Goal: Task Accomplishment & Management: Manage account settings

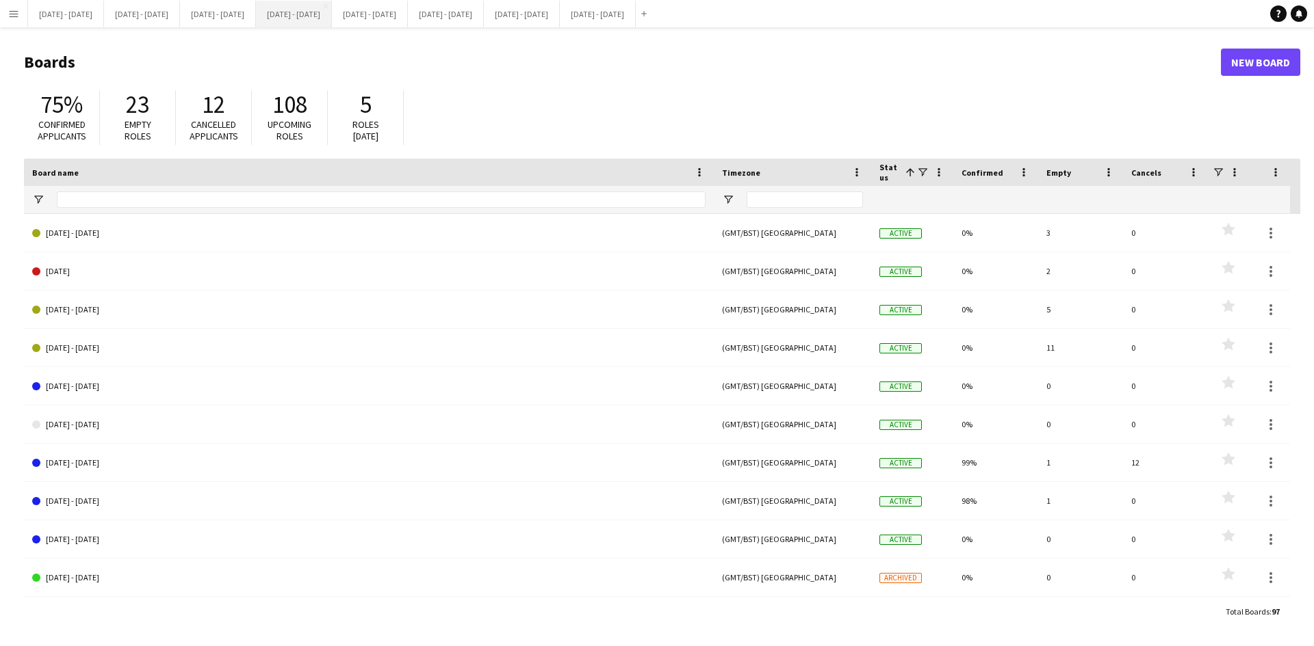
click at [332, 6] on button "[DATE] - [DATE] Close" at bounding box center [294, 14] width 76 height 27
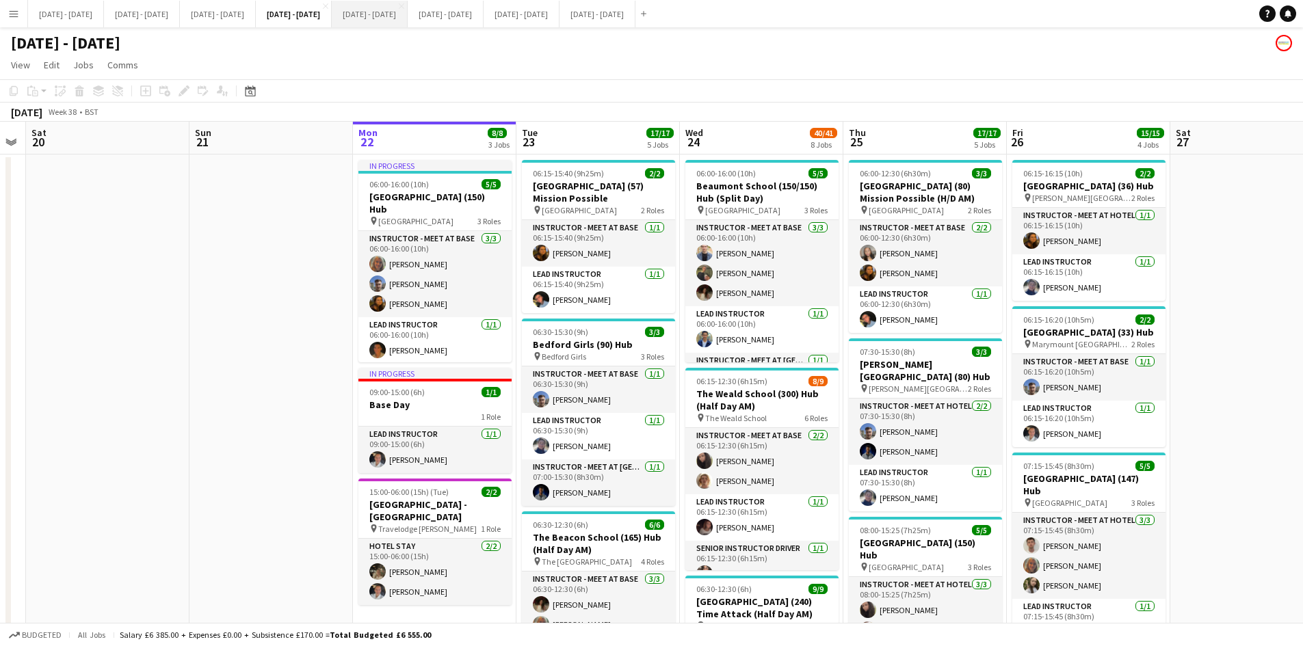
click at [408, 13] on button "[DATE] - [DATE] Close" at bounding box center [370, 14] width 76 height 27
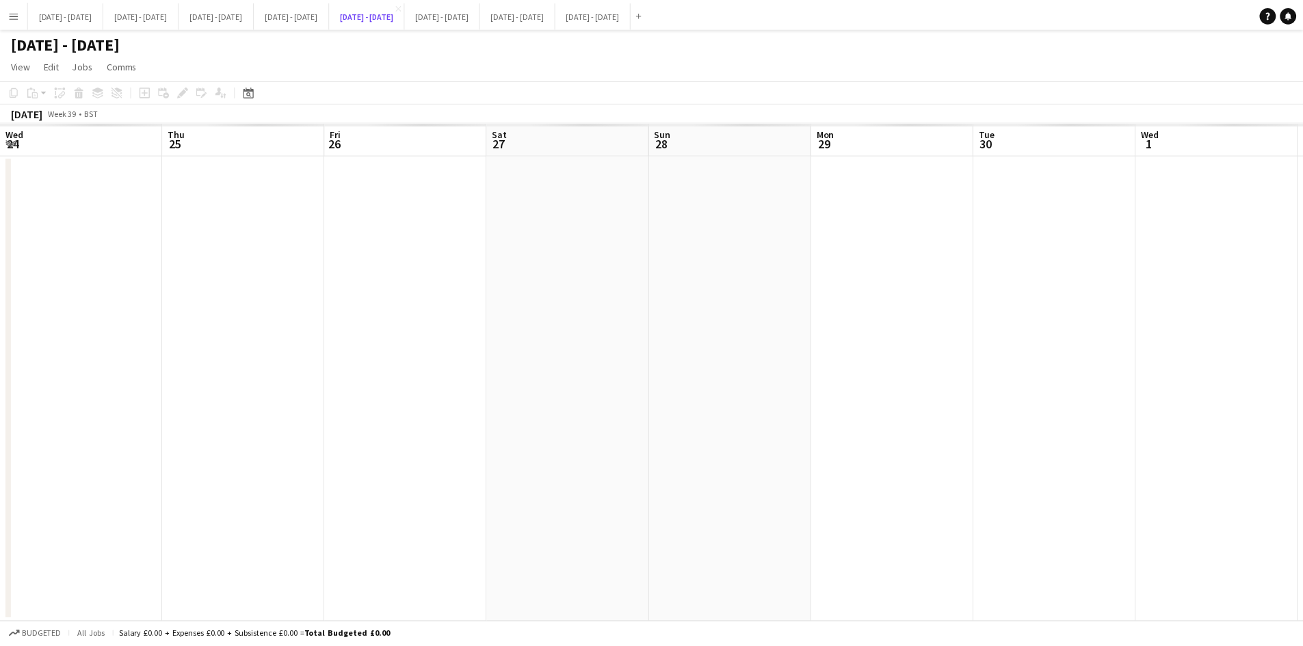
scroll to position [0, 471]
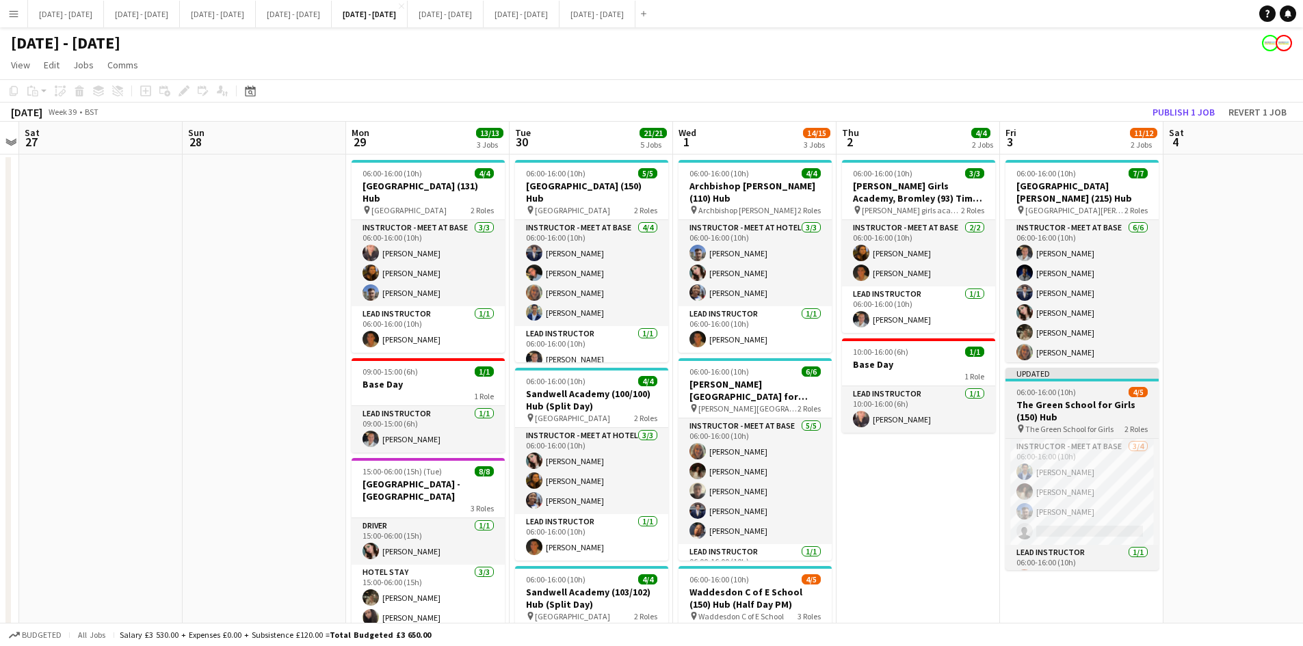
click at [1093, 382] on app-job-card "Updated 06:00-16:00 (10h) 4/5 The Green School for Girls (150) Hub pin The Gree…" at bounding box center [1082, 469] width 153 height 202
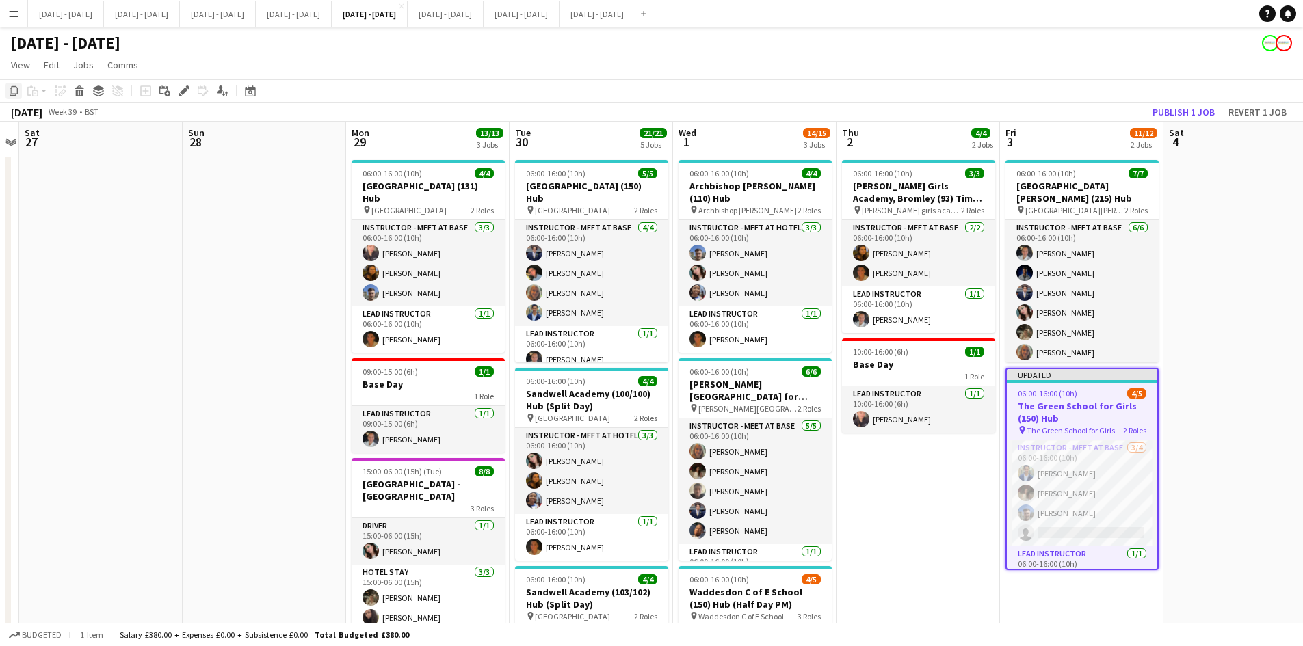
click at [11, 88] on icon "Copy" at bounding box center [13, 91] width 11 height 11
click at [1069, 601] on app-date-cell "06:00-16:00 (10h) 7/7 [GEOGRAPHIC_DATA][PERSON_NAME] (215) Hub pin [GEOGRAPHIC_…" at bounding box center [1082, 645] width 164 height 980
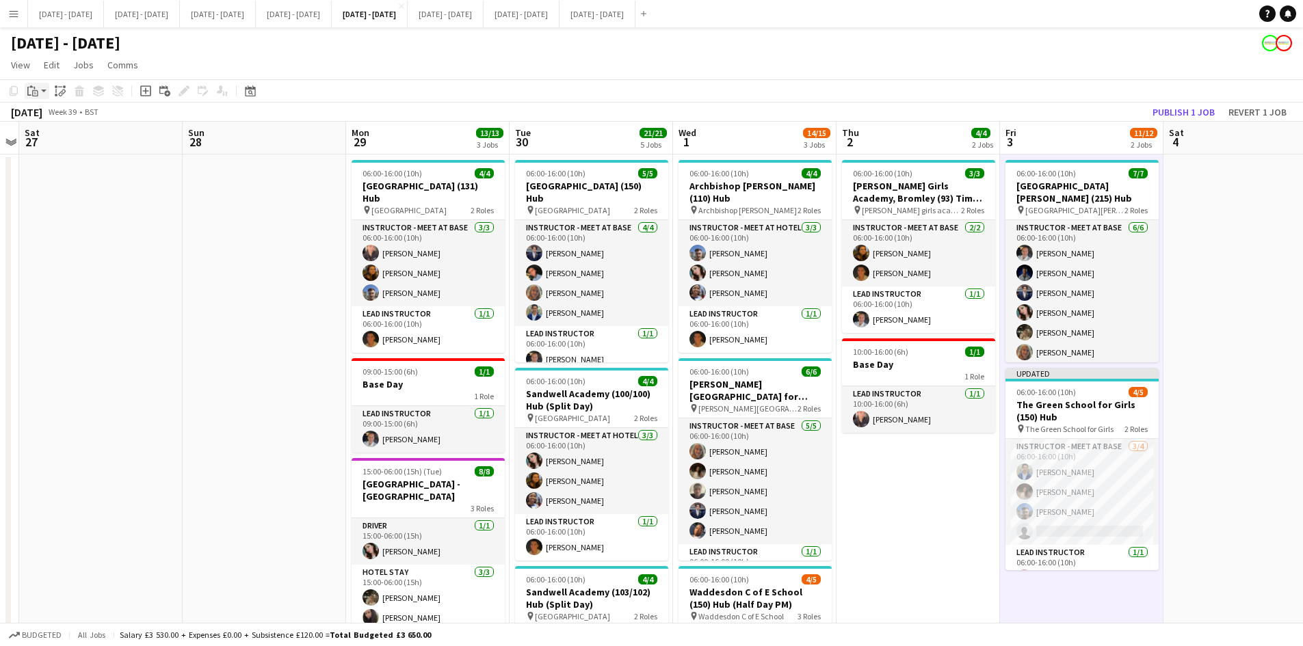
click at [30, 89] on icon "Paste" at bounding box center [32, 91] width 11 height 11
click at [44, 116] on link "Paste Ctrl+V" at bounding box center [100, 117] width 129 height 12
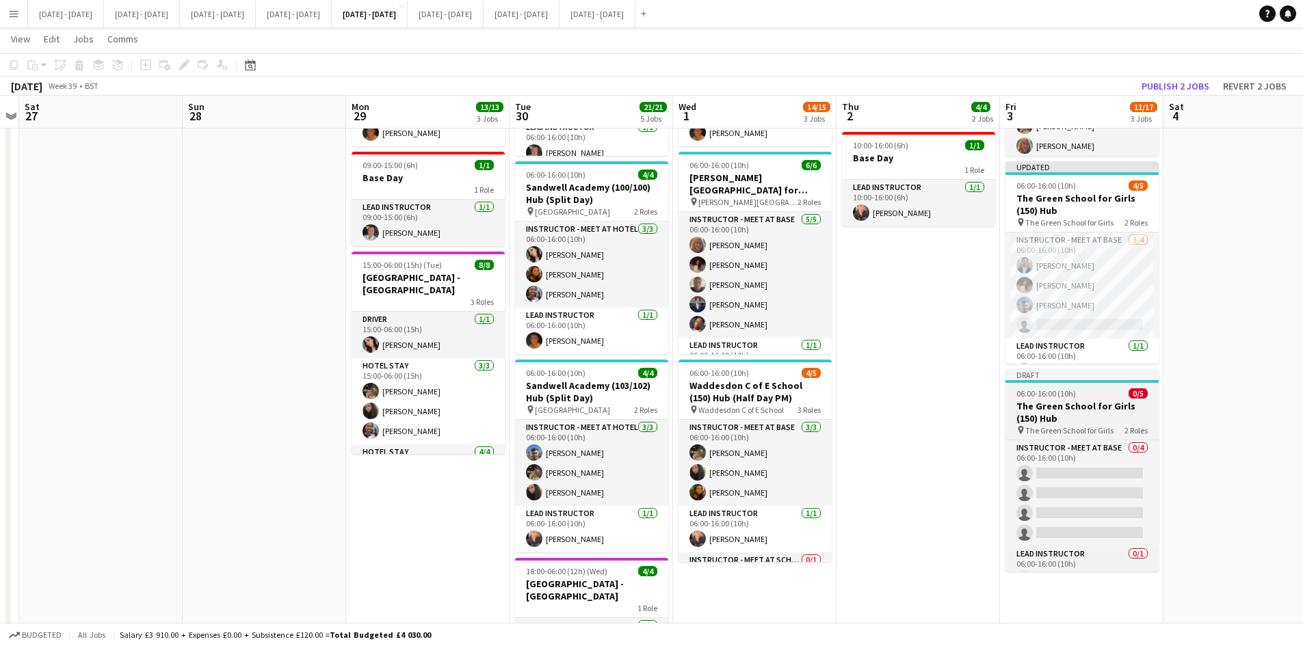
click at [1088, 391] on div "06:00-16:00 (10h) 0/5" at bounding box center [1082, 394] width 153 height 10
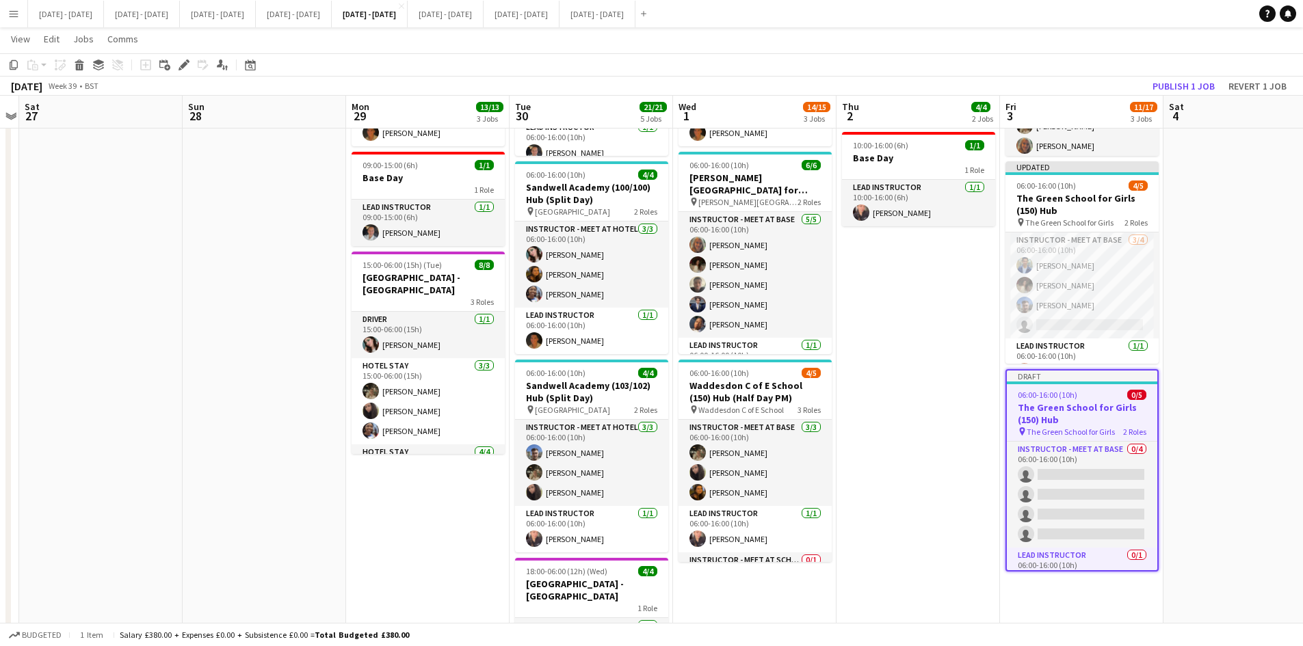
click at [1088, 391] on div "06:00-16:00 (10h) 0/5" at bounding box center [1082, 395] width 151 height 10
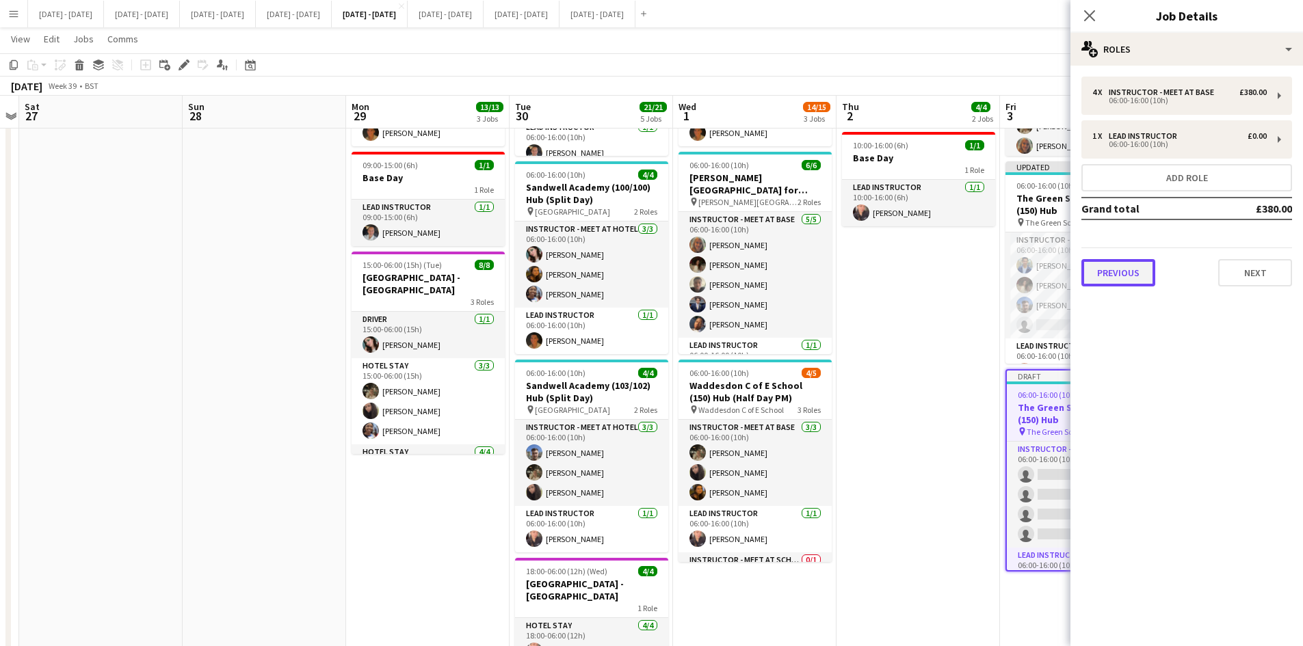
click at [1121, 273] on button "Previous" at bounding box center [1119, 272] width 74 height 27
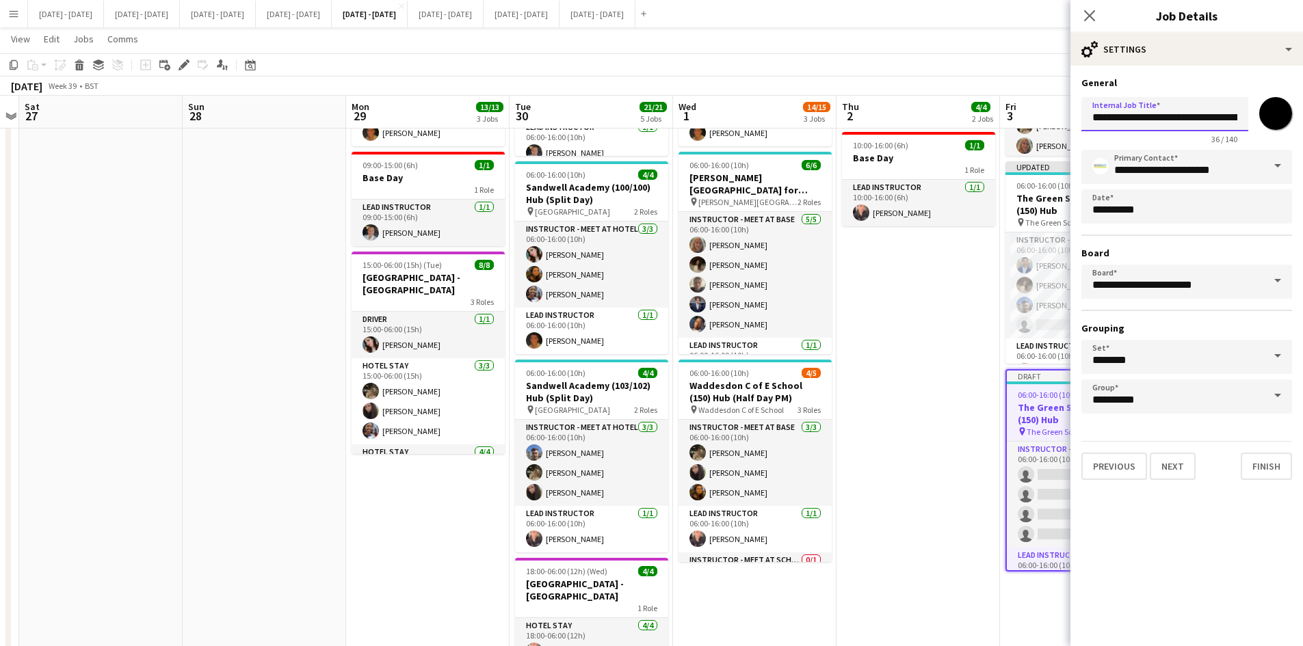
click at [1132, 119] on input "**********" at bounding box center [1165, 114] width 167 height 34
type input "**********"
click at [1171, 469] on button "Next" at bounding box center [1173, 466] width 46 height 27
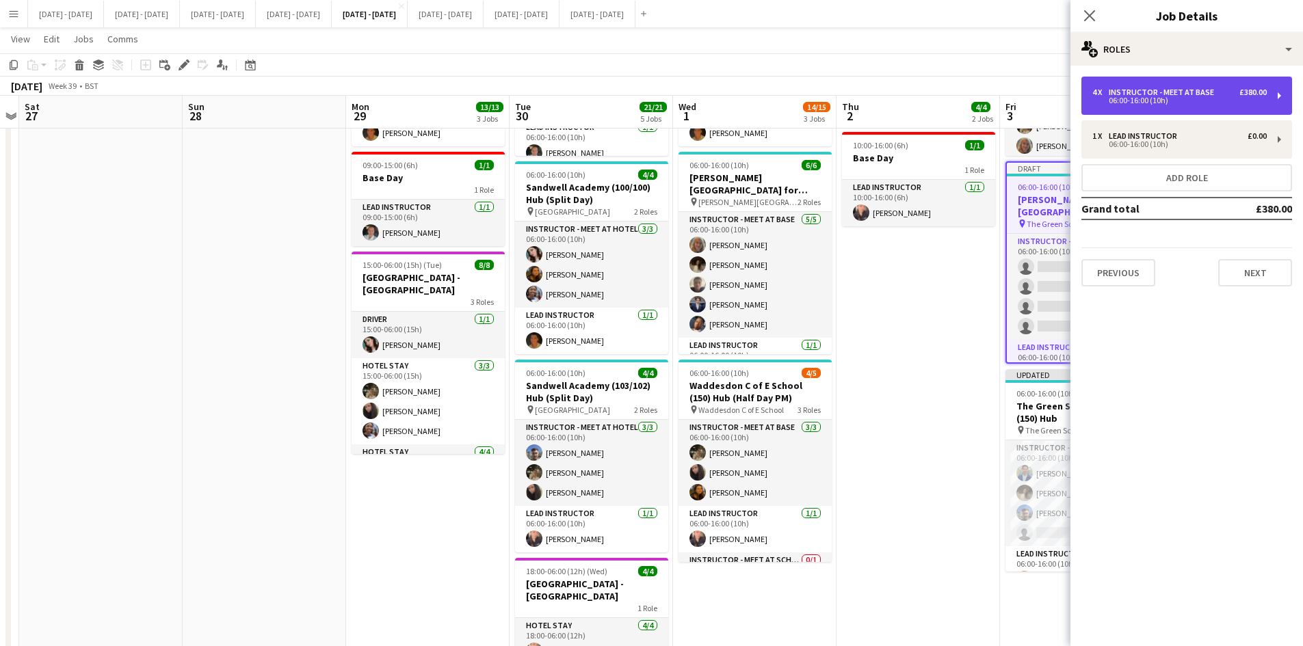
click at [1126, 92] on div "Instructor - Meet at Base" at bounding box center [1164, 93] width 111 height 10
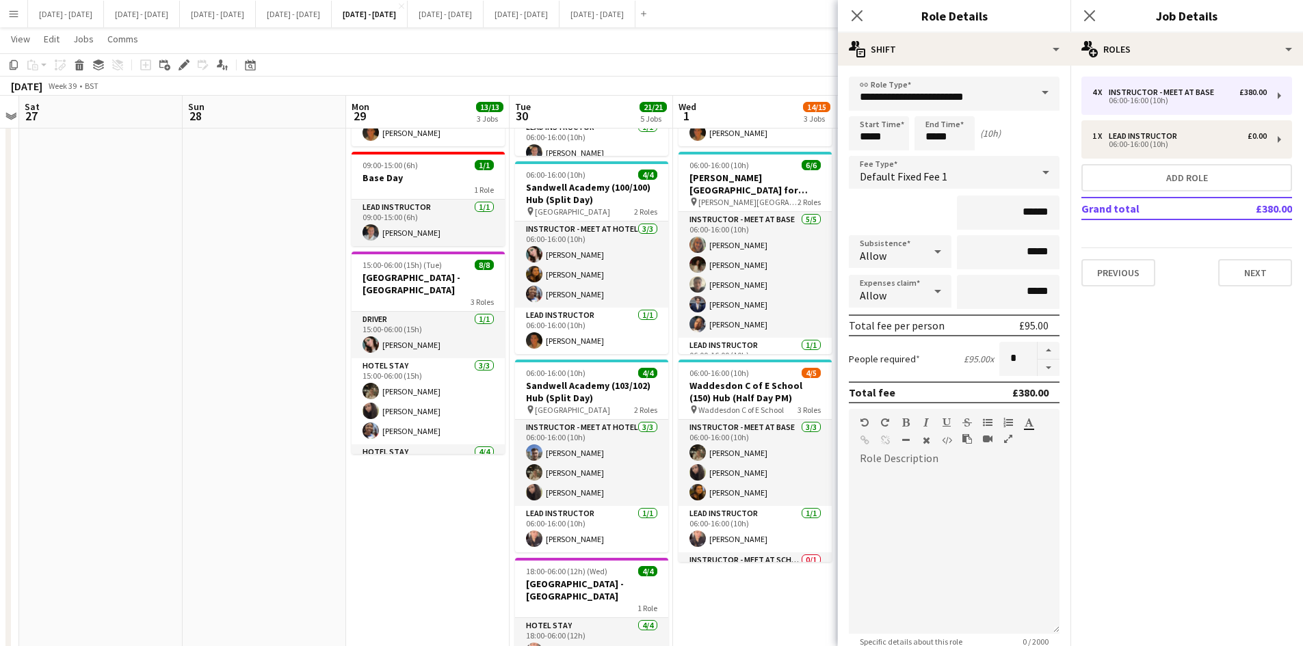
click at [1035, 90] on span at bounding box center [1045, 93] width 29 height 33
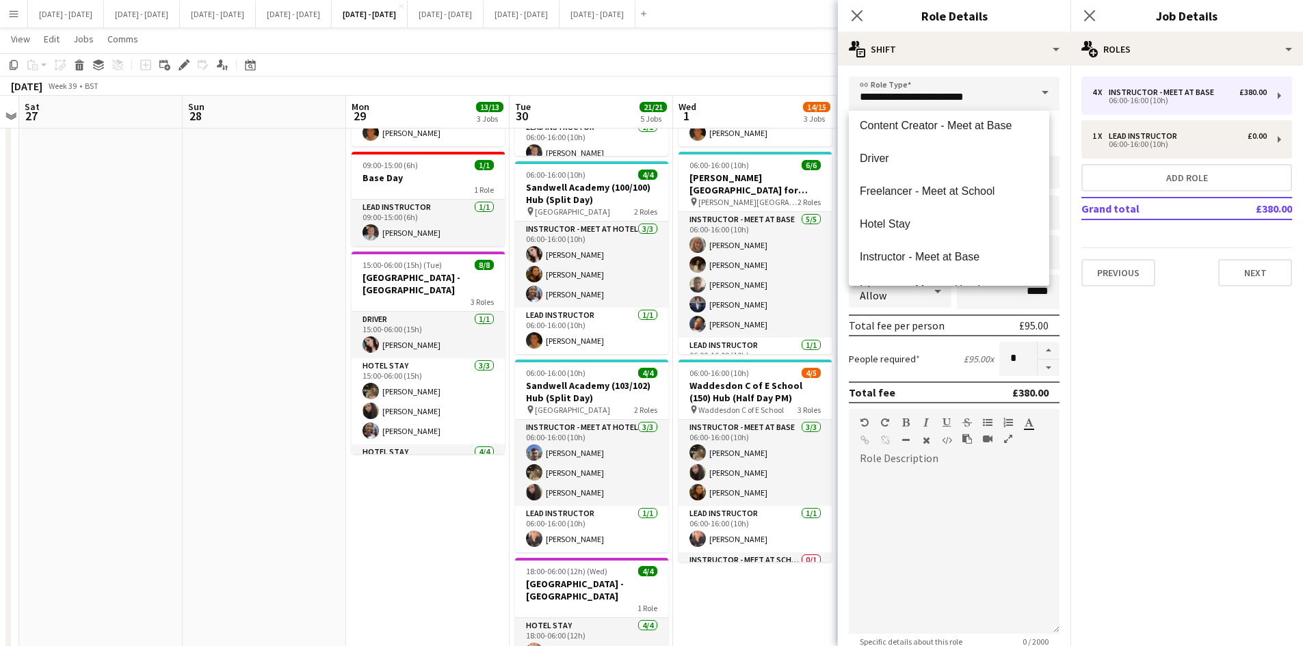
scroll to position [219, 0]
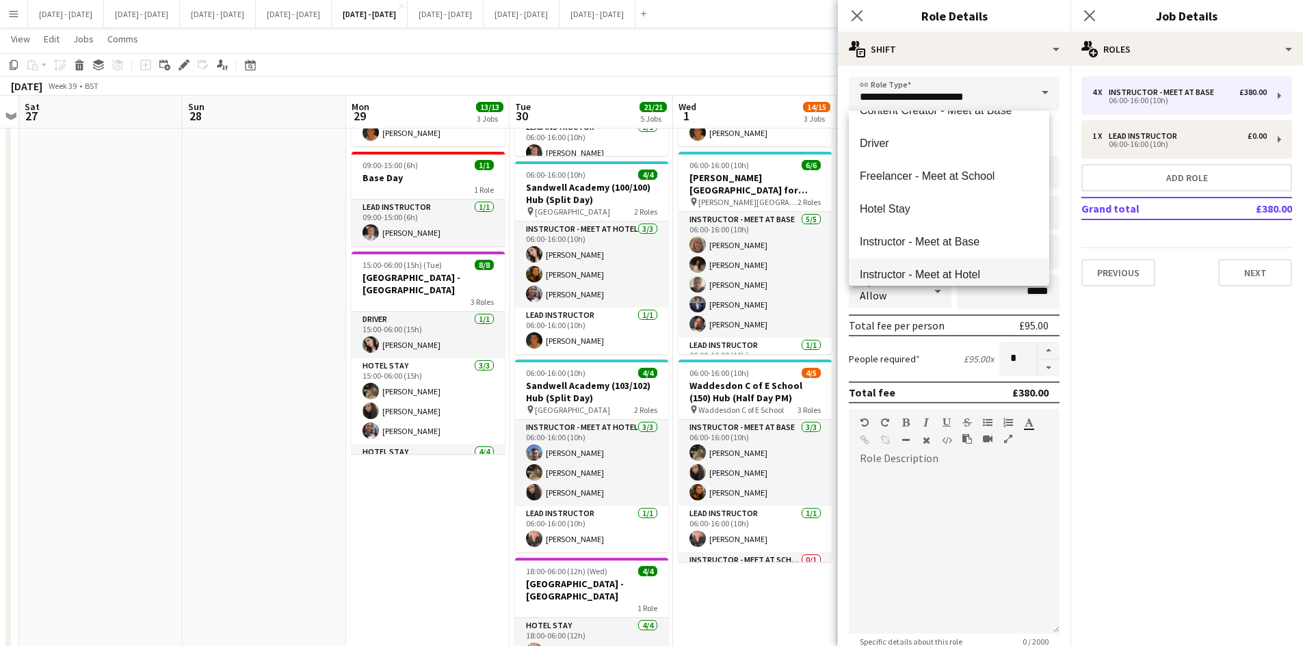
click at [969, 272] on span "Instructor - Meet at Hotel" at bounding box center [949, 274] width 179 height 13
type input "**********"
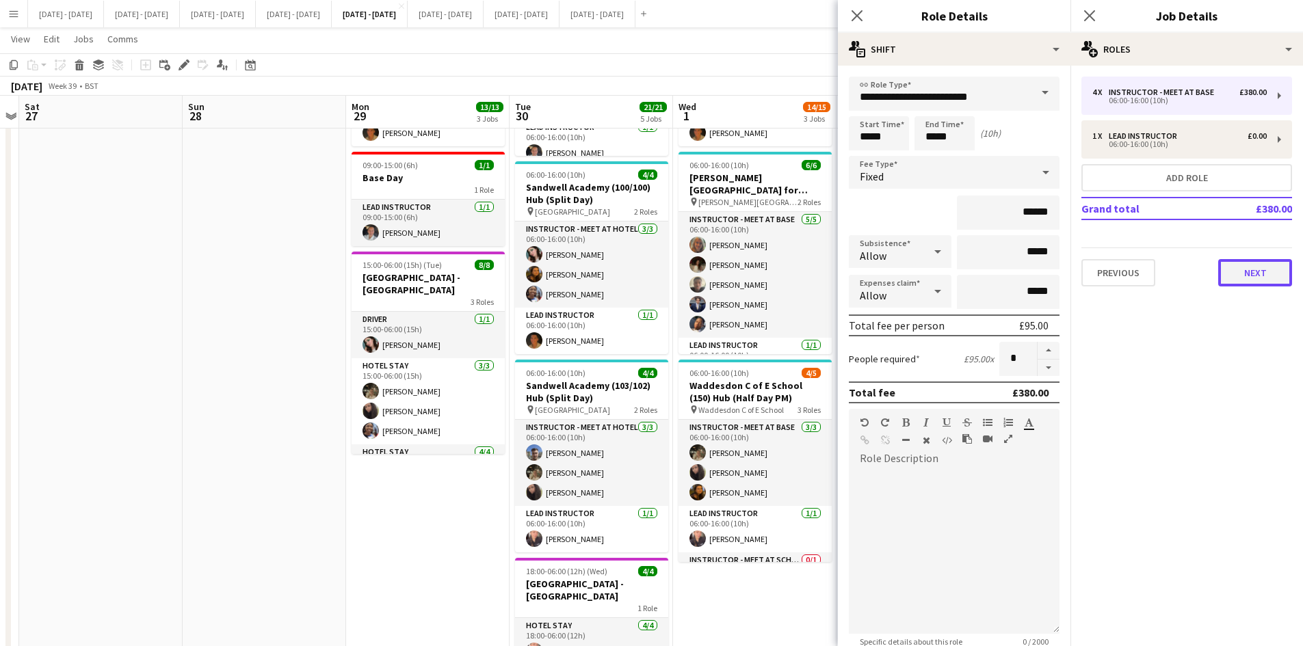
click at [1262, 277] on button "Next" at bounding box center [1255, 272] width 74 height 27
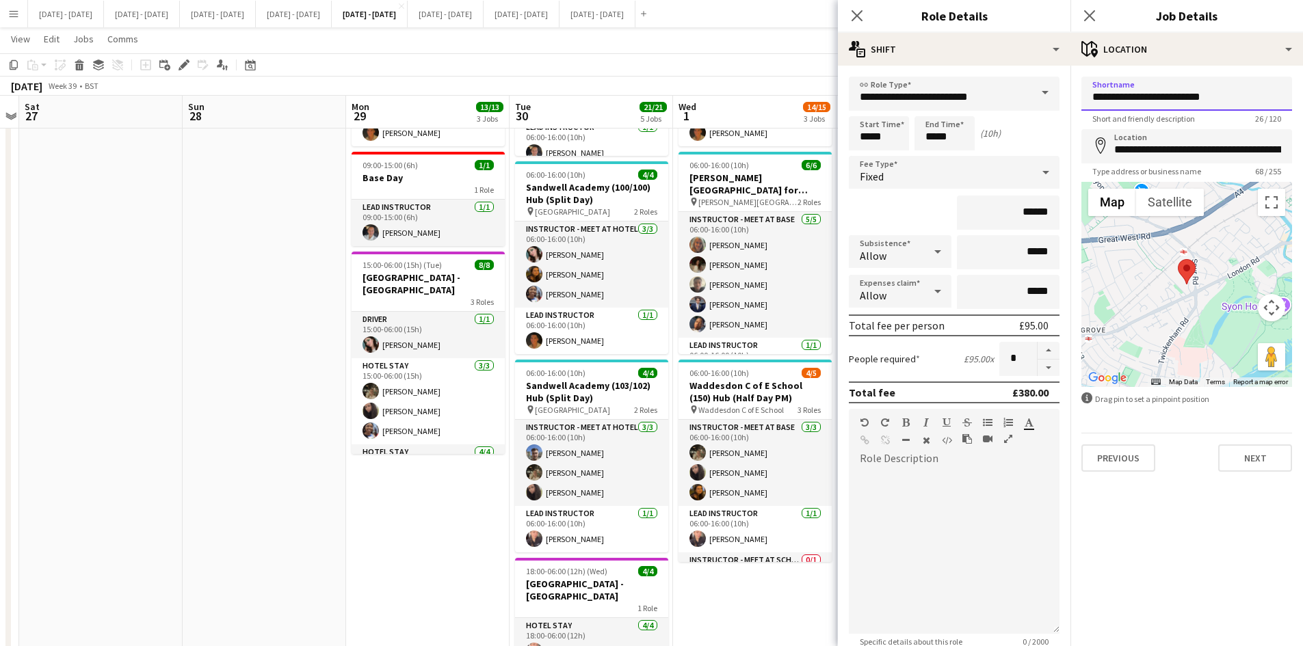
click at [1116, 97] on input "**********" at bounding box center [1187, 94] width 211 height 34
type input "**********"
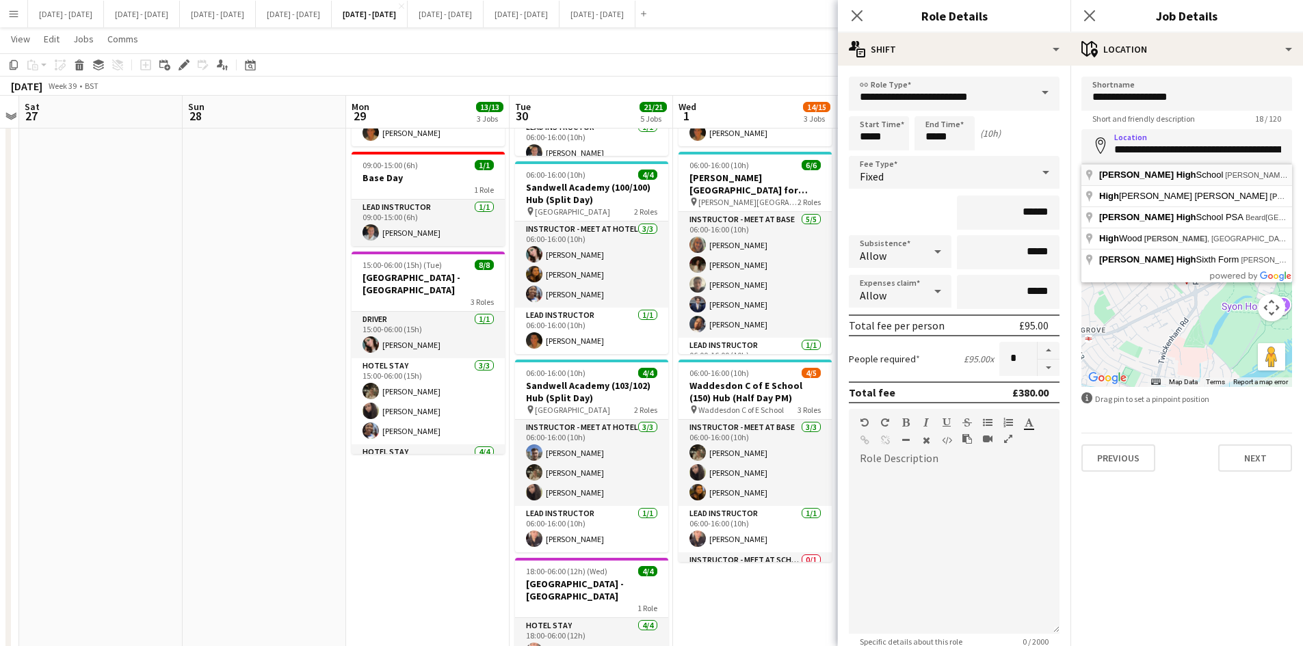
type input "**********"
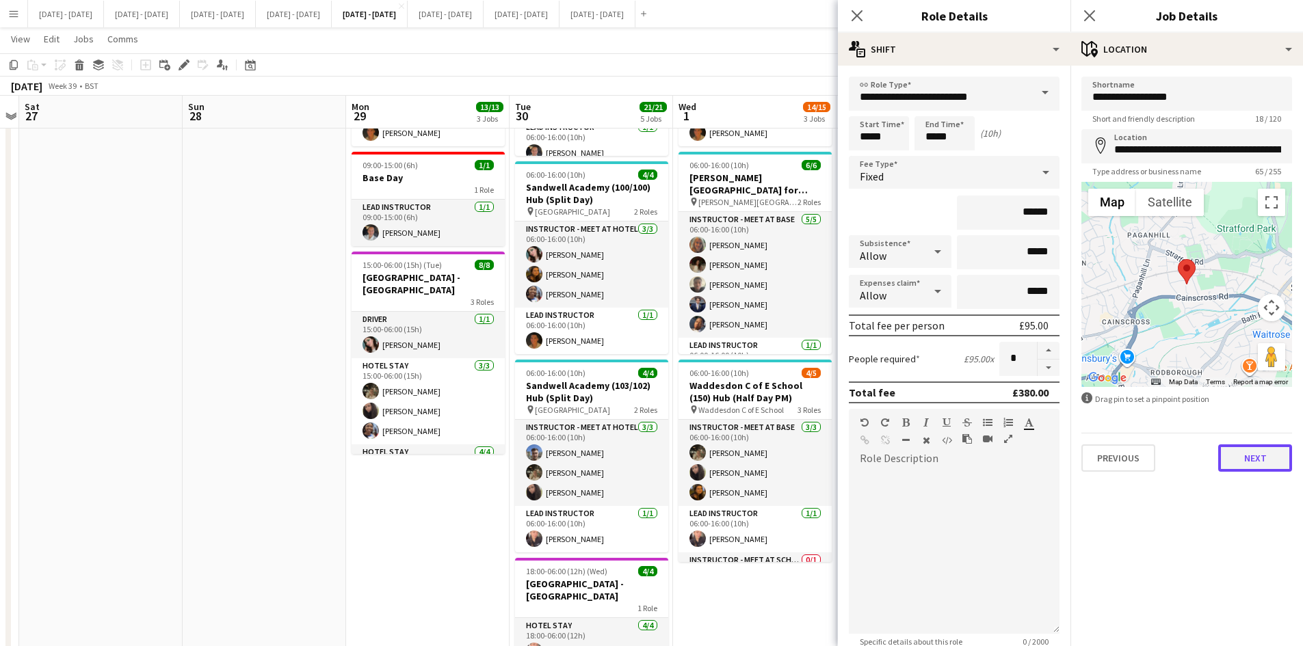
click at [1255, 457] on button "Next" at bounding box center [1255, 458] width 74 height 27
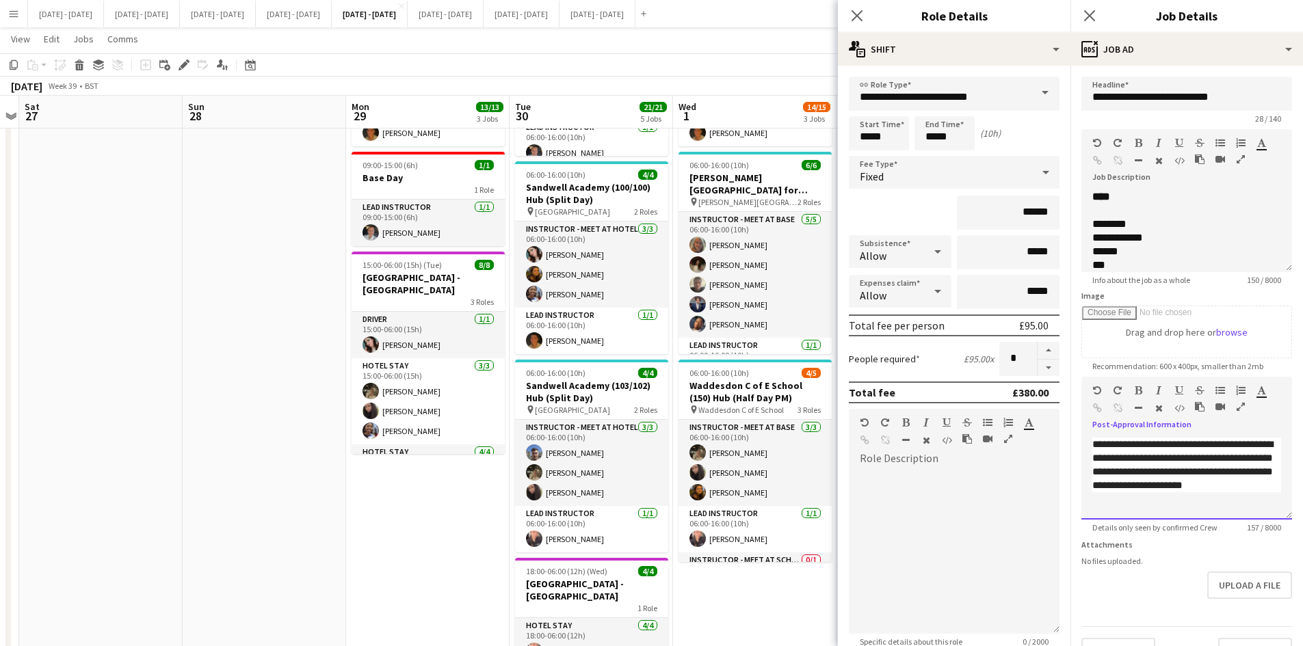
click at [1162, 483] on span "**********" at bounding box center [1183, 464] width 181 height 51
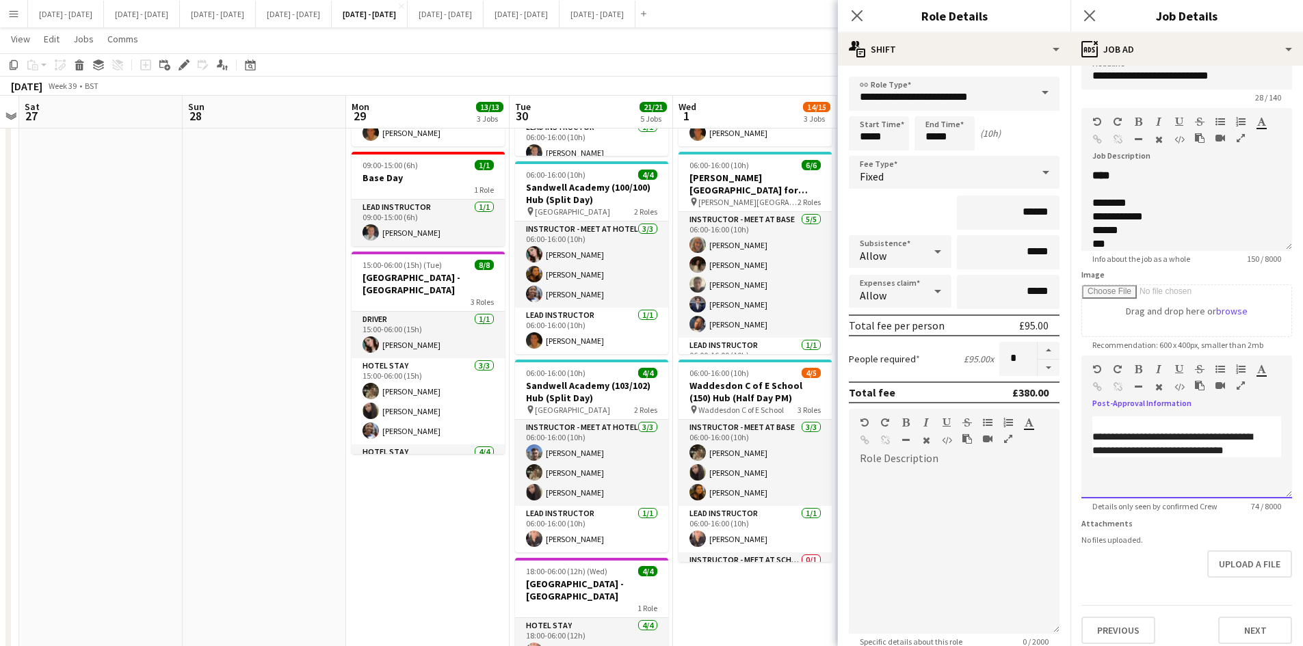
scroll to position [30, 0]
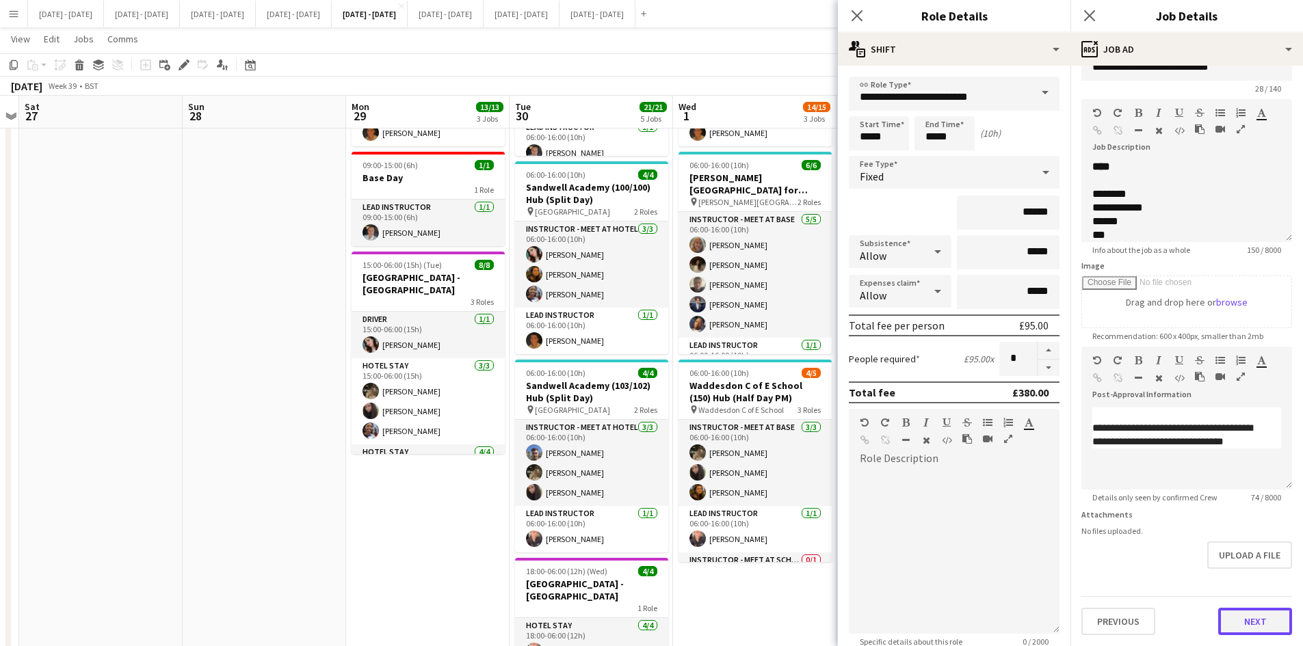
click at [1232, 616] on button "Next" at bounding box center [1255, 621] width 74 height 27
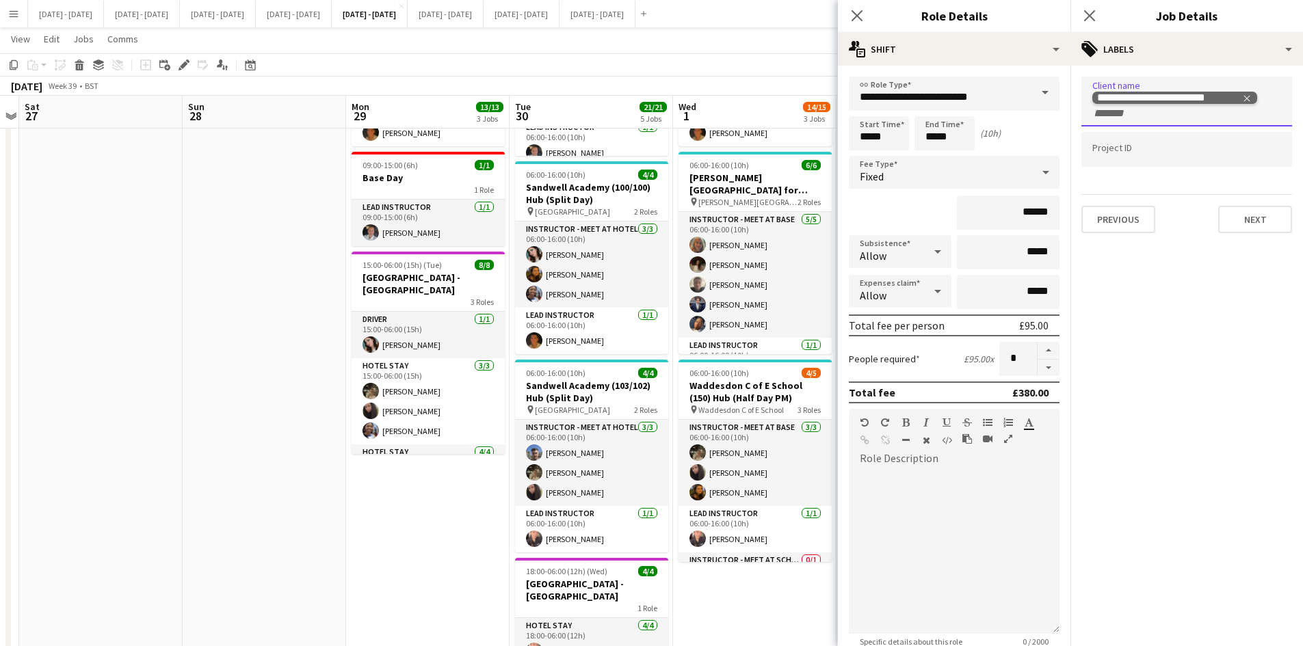
click at [1249, 96] on icon "Remove tag" at bounding box center [1247, 99] width 10 height 10
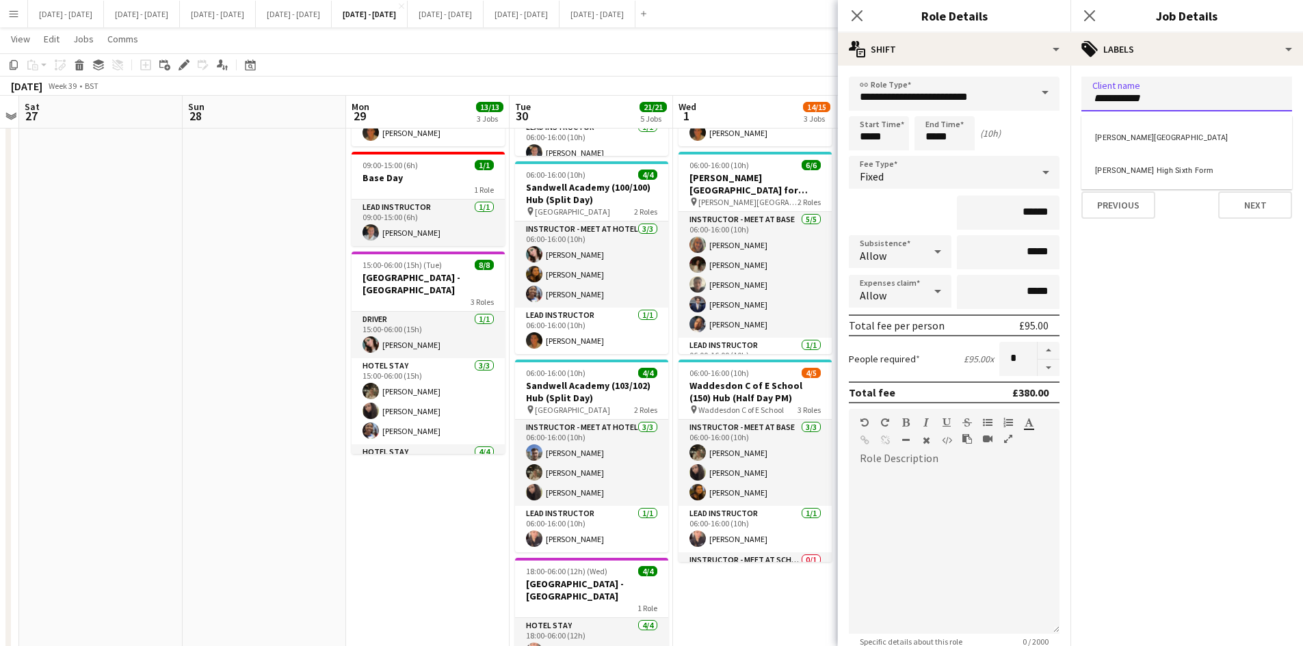
type input "**********"
click at [1163, 136] on div "[PERSON_NAME][GEOGRAPHIC_DATA]" at bounding box center [1187, 136] width 211 height 33
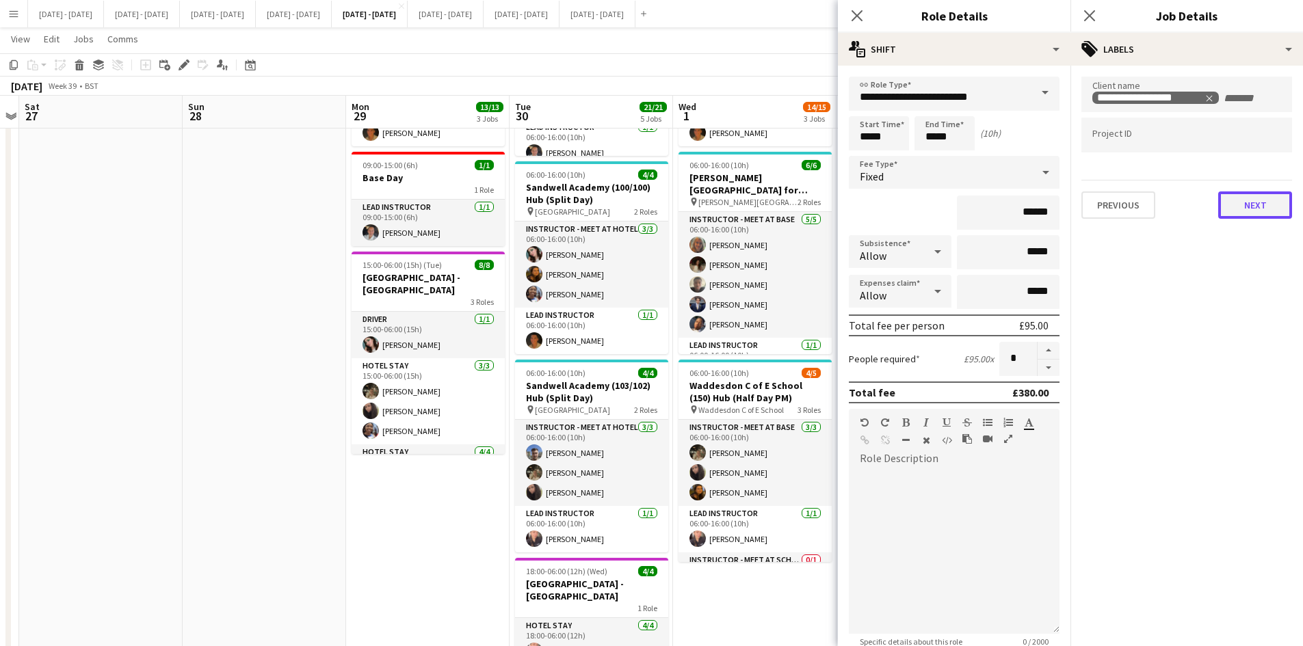
click at [1244, 203] on button "Next" at bounding box center [1255, 205] width 74 height 27
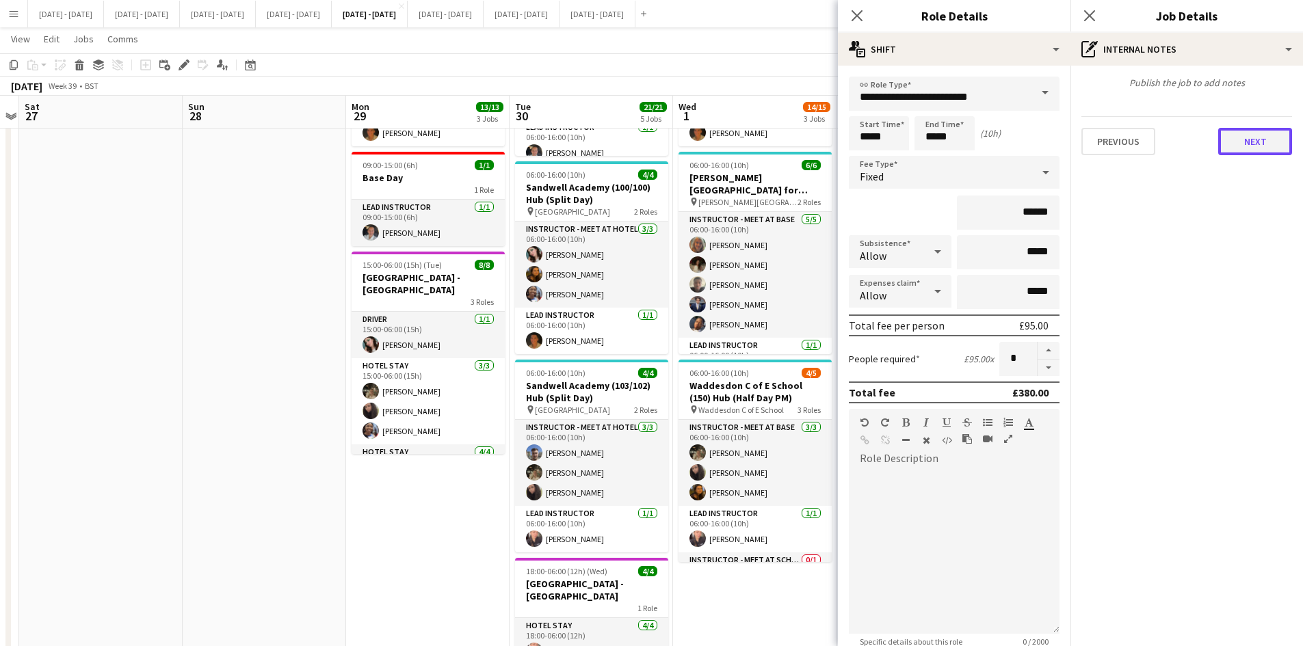
click at [1260, 141] on button "Next" at bounding box center [1255, 141] width 74 height 27
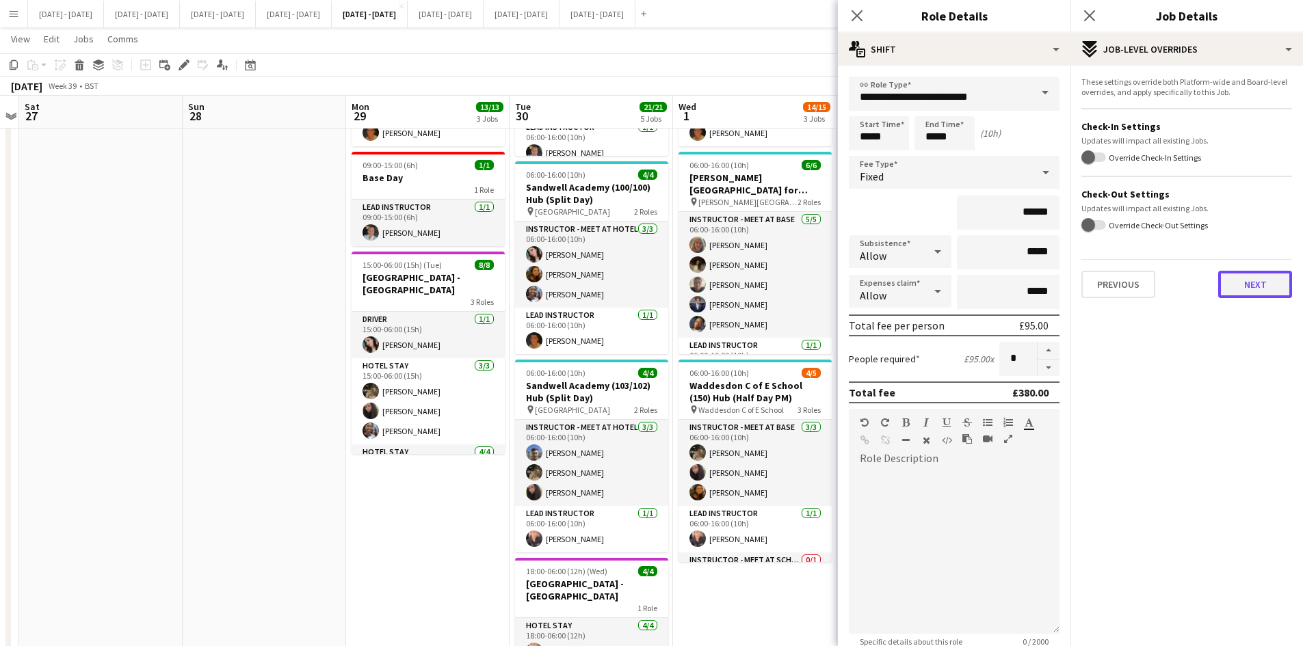
click at [1253, 290] on button "Next" at bounding box center [1255, 284] width 74 height 27
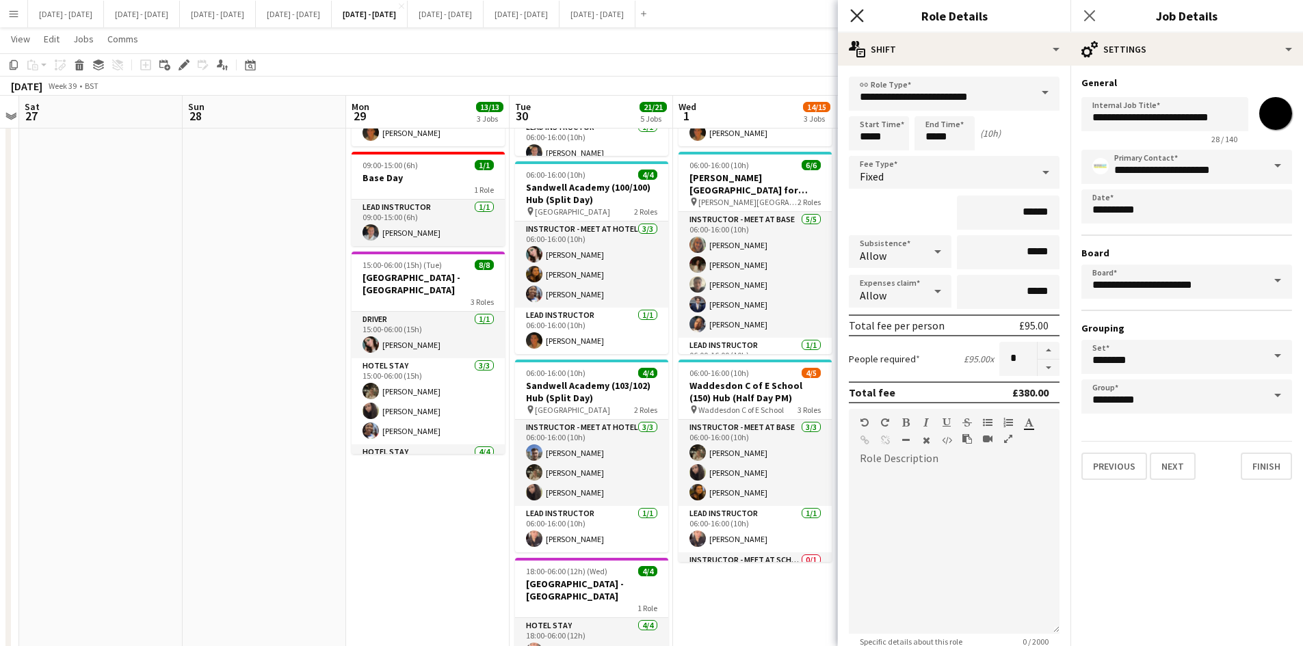
click at [852, 14] on icon "Close pop-in" at bounding box center [856, 15] width 13 height 13
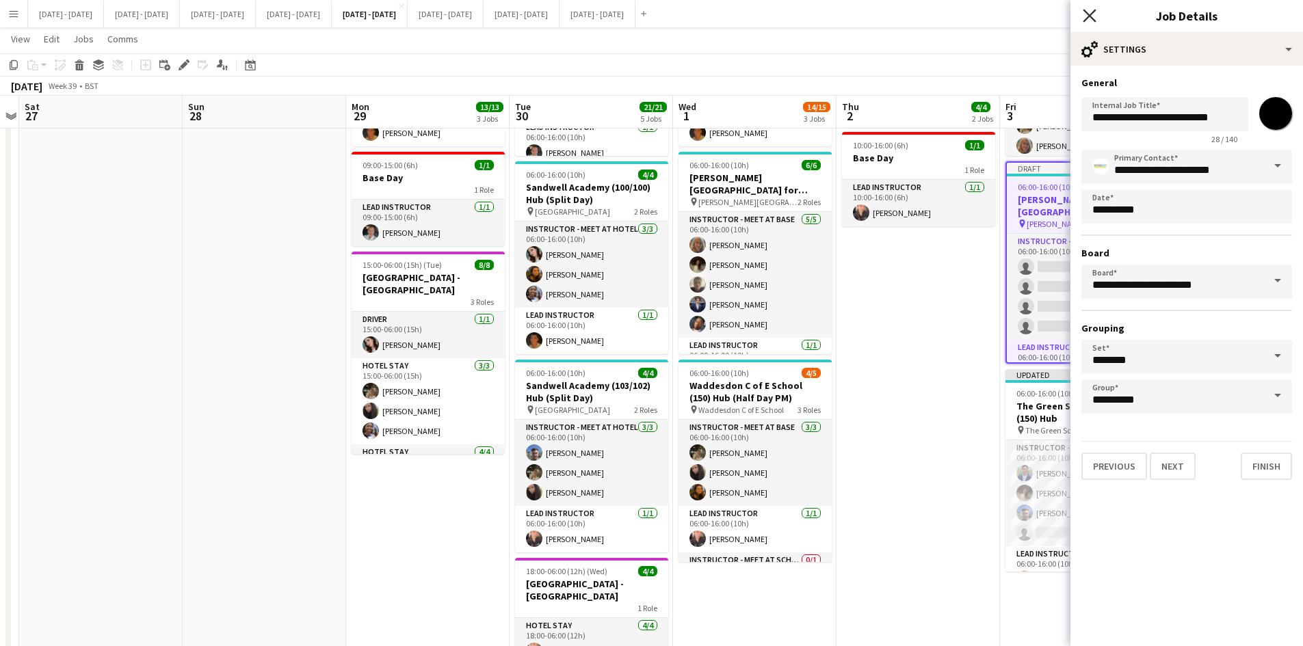
click at [1090, 15] on icon at bounding box center [1089, 15] width 13 height 13
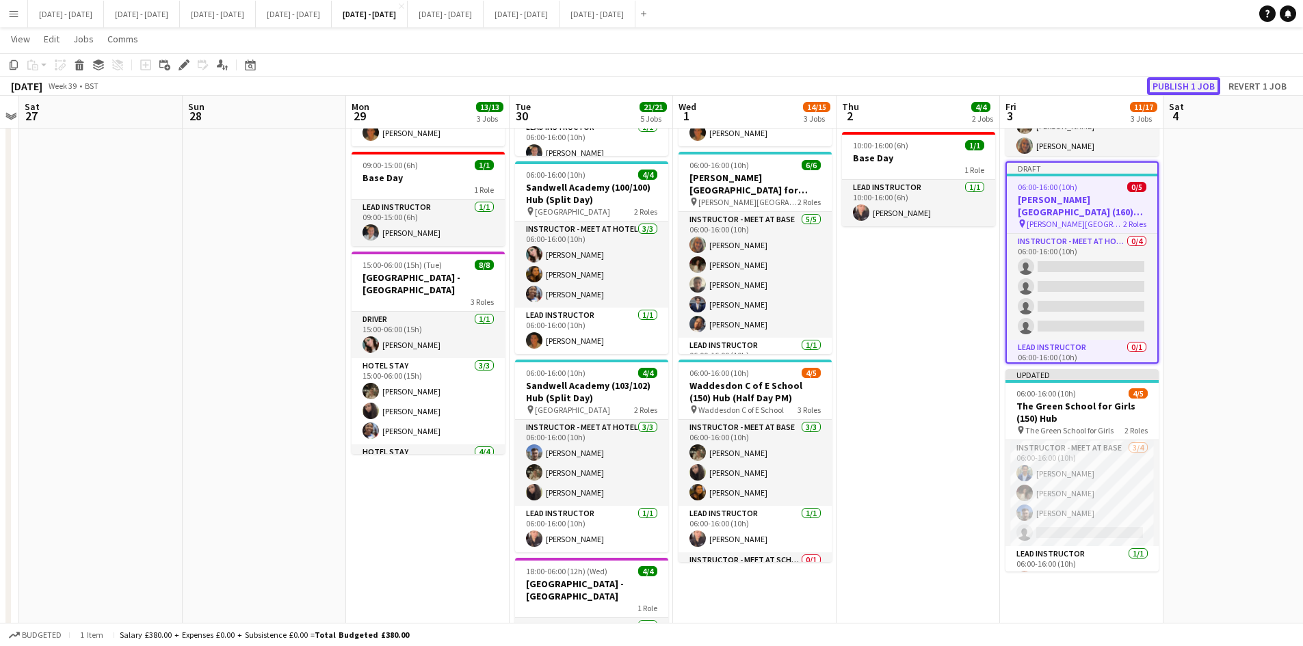
click at [1171, 86] on button "Publish 1 job" at bounding box center [1183, 86] width 73 height 18
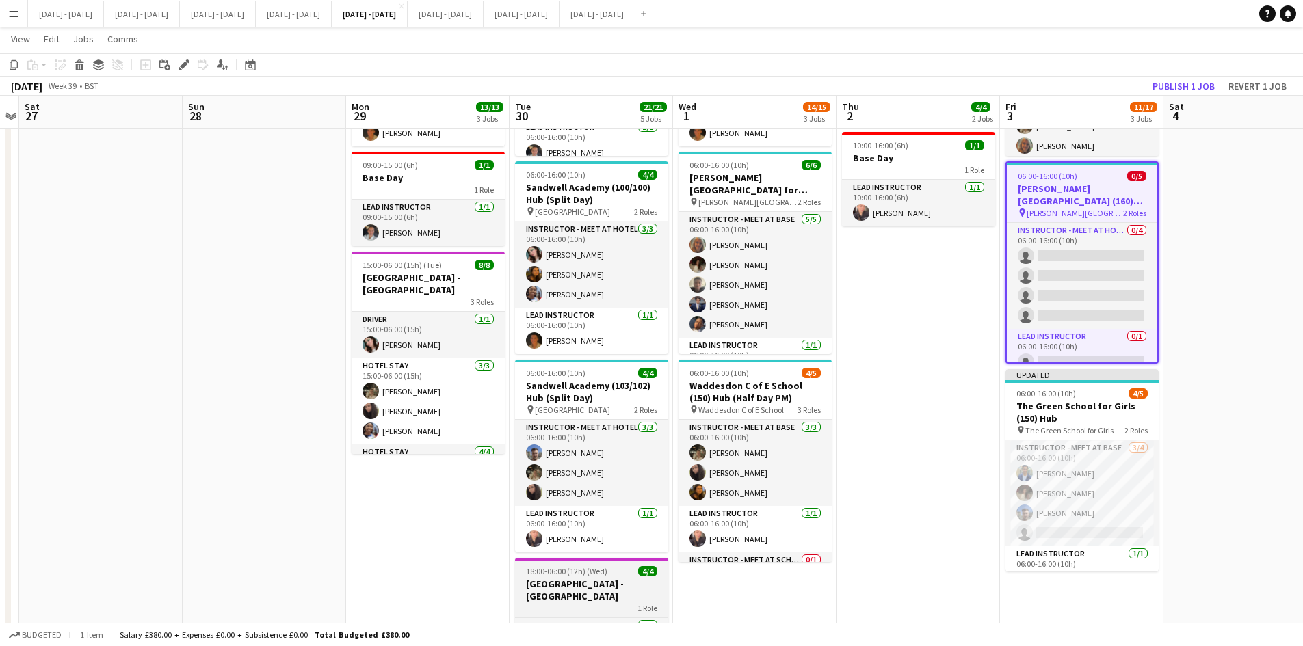
click at [610, 571] on div "18:00-06:00 (12h) (Wed) 4/4" at bounding box center [591, 571] width 153 height 10
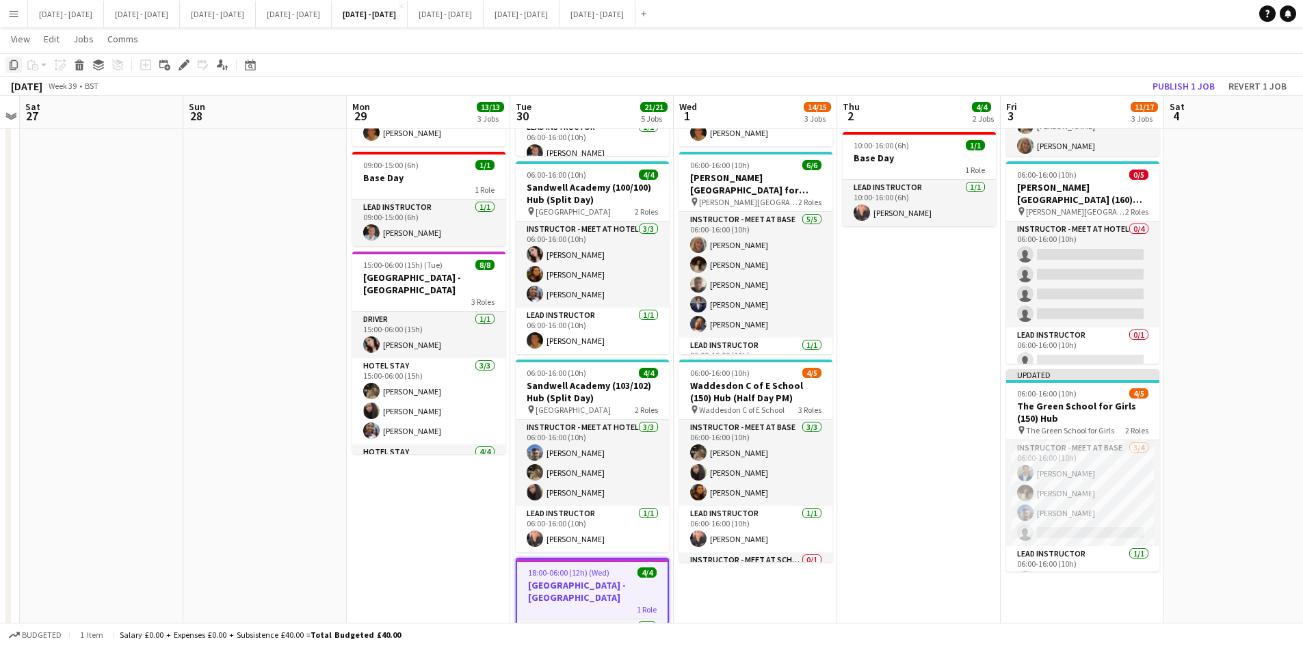
click at [10, 65] on icon "Copy" at bounding box center [13, 65] width 11 height 11
click at [908, 298] on app-date-cell "06:00-16:00 (10h) 3/3 [PERSON_NAME][GEOGRAPHIC_DATA], Bromley (93) Time Attack …" at bounding box center [919, 438] width 164 height 980
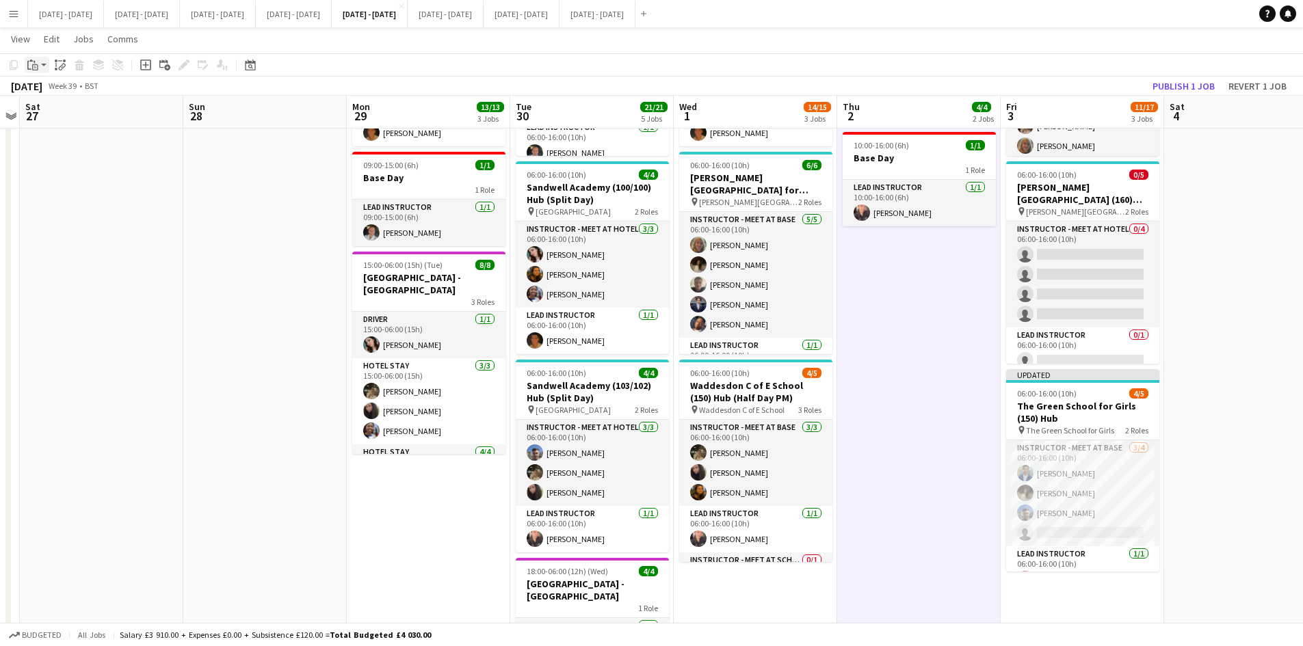
click at [35, 66] on icon "Paste" at bounding box center [32, 65] width 11 height 11
click at [49, 90] on link "Paste Ctrl+V" at bounding box center [100, 91] width 129 height 12
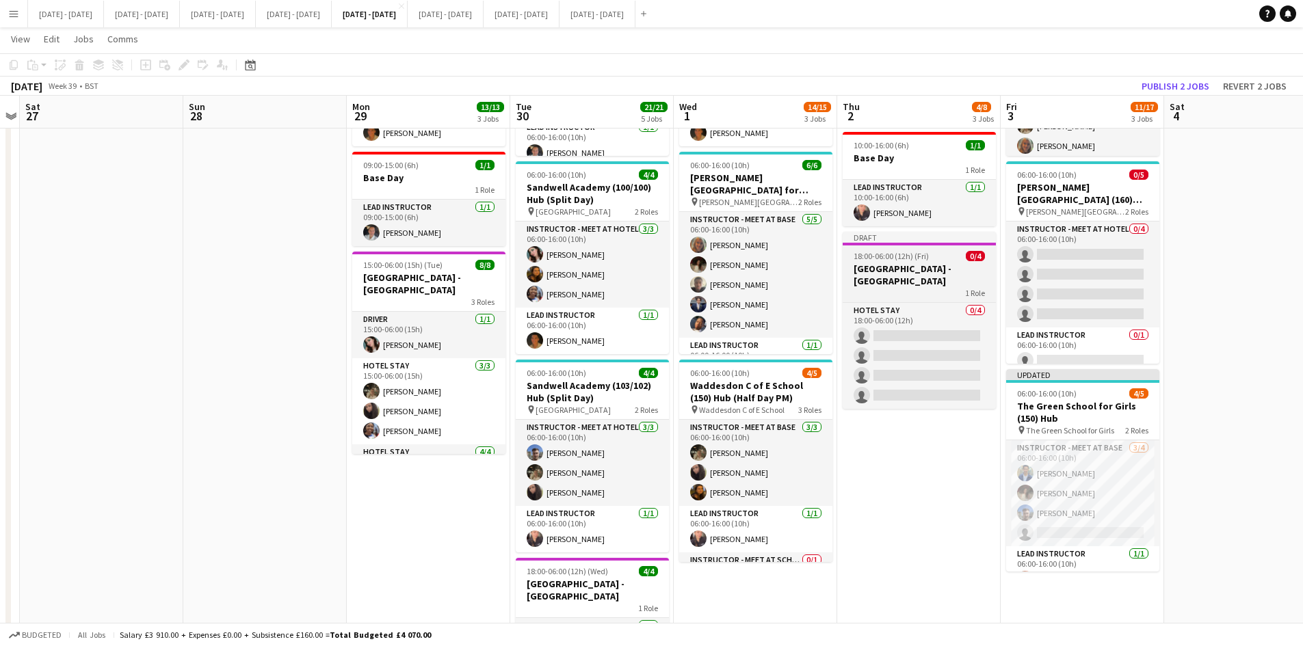
click at [946, 252] on div "18:00-06:00 (12h) (Fri) 0/4" at bounding box center [919, 256] width 153 height 10
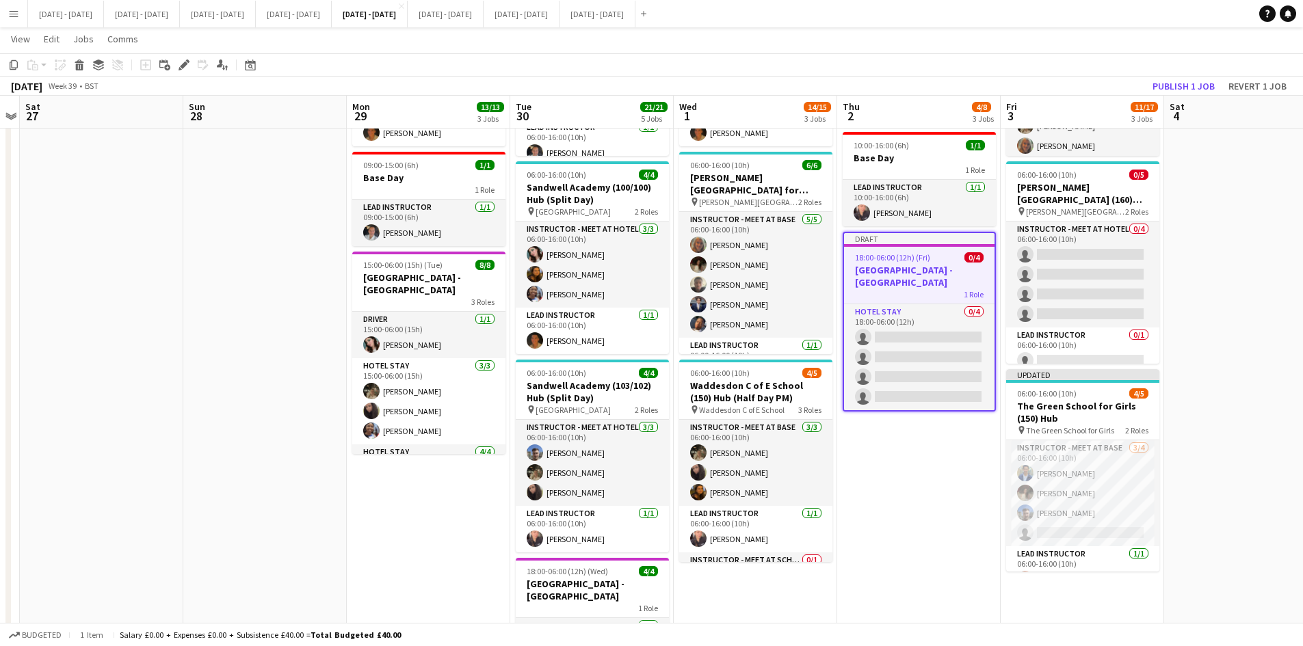
click at [946, 252] on div "18:00-06:00 (12h) (Fri) 0/4" at bounding box center [919, 257] width 151 height 10
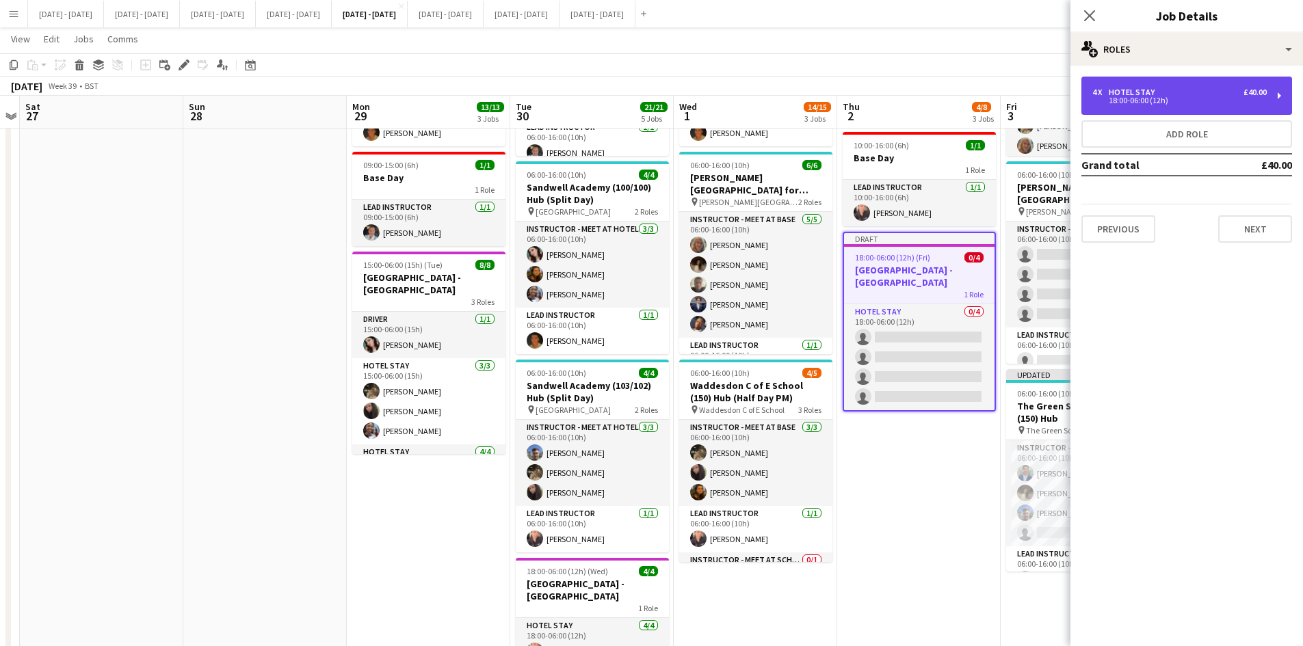
click at [1129, 103] on div "18:00-06:00 (12h)" at bounding box center [1180, 100] width 174 height 7
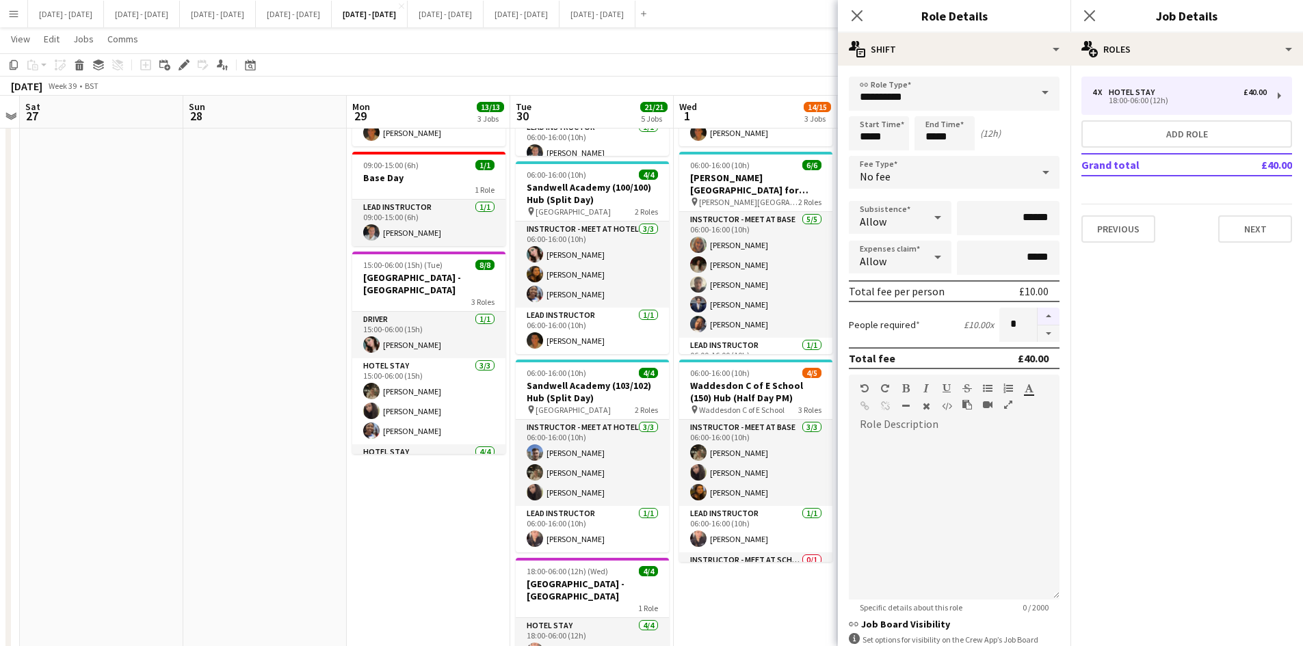
click at [1038, 313] on button "button" at bounding box center [1049, 317] width 22 height 18
type input "*"
click at [854, 8] on app-icon "Close pop-in" at bounding box center [858, 16] width 20 height 20
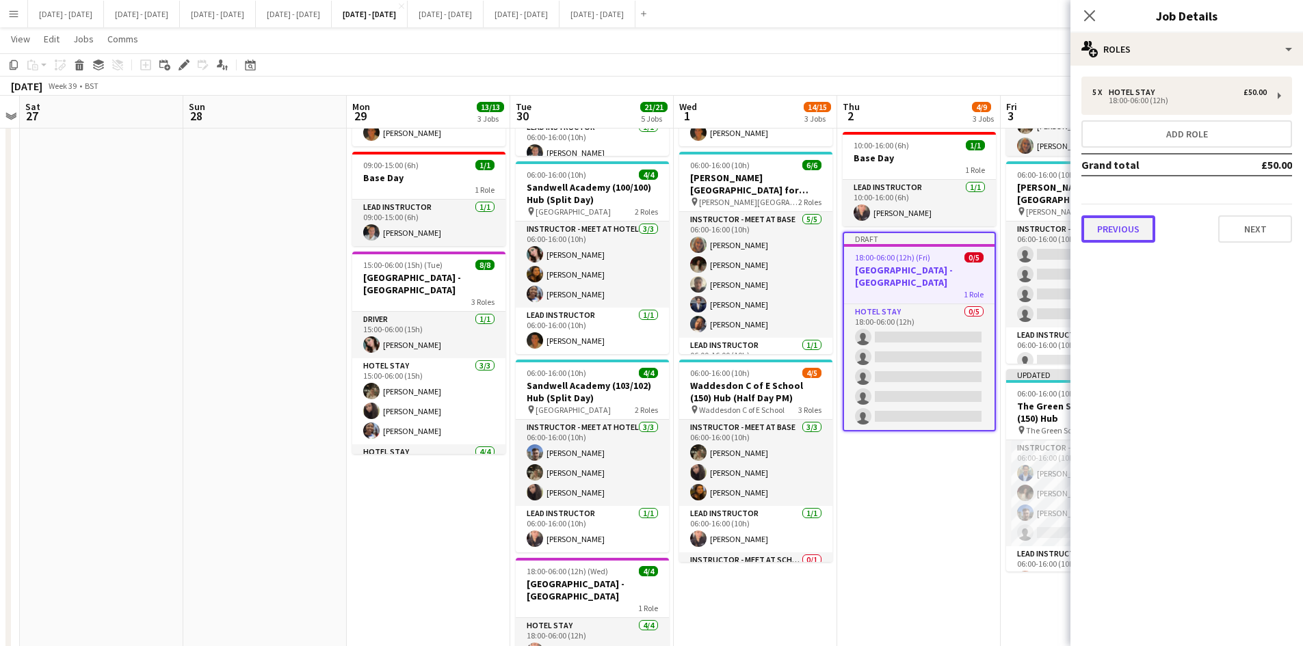
click at [1112, 220] on button "Previous" at bounding box center [1119, 228] width 74 height 27
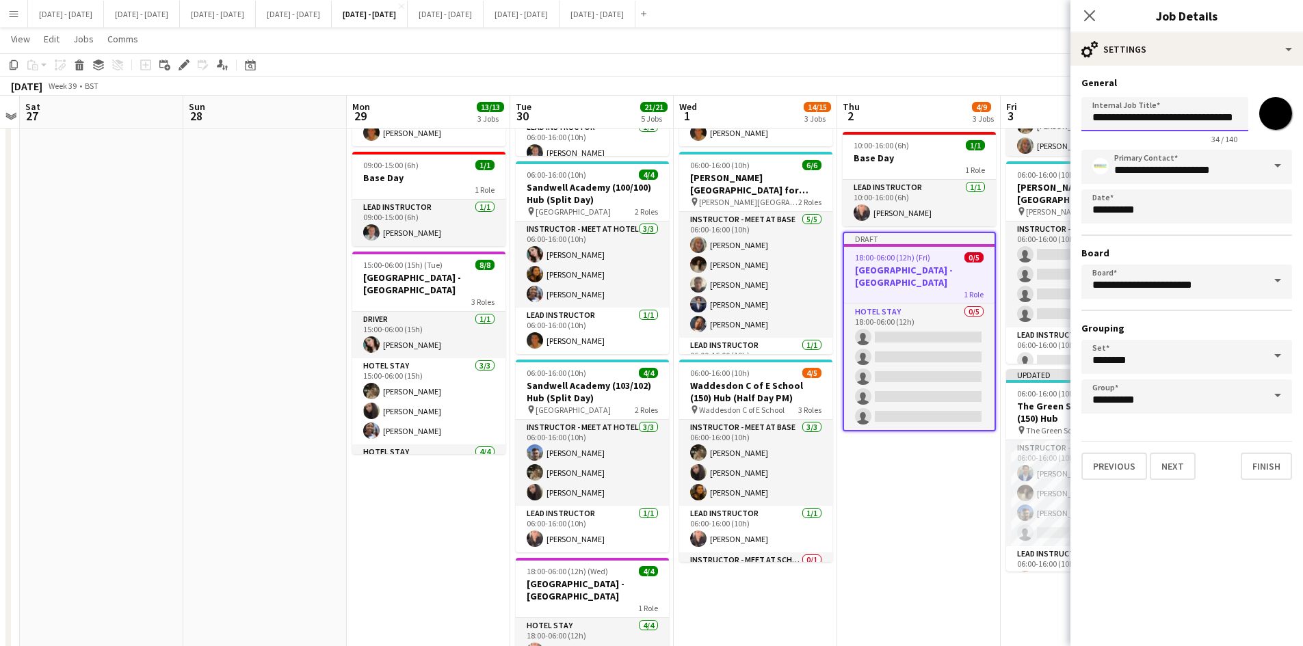
click at [1132, 115] on input "**********" at bounding box center [1165, 114] width 167 height 34
type input "**********"
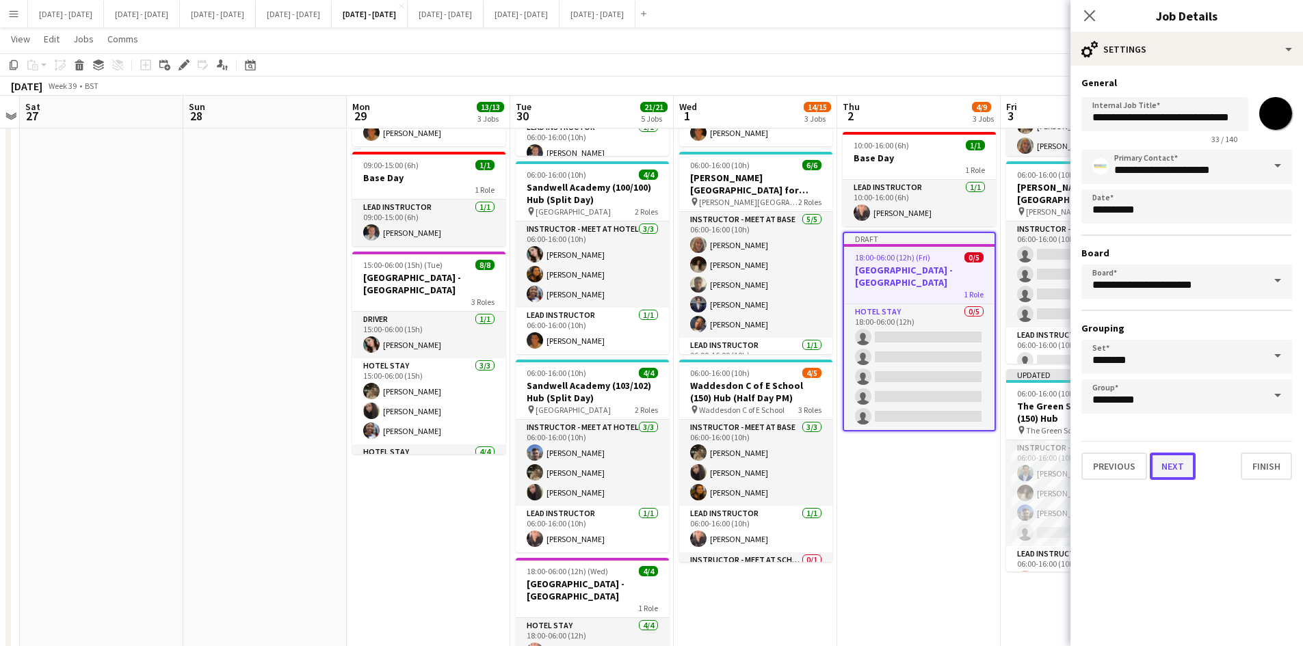
click at [1167, 470] on button "Next" at bounding box center [1173, 466] width 46 height 27
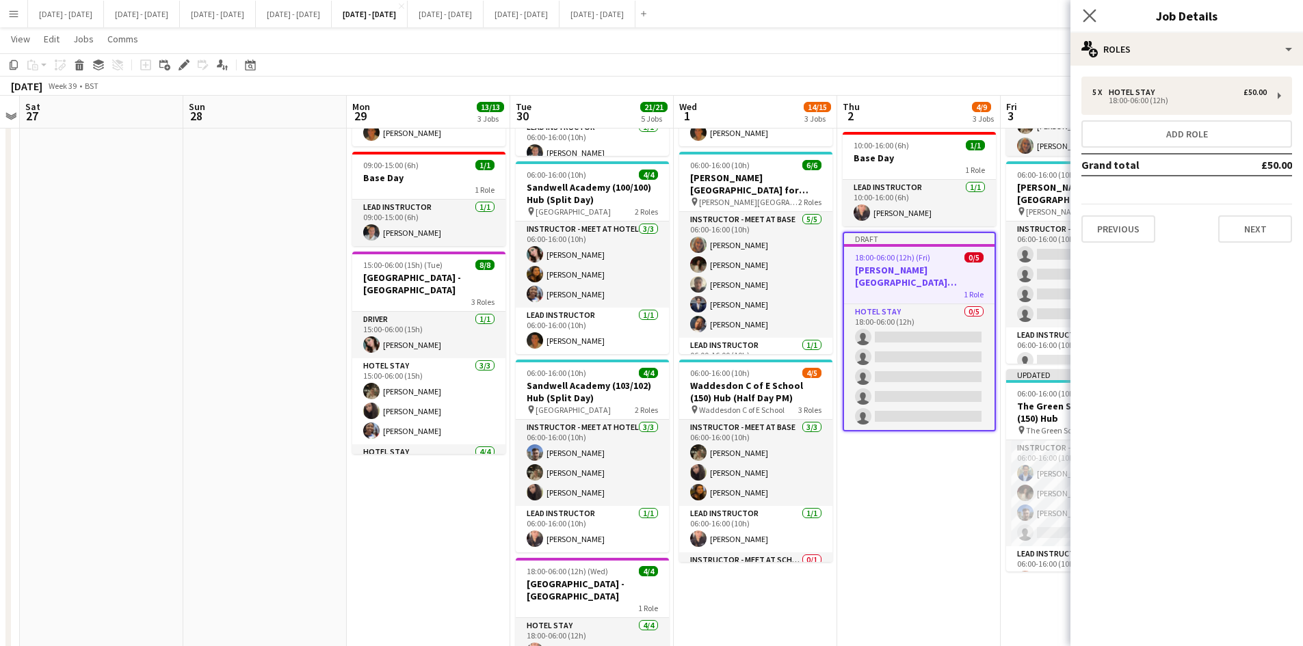
click at [1086, 8] on app-icon "Close pop-in" at bounding box center [1090, 16] width 20 height 20
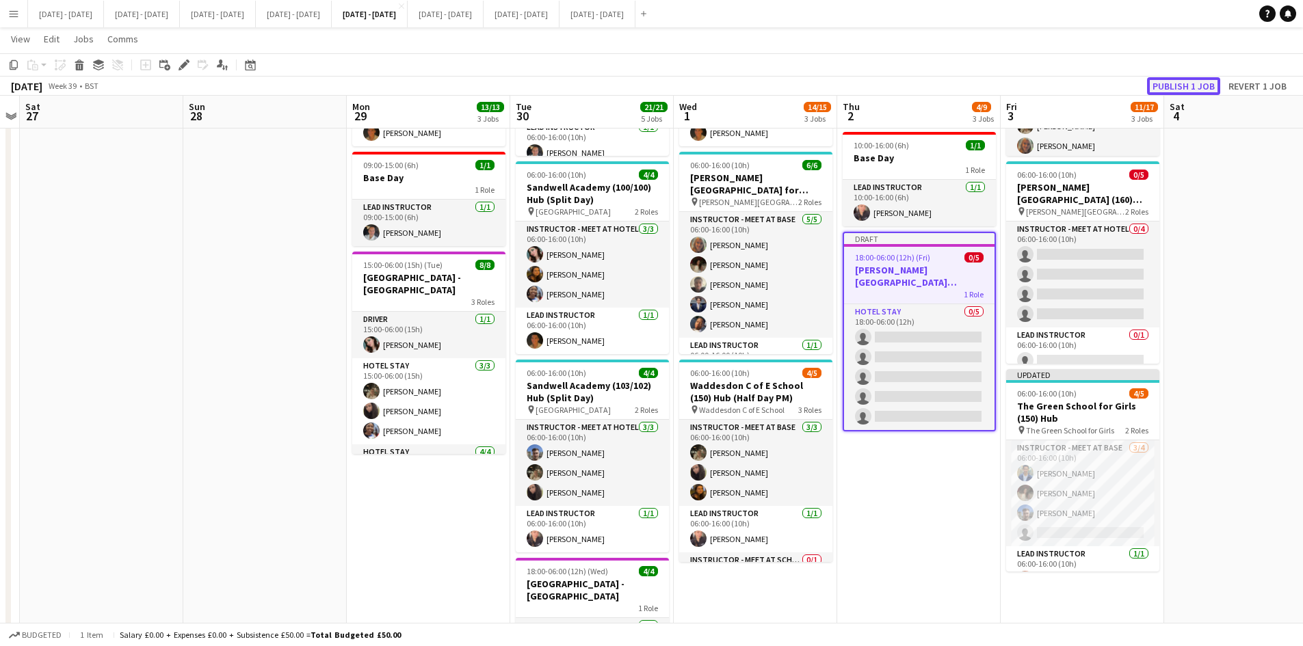
click at [1164, 83] on button "Publish 1 job" at bounding box center [1183, 86] width 73 height 18
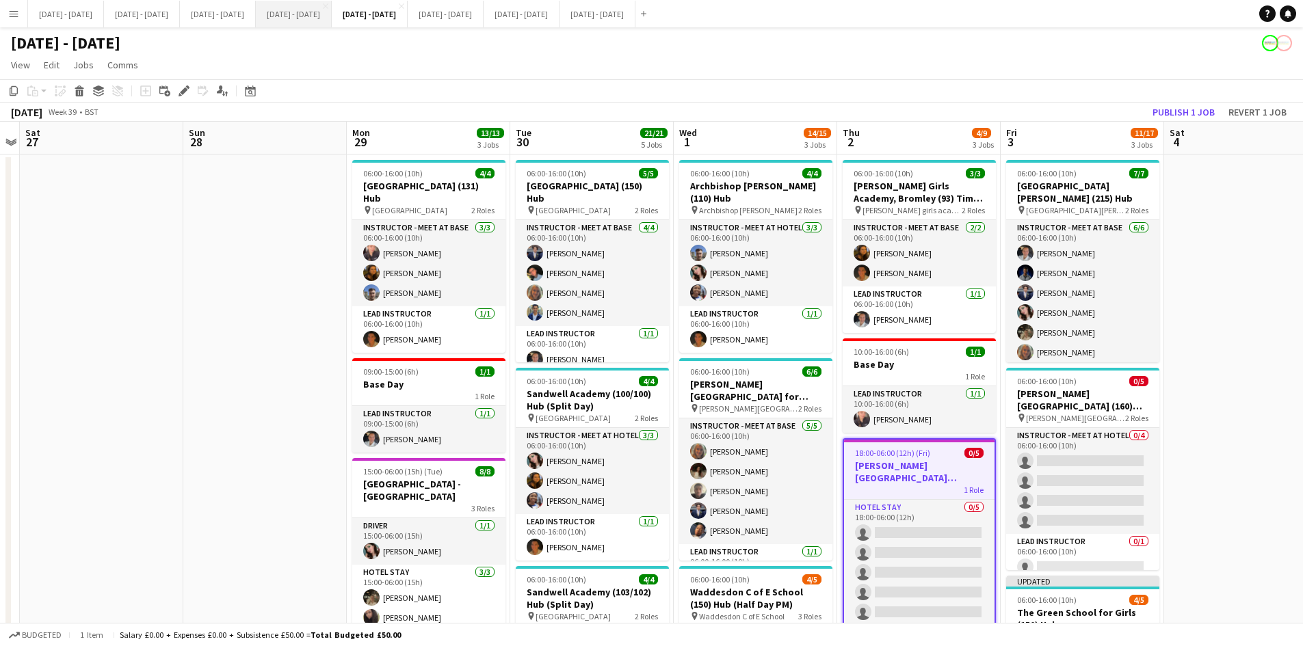
click at [332, 10] on button "[DATE] - [DATE] Close" at bounding box center [294, 14] width 76 height 27
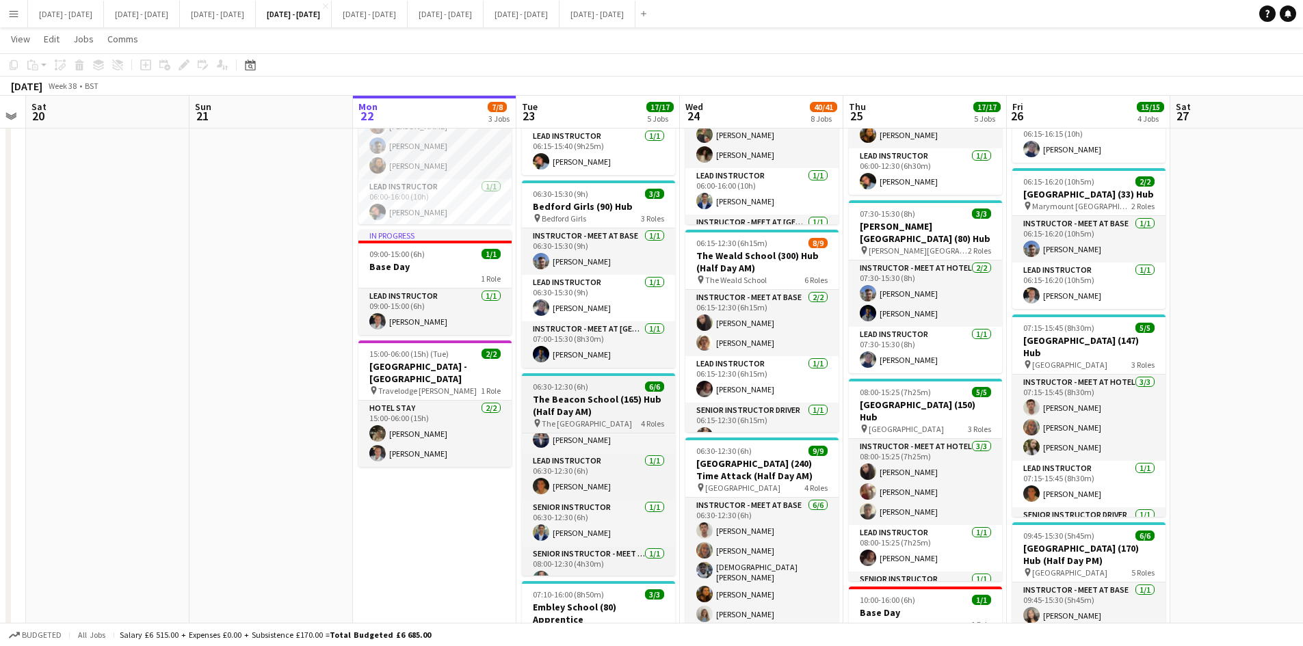
scroll to position [83, 0]
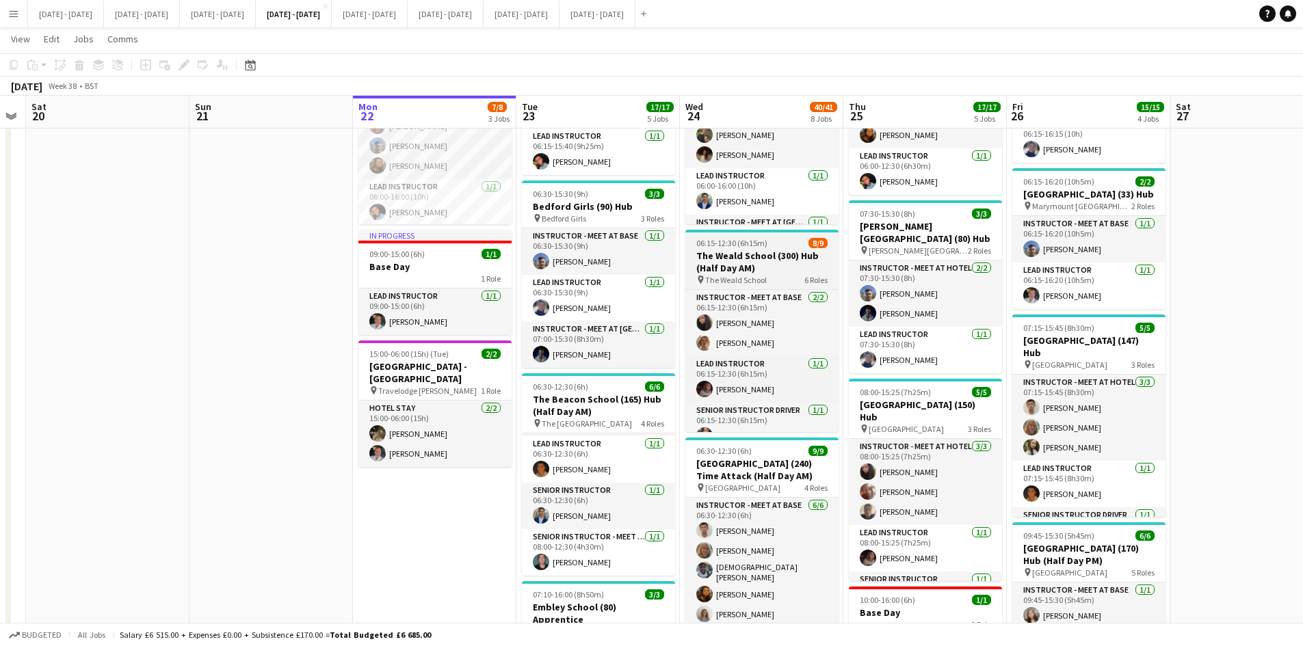
click at [787, 238] on div "06:15-12:30 (6h15m) 8/9" at bounding box center [761, 243] width 153 height 10
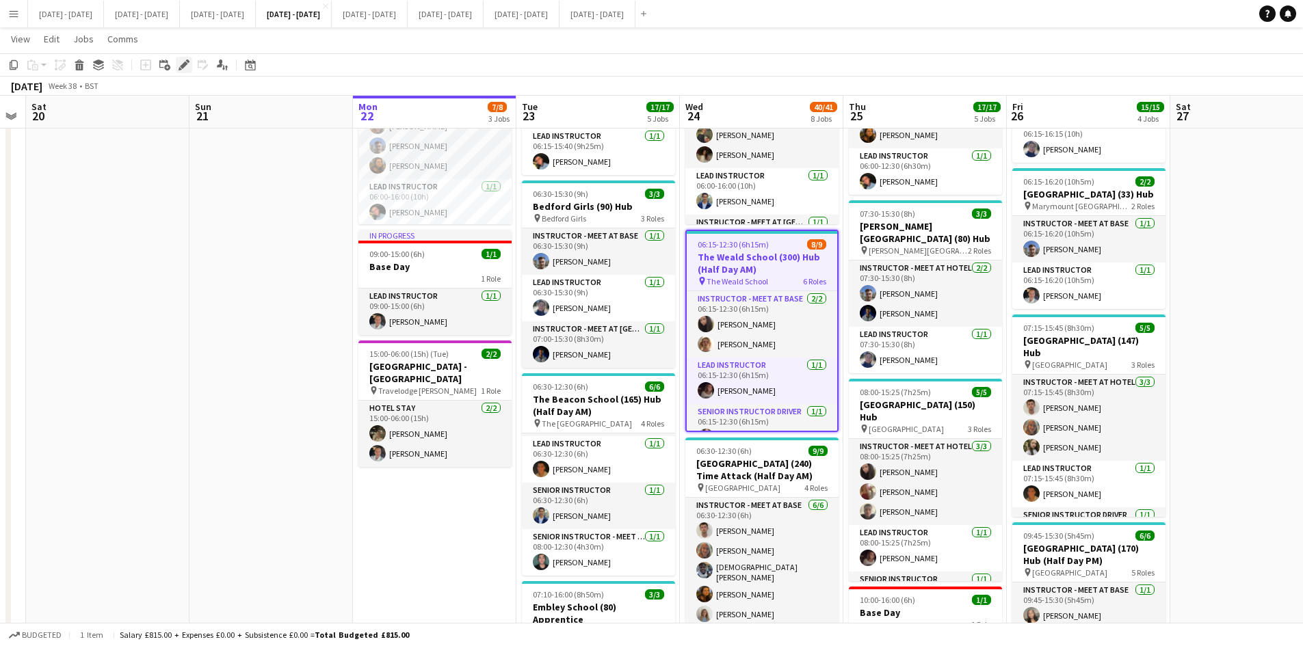
click at [181, 64] on icon "Edit" at bounding box center [184, 65] width 11 height 11
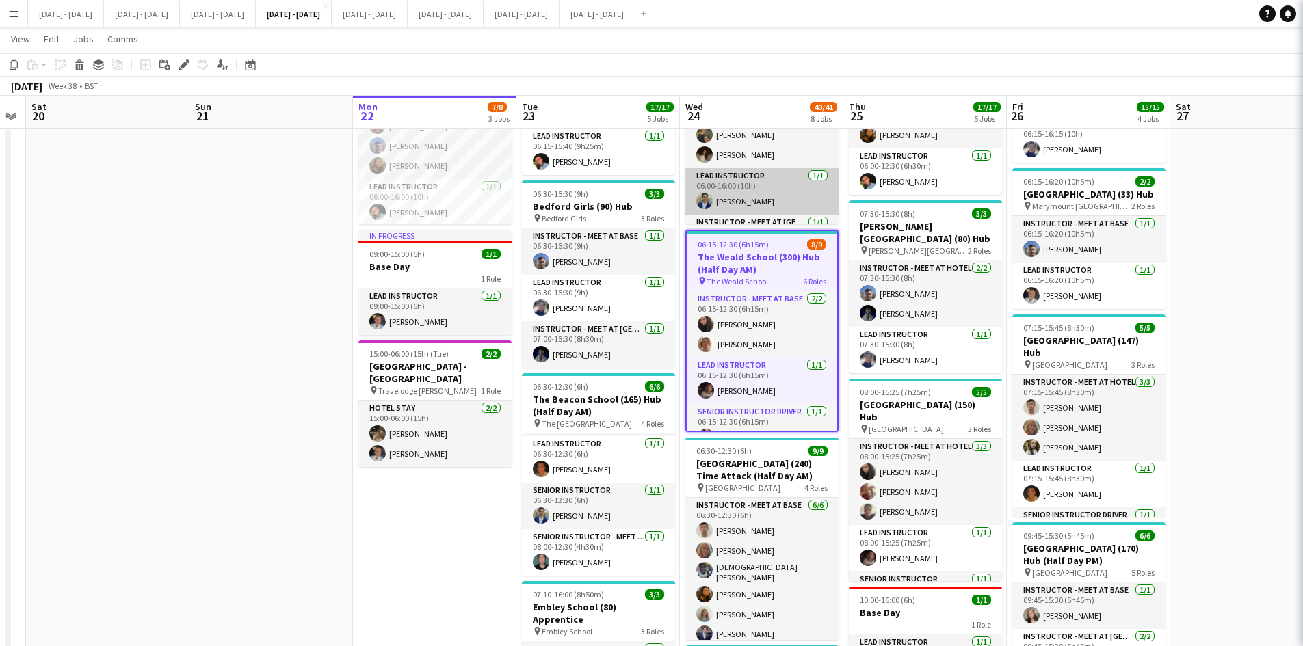
type input "**********"
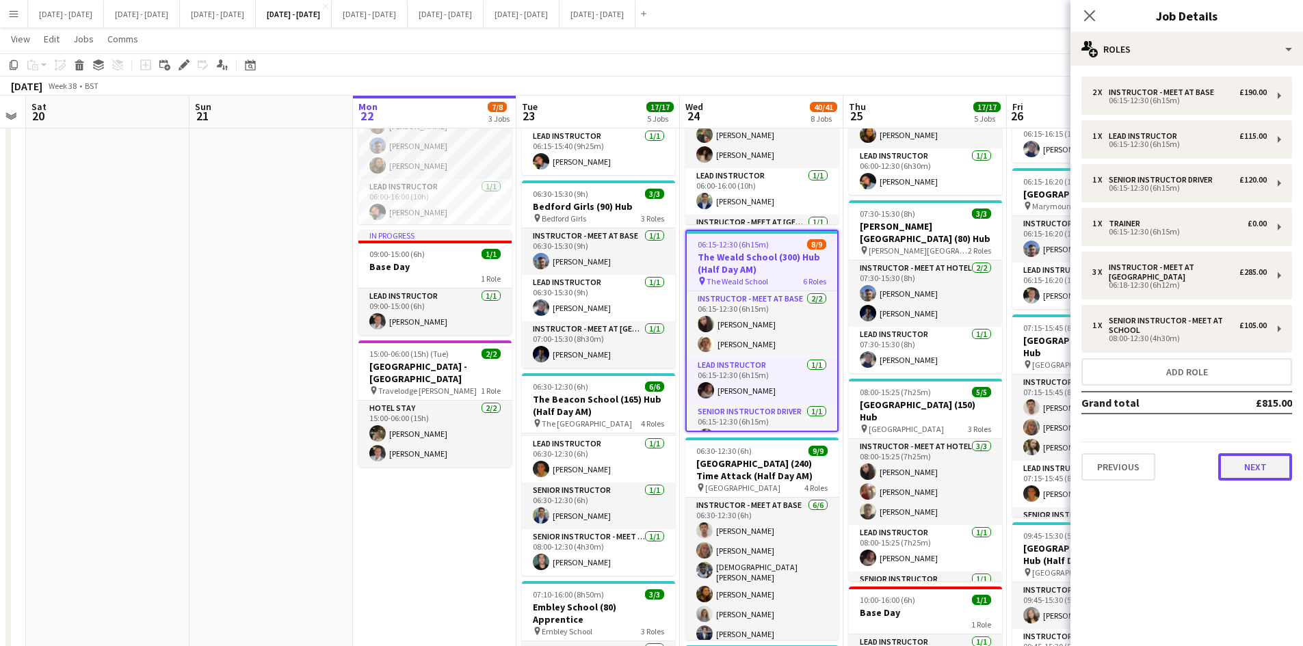
click at [1238, 457] on button "Next" at bounding box center [1255, 467] width 74 height 27
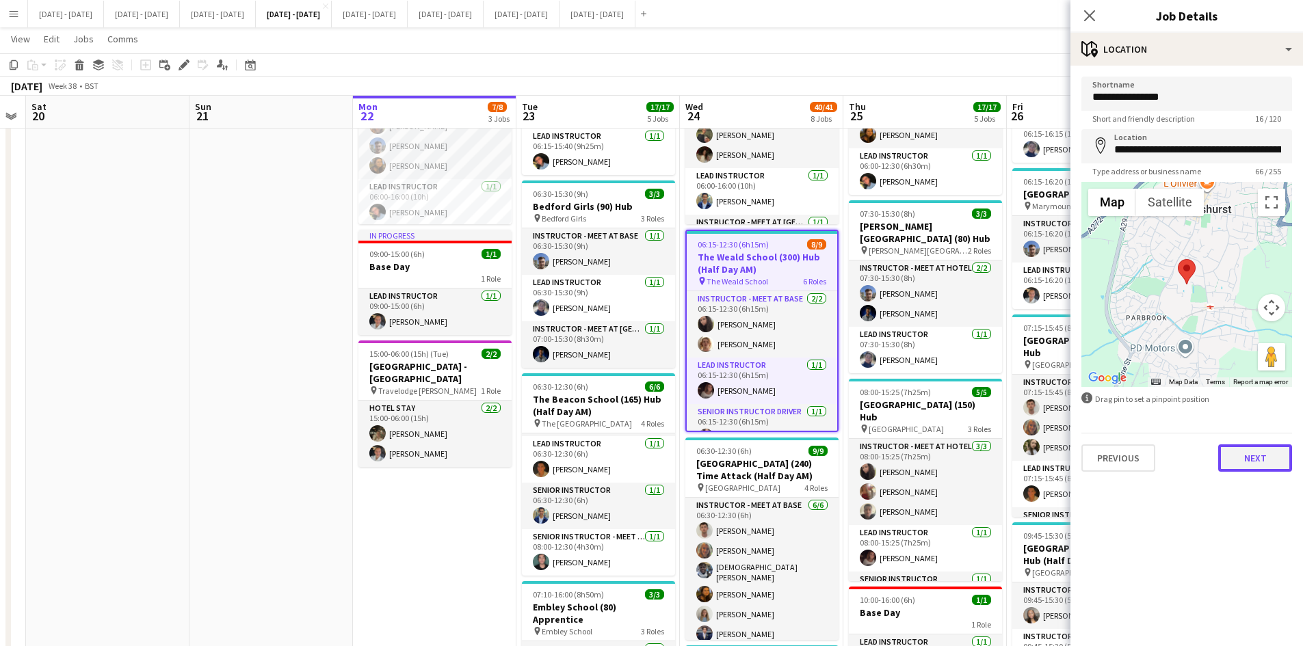
click at [1239, 456] on button "Next" at bounding box center [1255, 458] width 74 height 27
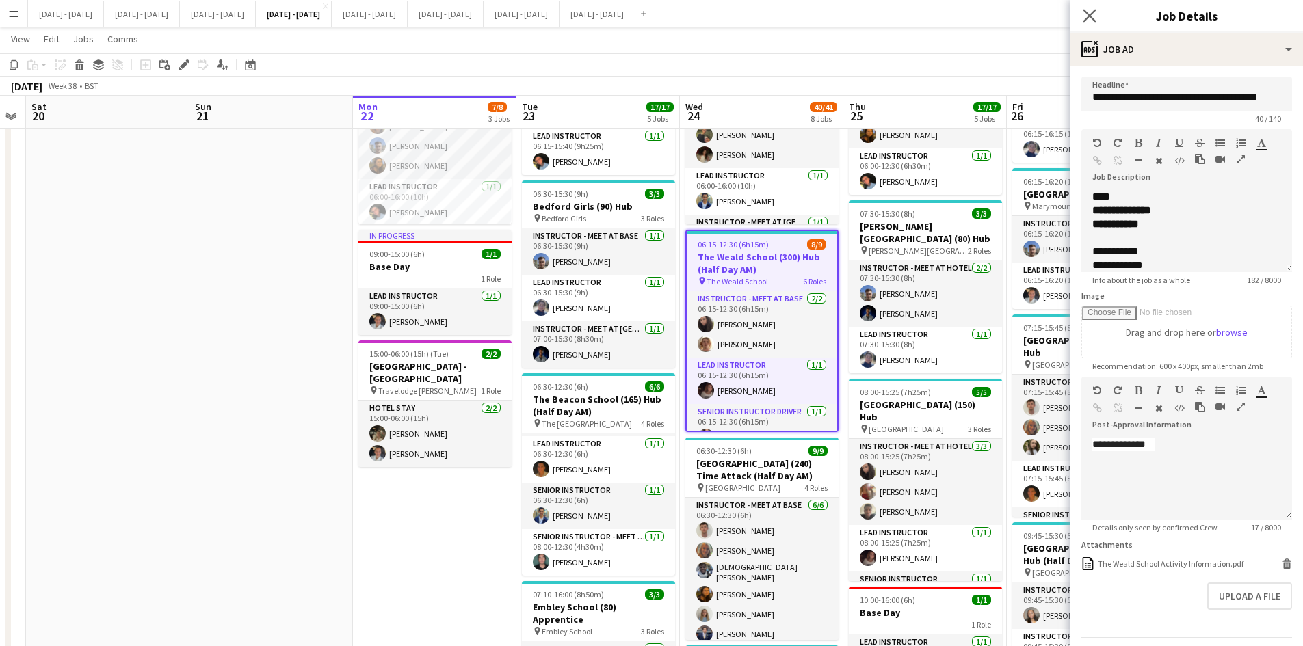
click at [1090, 6] on app-icon "Close pop-in" at bounding box center [1090, 16] width 20 height 20
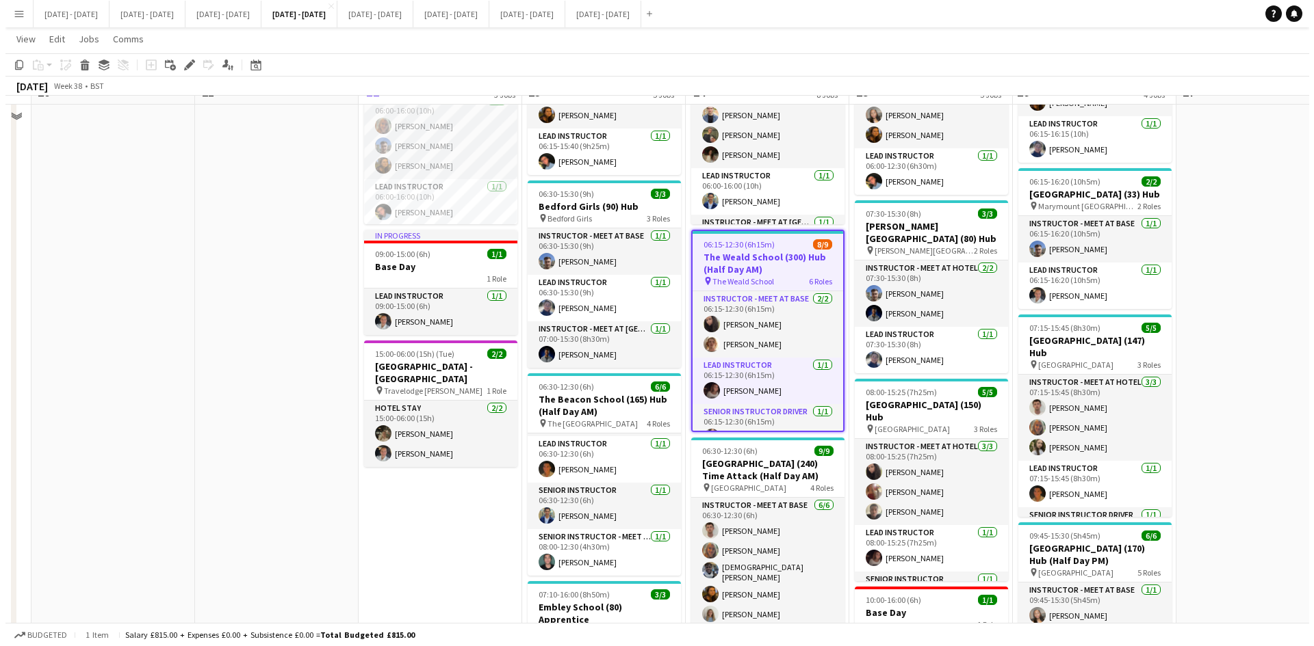
scroll to position [0, 0]
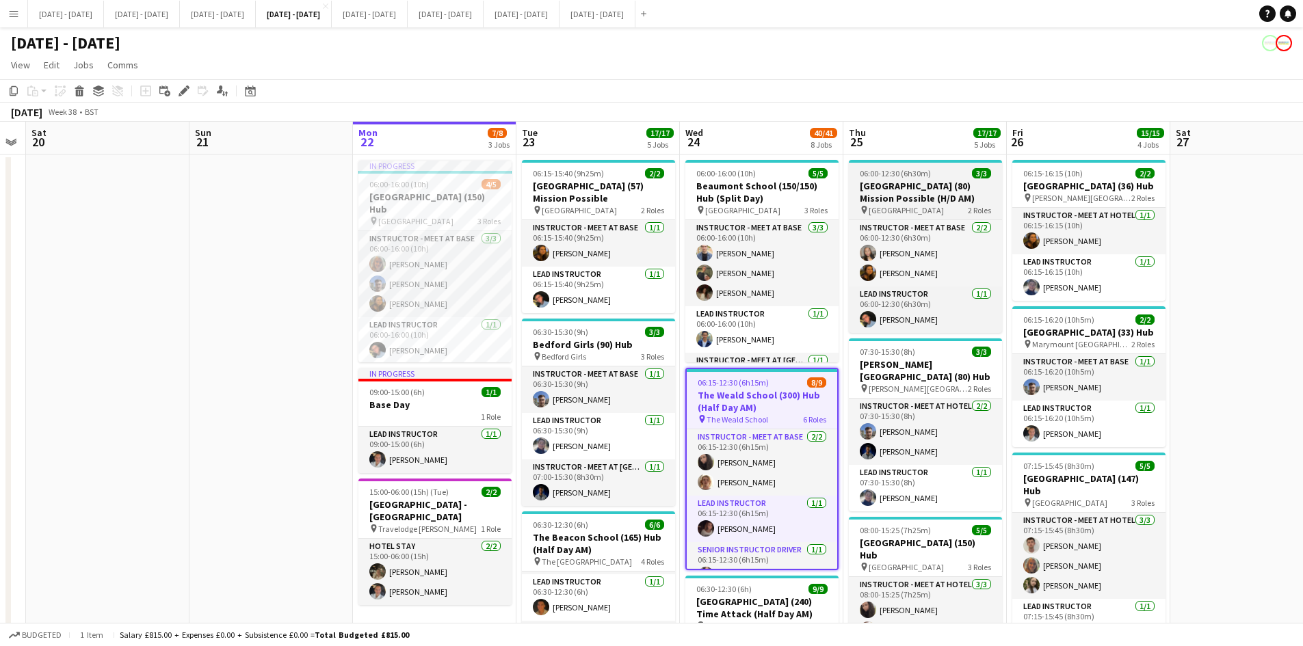
click at [941, 171] on div "06:00-12:30 (6h30m) 3/3" at bounding box center [925, 173] width 153 height 10
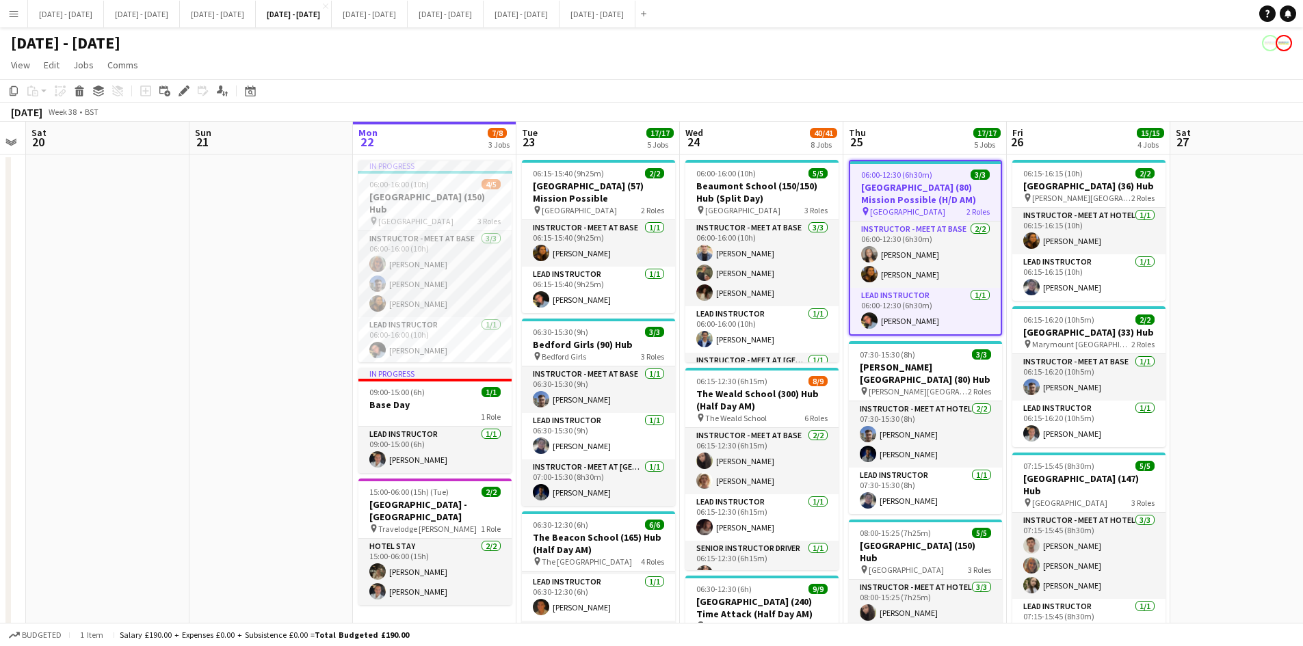
click at [941, 171] on div "06:00-12:30 (6h30m) 3/3" at bounding box center [925, 175] width 151 height 10
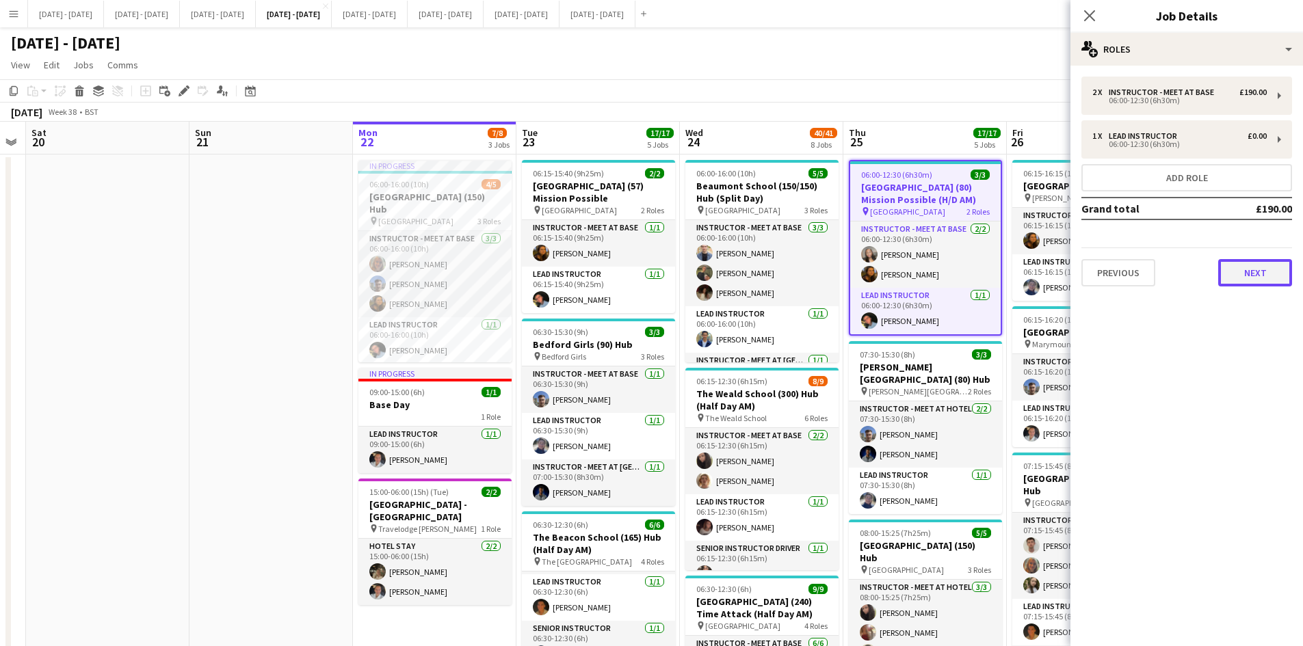
click at [1250, 271] on button "Next" at bounding box center [1255, 272] width 74 height 27
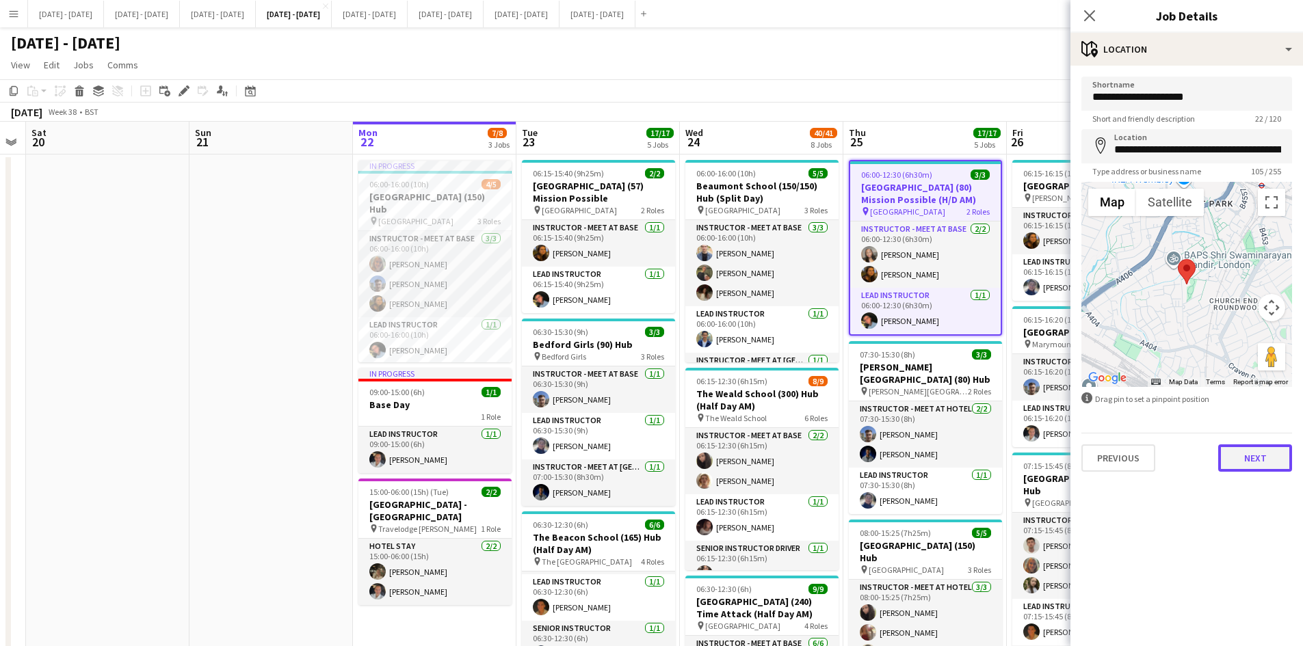
click at [1251, 462] on button "Next" at bounding box center [1255, 458] width 74 height 27
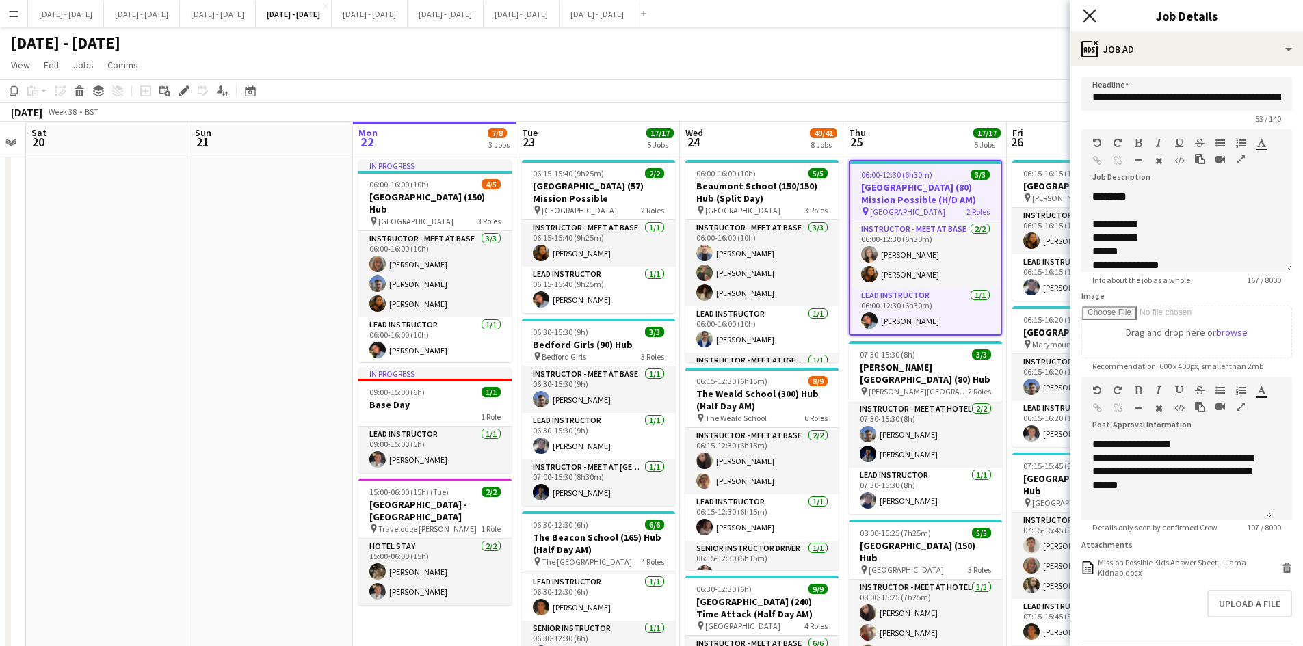
click at [1092, 18] on icon at bounding box center [1089, 15] width 13 height 13
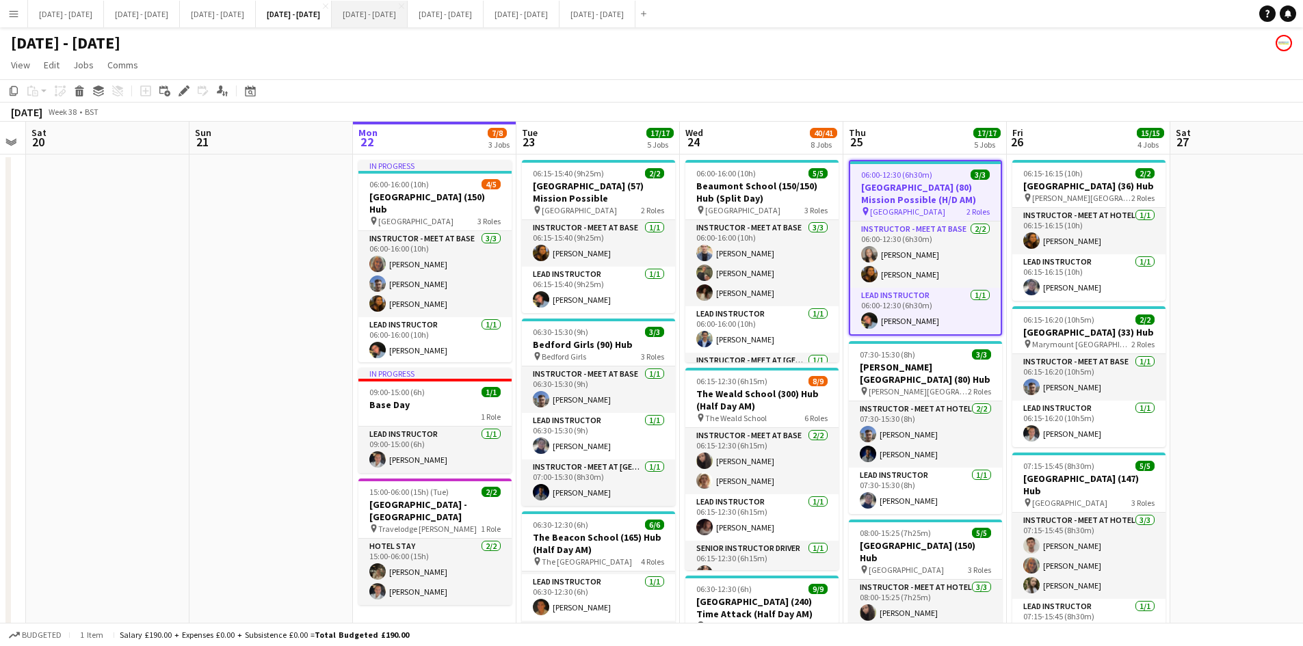
click at [408, 13] on button "[DATE] - [DATE] Close" at bounding box center [370, 14] width 76 height 27
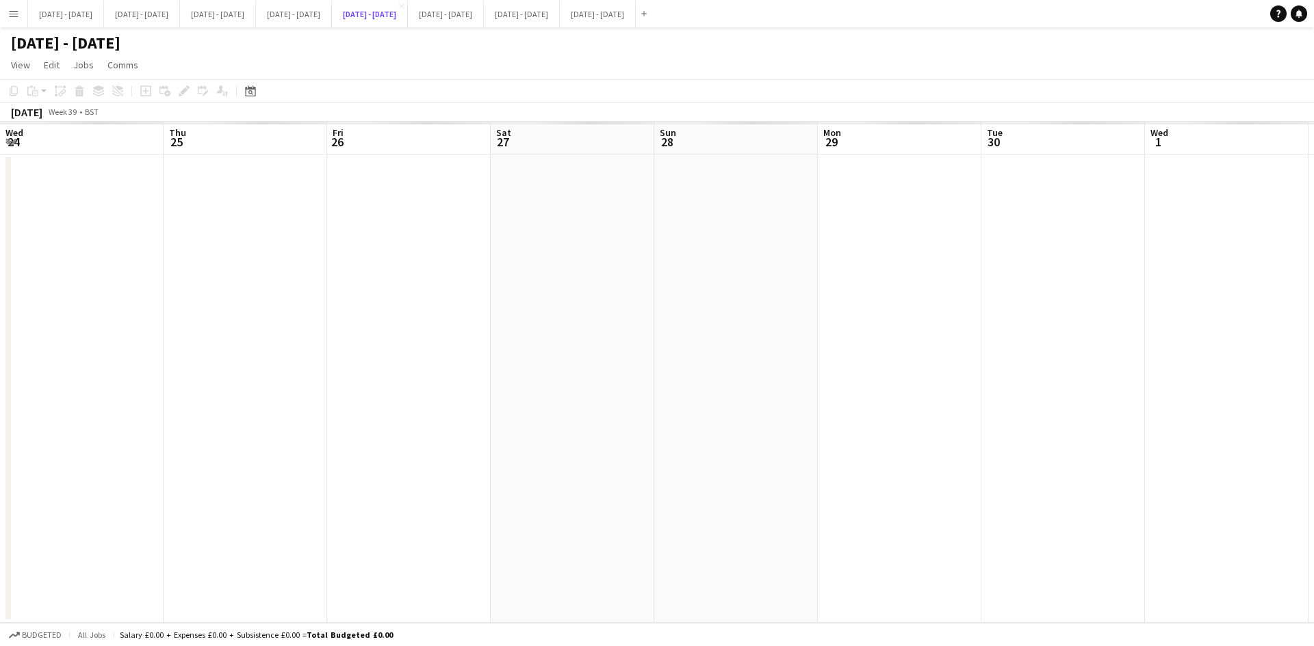
scroll to position [0, 471]
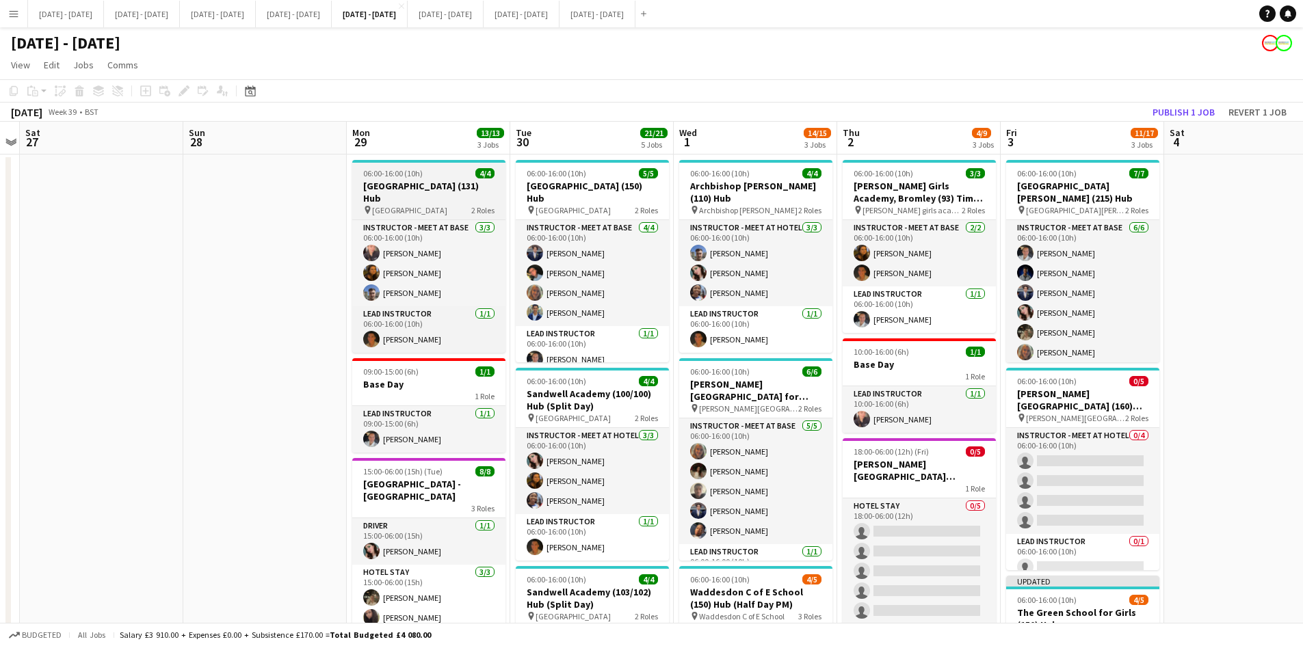
click at [443, 163] on app-job-card "06:00-16:00 (10h) 4/4 [GEOGRAPHIC_DATA] (131) Hub pin Cressex Community School …" at bounding box center [428, 256] width 153 height 193
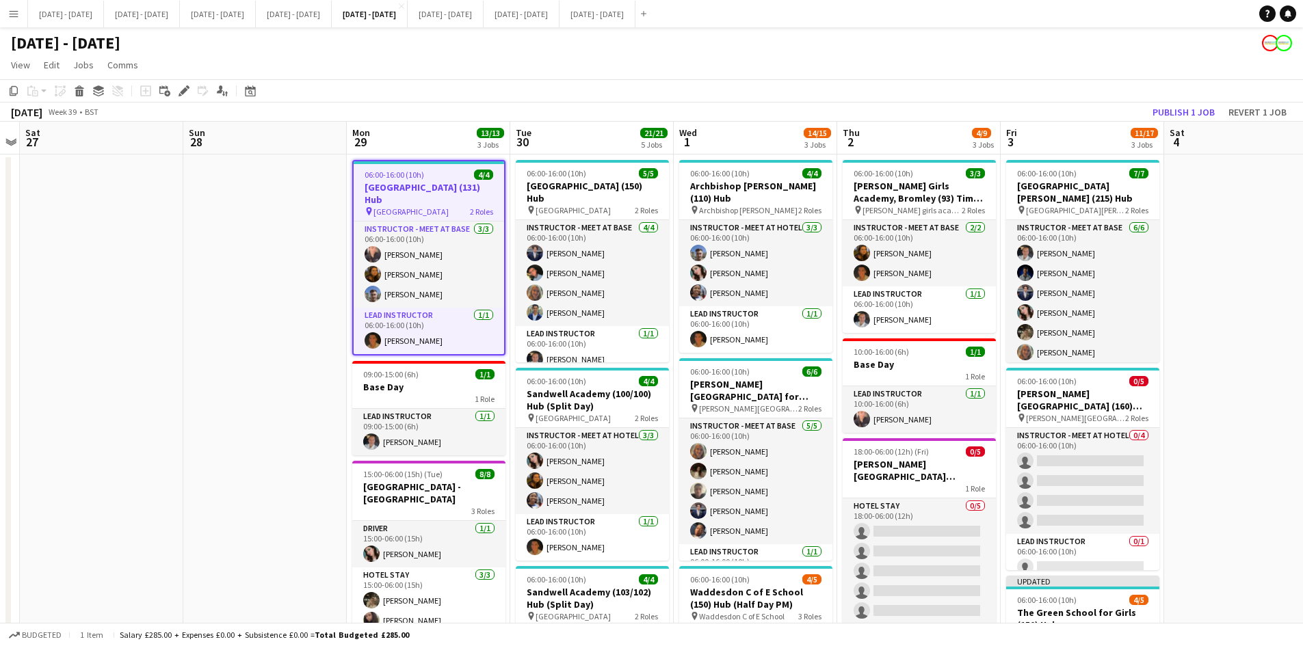
click at [440, 167] on app-job-card "06:00-16:00 (10h) 4/4 [GEOGRAPHIC_DATA] (131) Hub pin Cressex Community School …" at bounding box center [428, 258] width 153 height 196
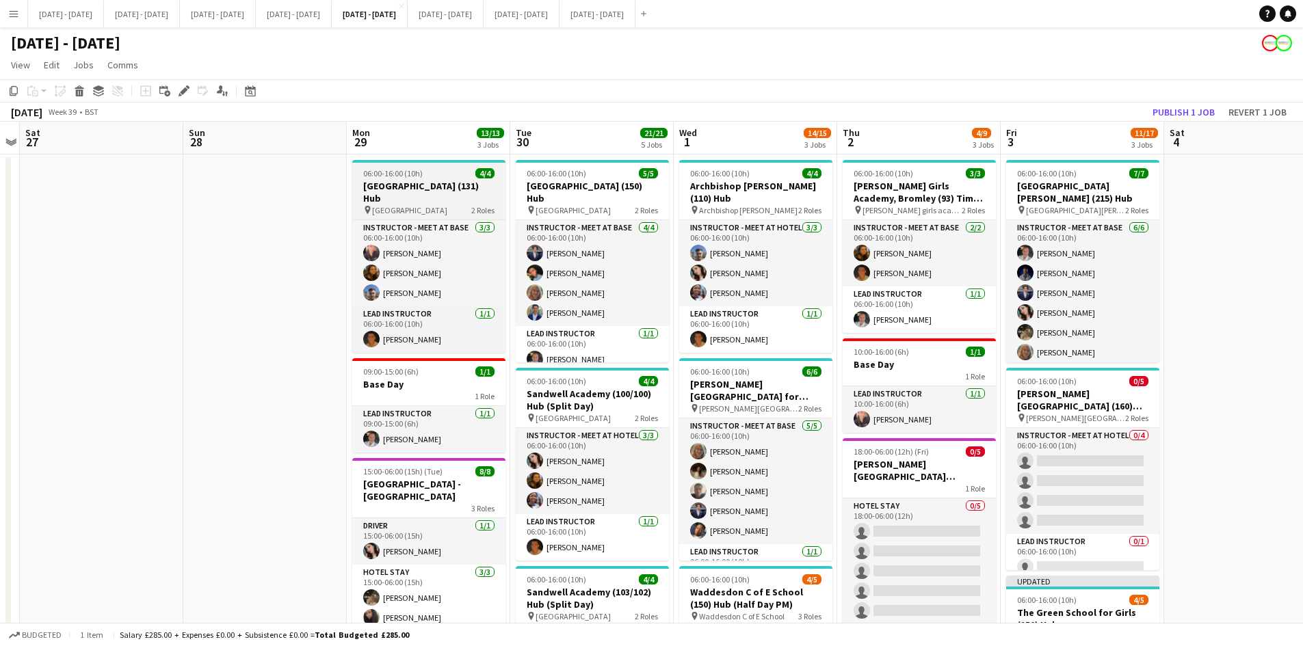
click at [440, 167] on app-job-card "06:00-16:00 (10h) 4/4 [GEOGRAPHIC_DATA] (131) Hub pin Cressex Community School …" at bounding box center [428, 256] width 153 height 193
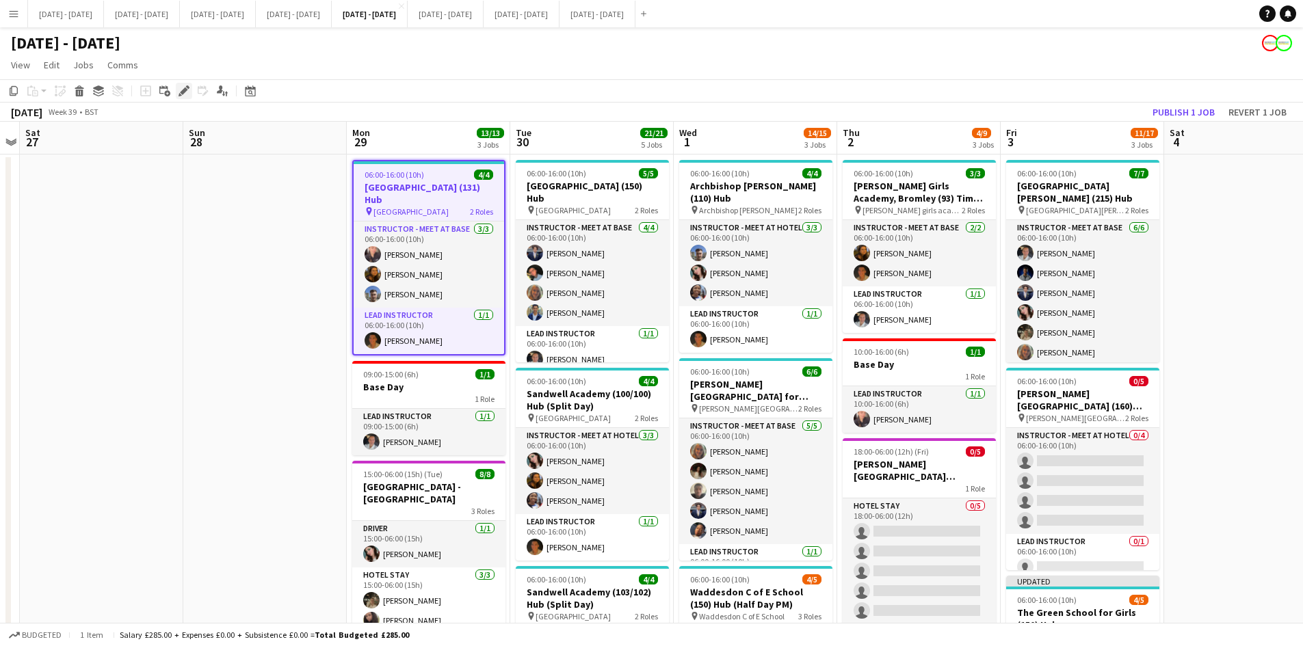
click at [183, 90] on icon at bounding box center [184, 92] width 8 height 8
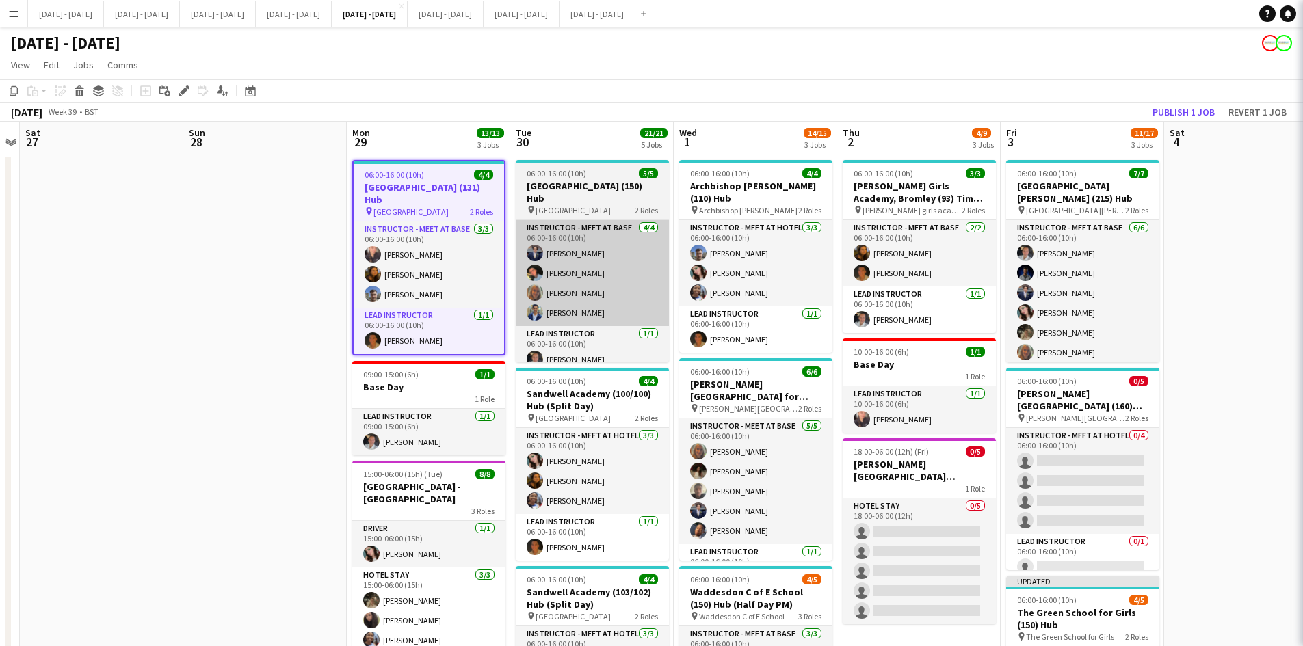
type input "**********"
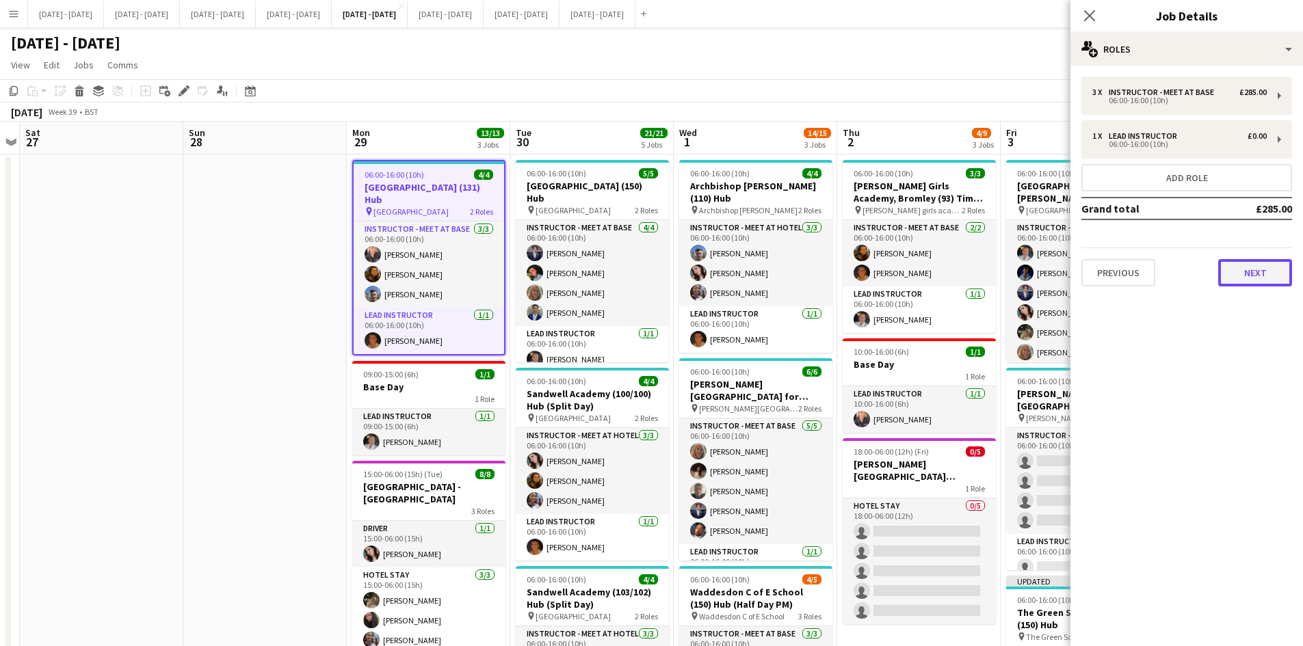
click at [1241, 273] on button "Next" at bounding box center [1255, 272] width 74 height 27
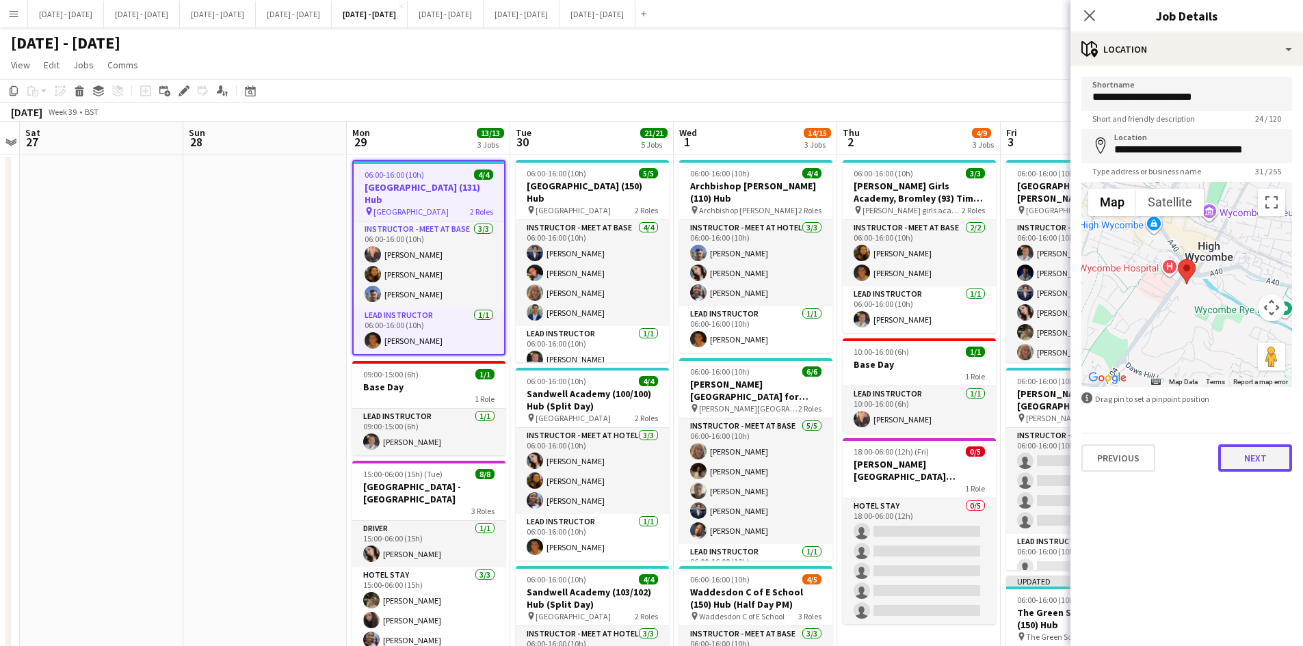
click at [1242, 453] on button "Next" at bounding box center [1255, 458] width 74 height 27
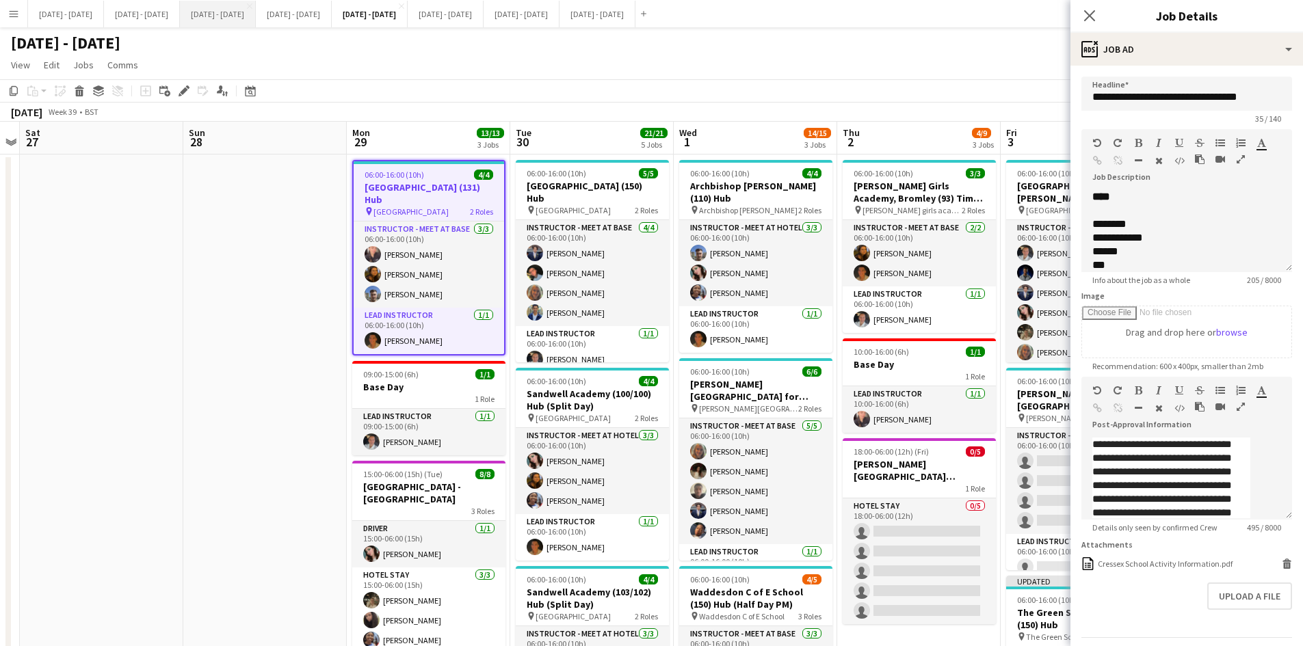
click at [242, 16] on button "[DATE] - [DATE] Close" at bounding box center [218, 14] width 76 height 27
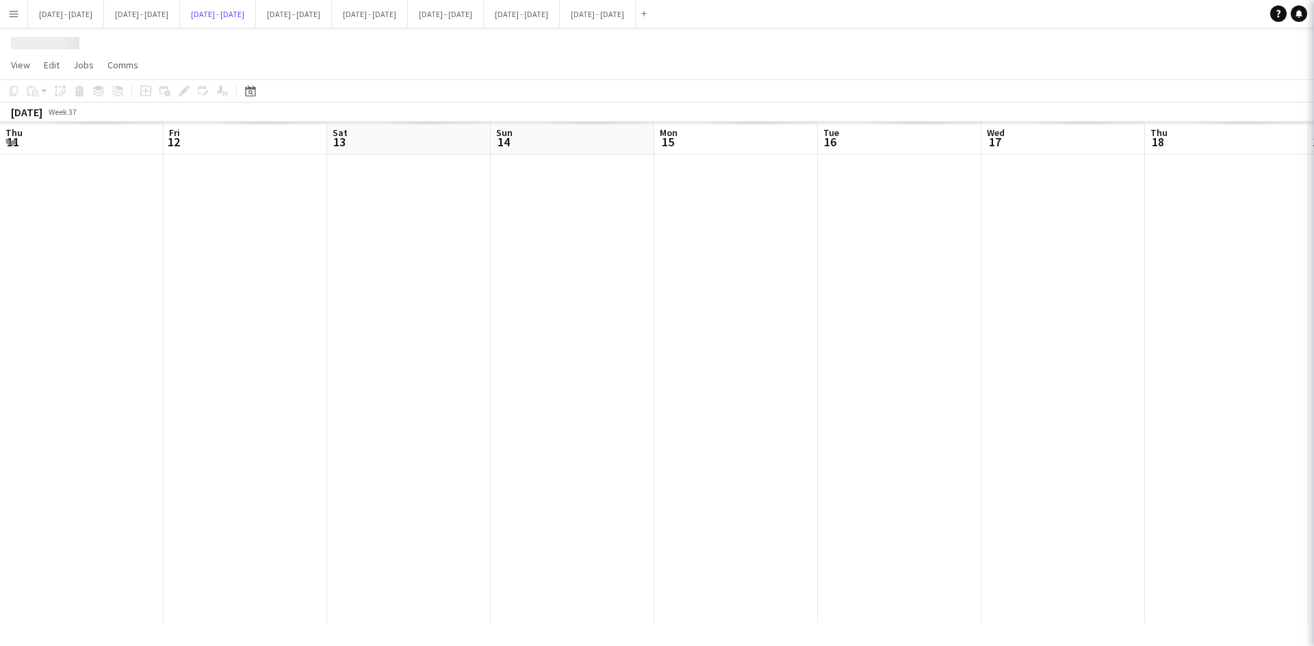
scroll to position [0, 547]
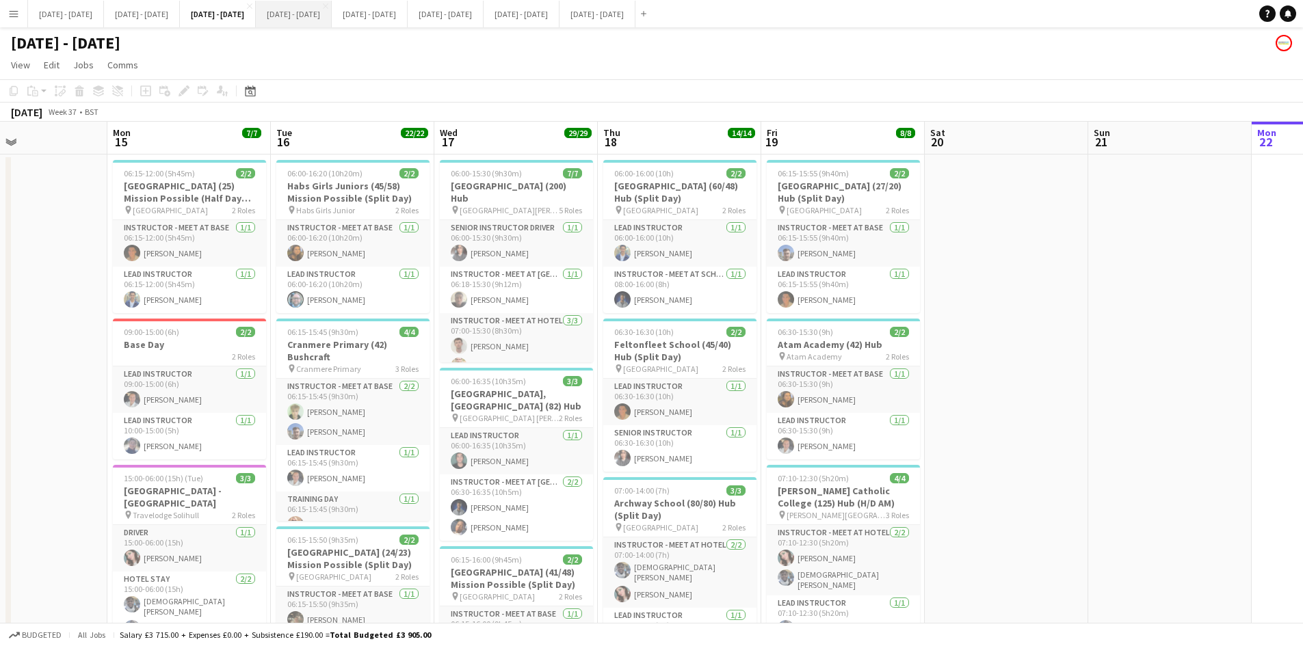
click at [332, 10] on button "[DATE] - [DATE] Close" at bounding box center [294, 14] width 76 height 27
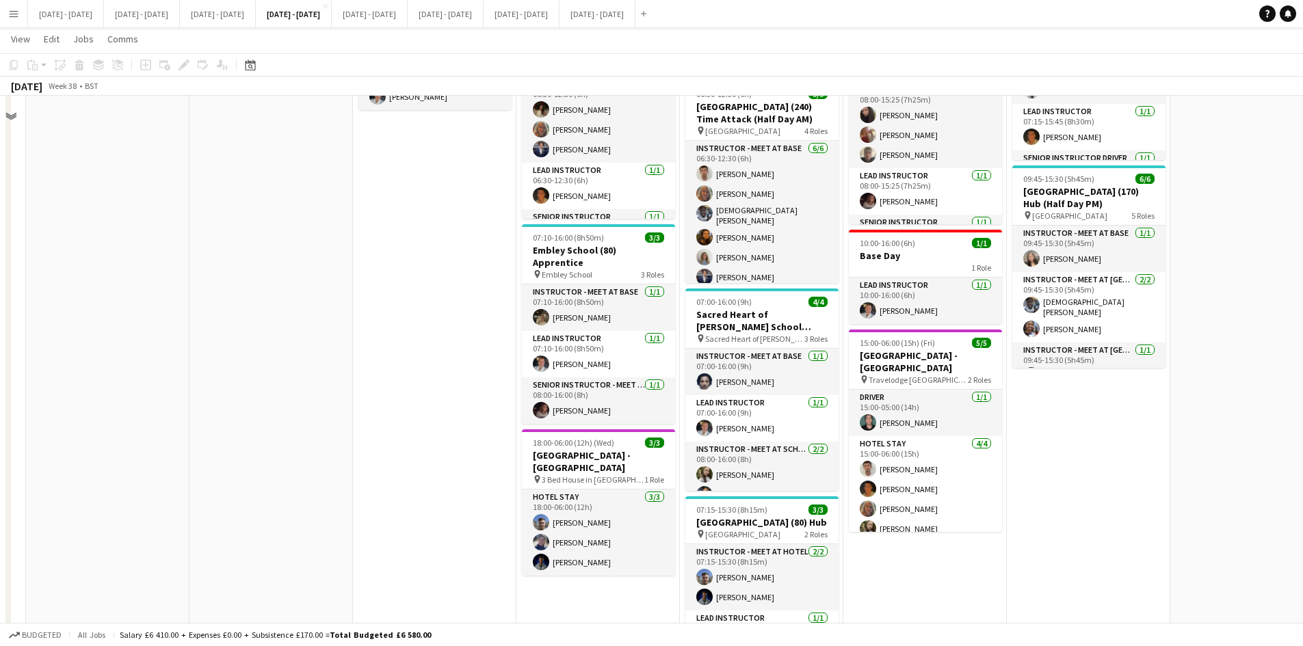
scroll to position [342, 0]
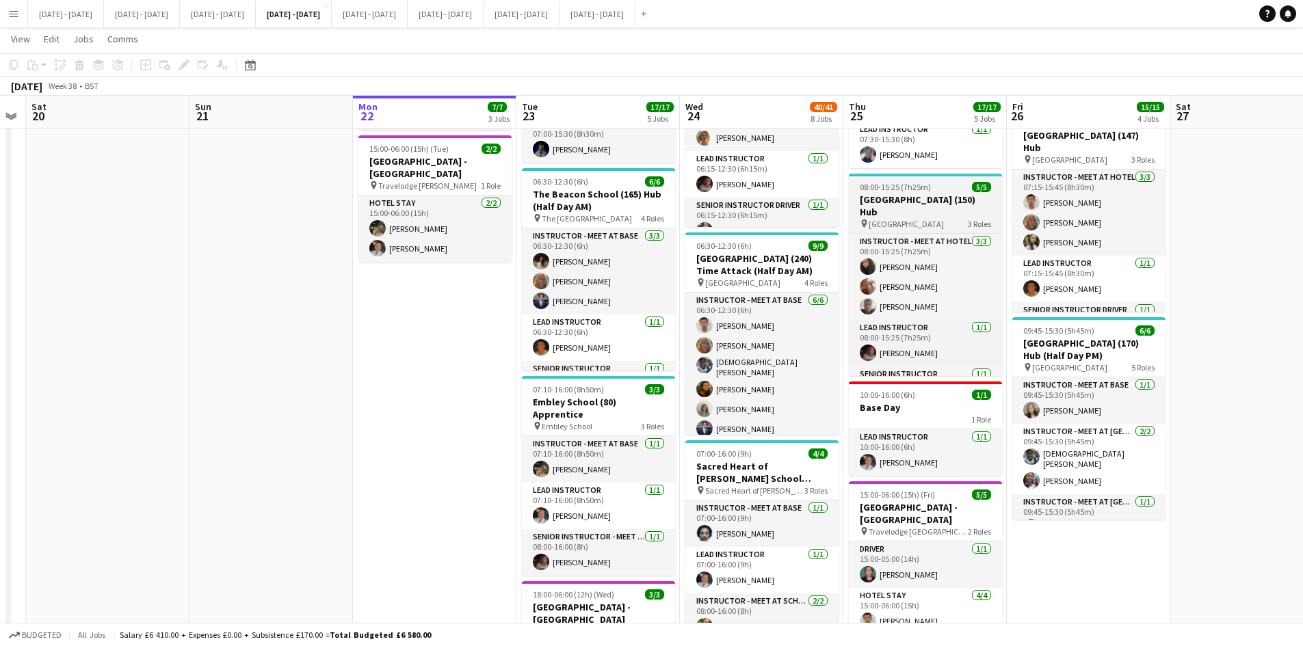
click at [945, 182] on div "08:00-15:25 (7h25m) 5/5" at bounding box center [925, 187] width 153 height 10
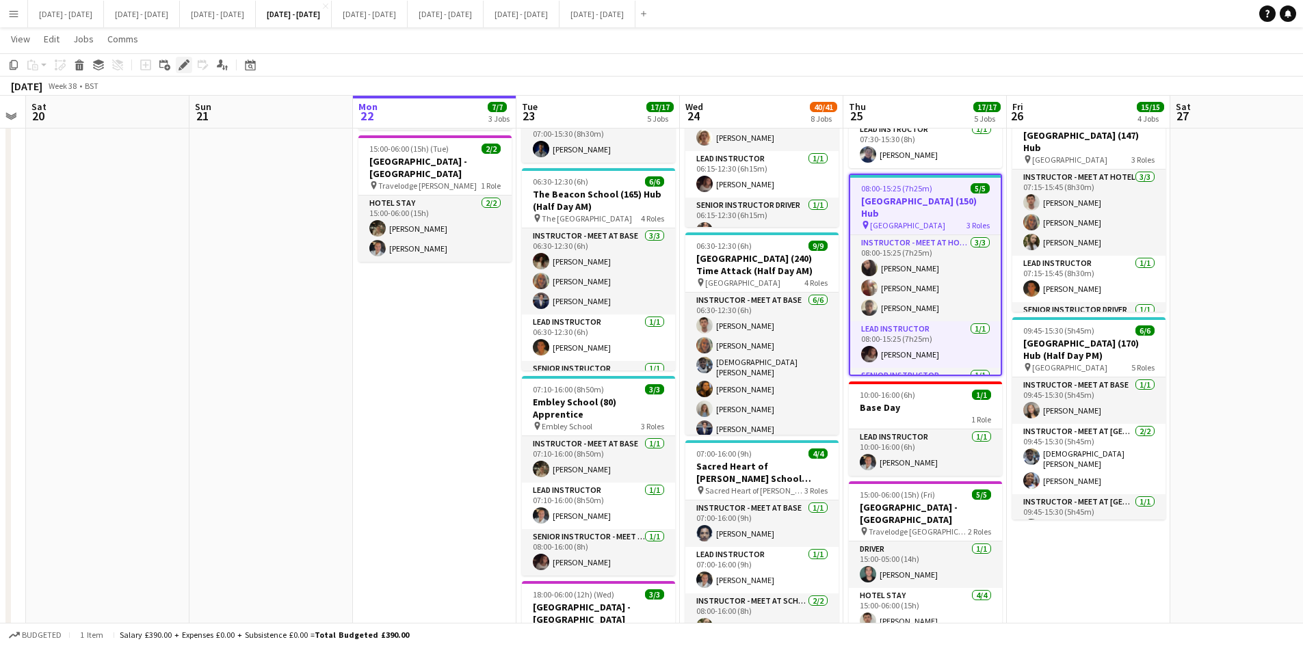
click at [183, 63] on icon "Edit" at bounding box center [184, 65] width 11 height 11
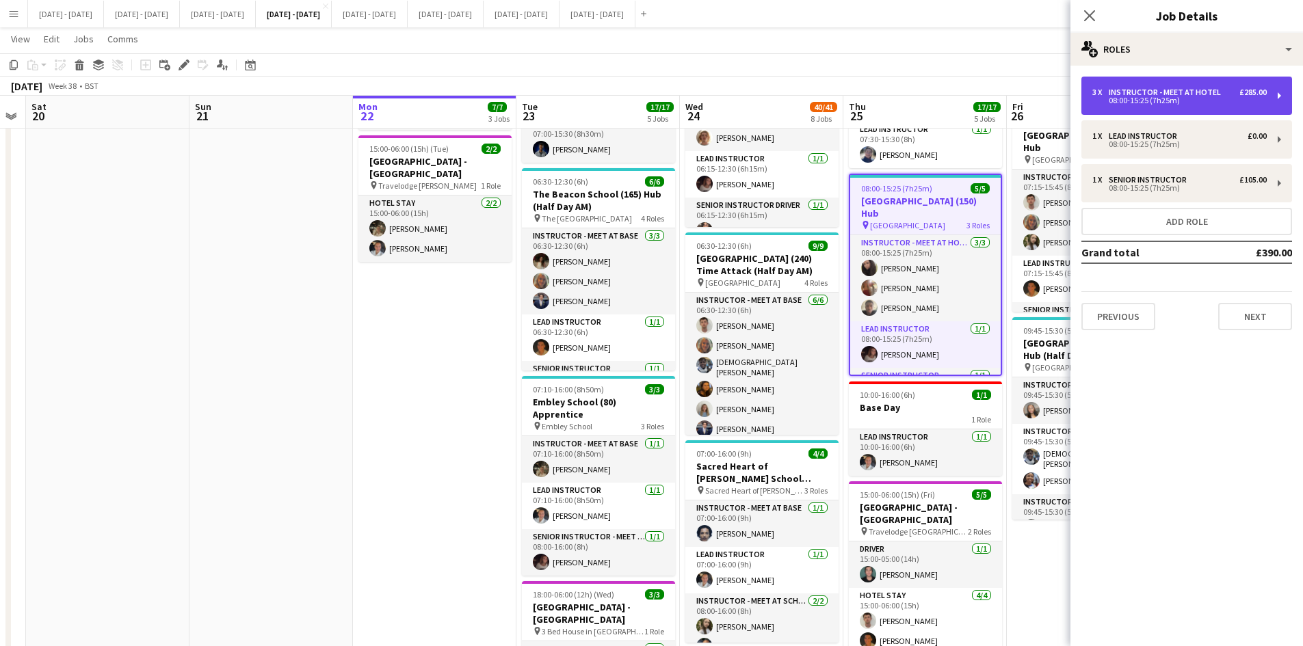
click at [1171, 92] on div "Instructor - Meet at Hotel" at bounding box center [1168, 93] width 118 height 10
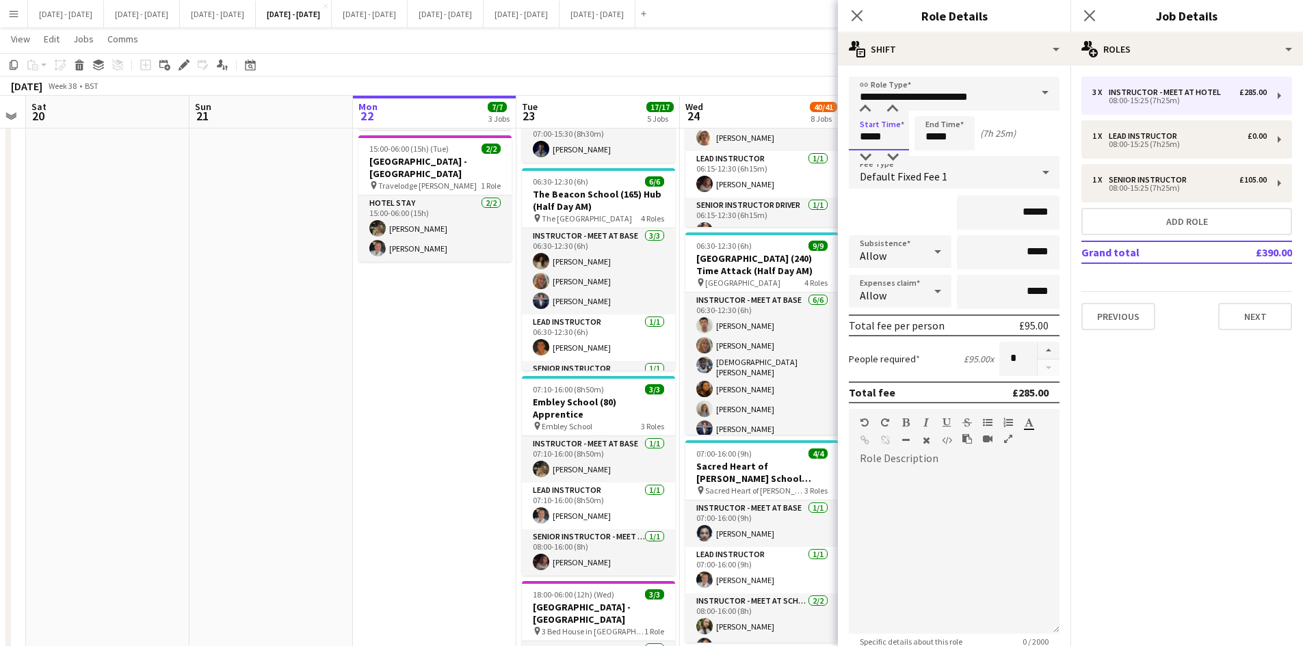
drag, startPoint x: 884, startPoint y: 136, endPoint x: 852, endPoint y: 136, distance: 32.2
click at [852, 136] on input "*****" at bounding box center [879, 133] width 60 height 34
type input "*****"
click at [855, 17] on icon at bounding box center [856, 15] width 13 height 13
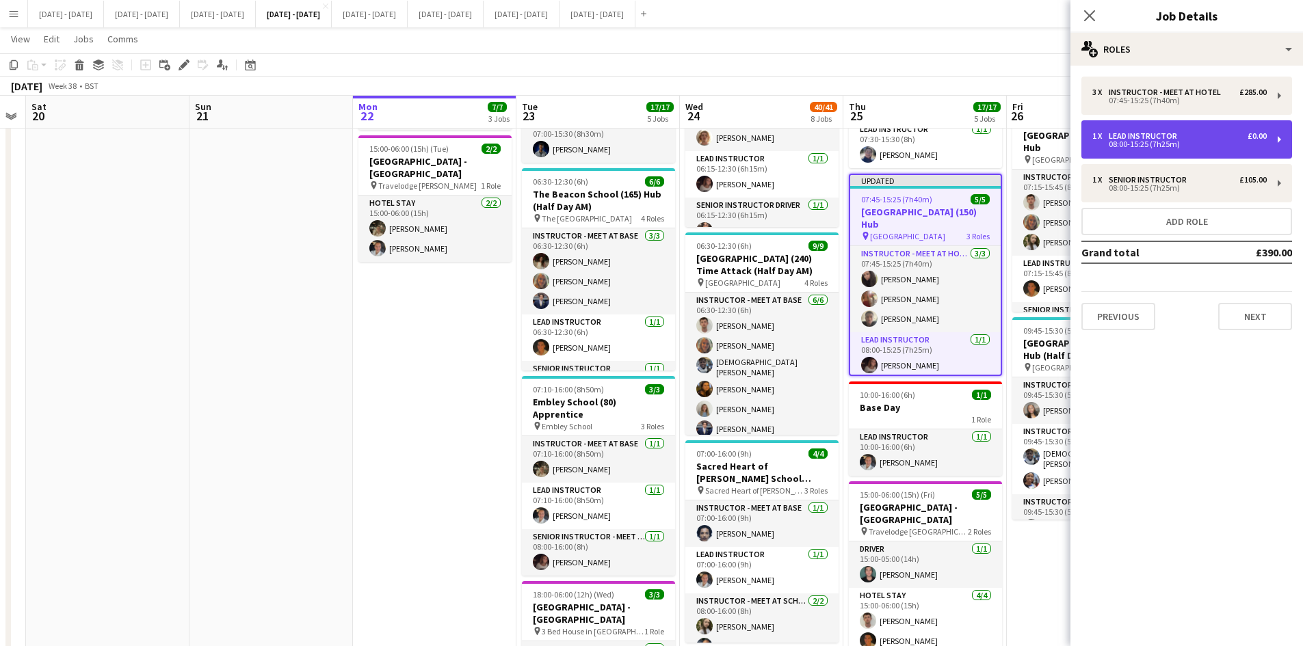
click at [1112, 146] on div "08:00-15:25 (7h25m)" at bounding box center [1180, 144] width 174 height 7
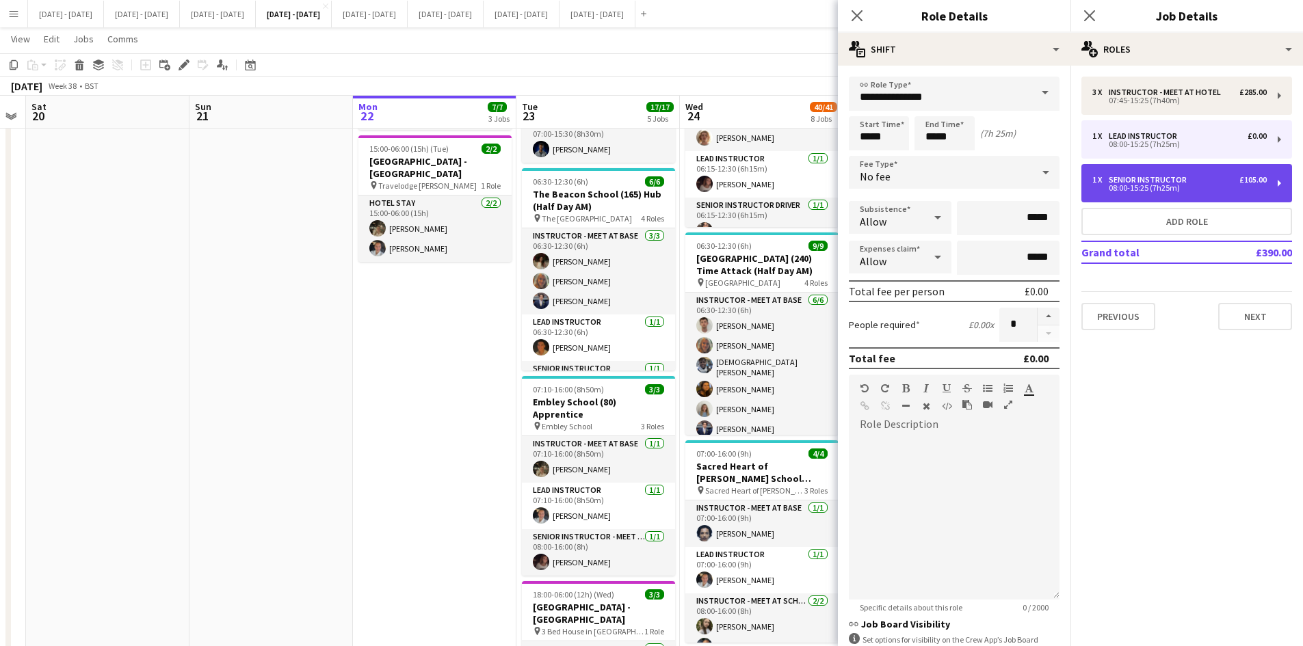
click at [1130, 187] on div "08:00-15:25 (7h25m)" at bounding box center [1180, 188] width 174 height 7
type input "**********"
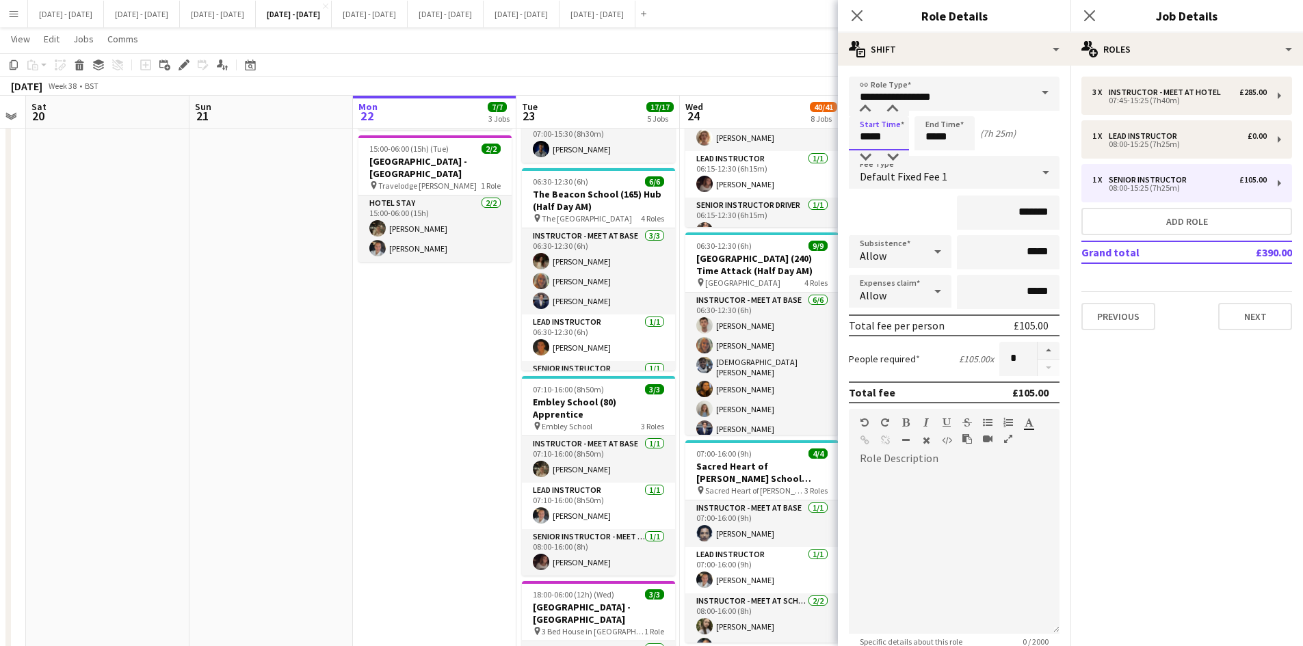
drag, startPoint x: 882, startPoint y: 142, endPoint x: 851, endPoint y: 148, distance: 31.5
click at [851, 148] on input "*****" at bounding box center [879, 133] width 60 height 34
type input "*****"
click at [852, 13] on icon "Close pop-in" at bounding box center [856, 15] width 13 height 13
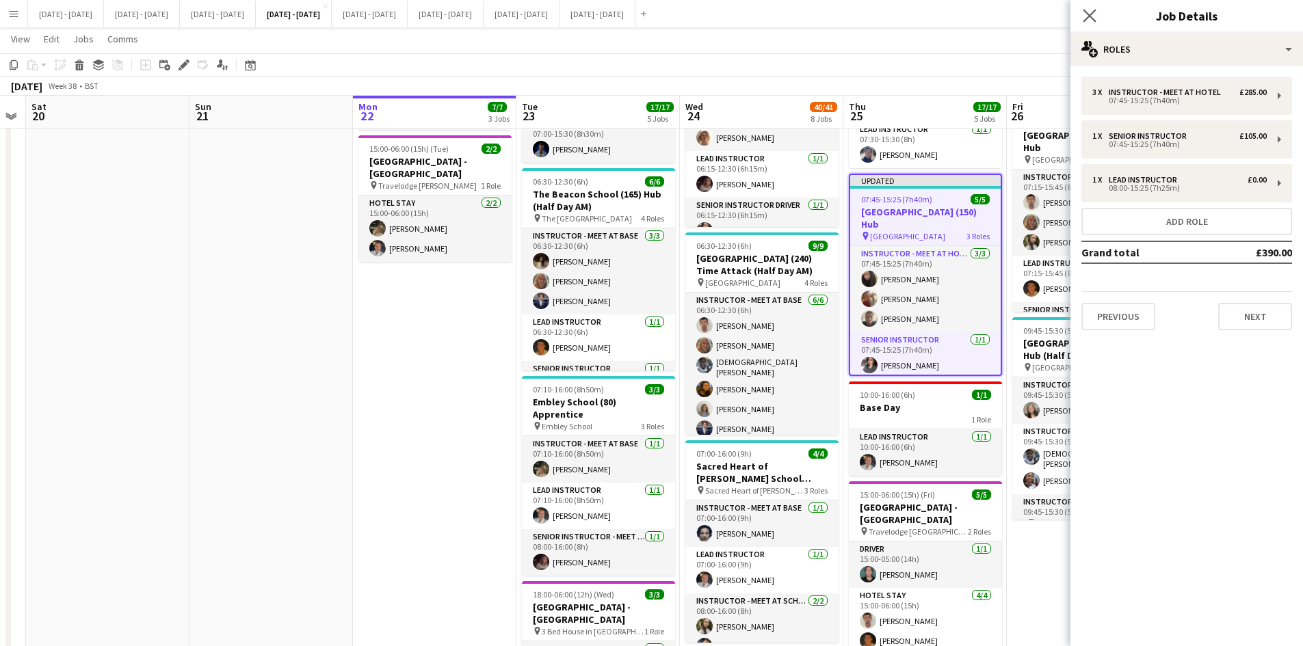
click at [1082, 14] on app-icon "Close pop-in" at bounding box center [1090, 16] width 20 height 20
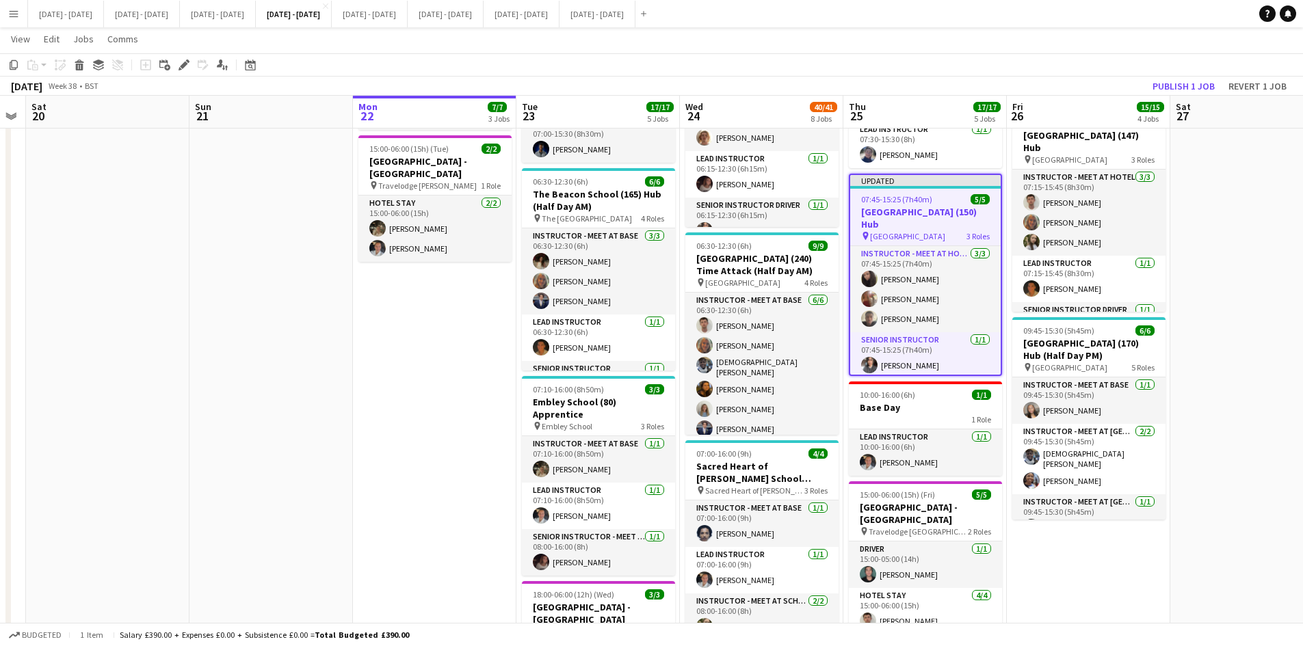
click at [936, 194] on div "07:45-15:25 (7h40m) 5/5" at bounding box center [925, 199] width 151 height 10
click at [186, 63] on icon at bounding box center [184, 66] width 8 height 8
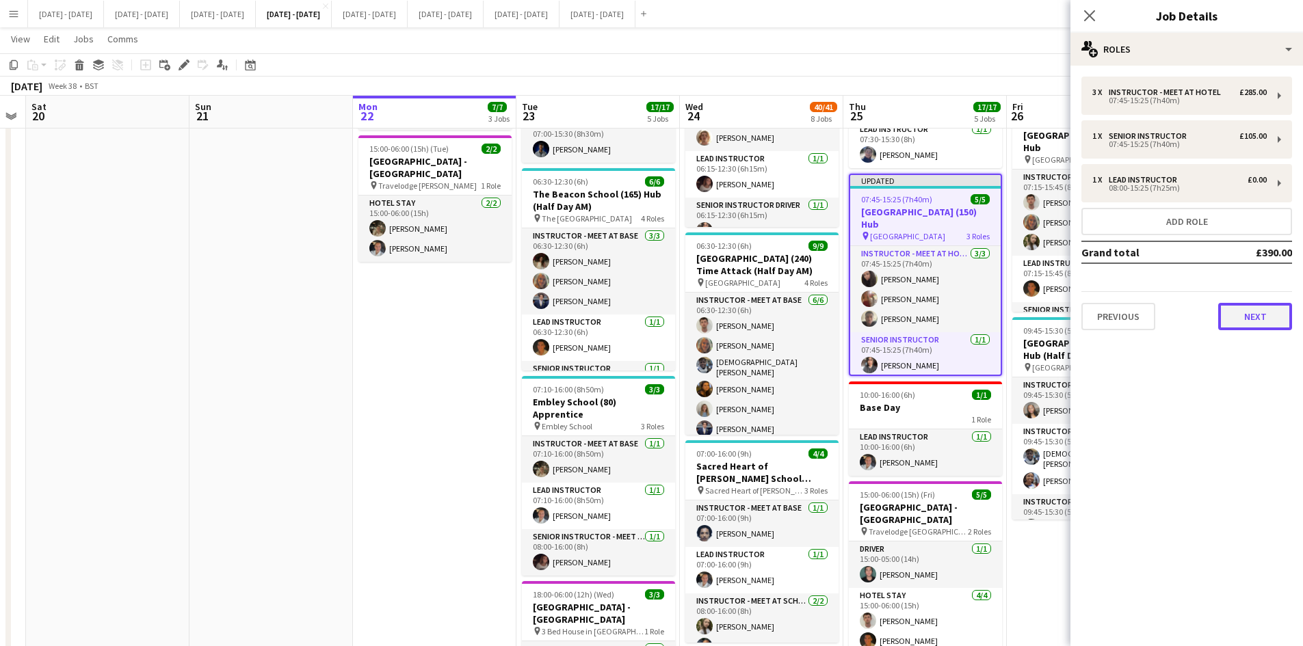
click at [1249, 319] on button "Next" at bounding box center [1255, 316] width 74 height 27
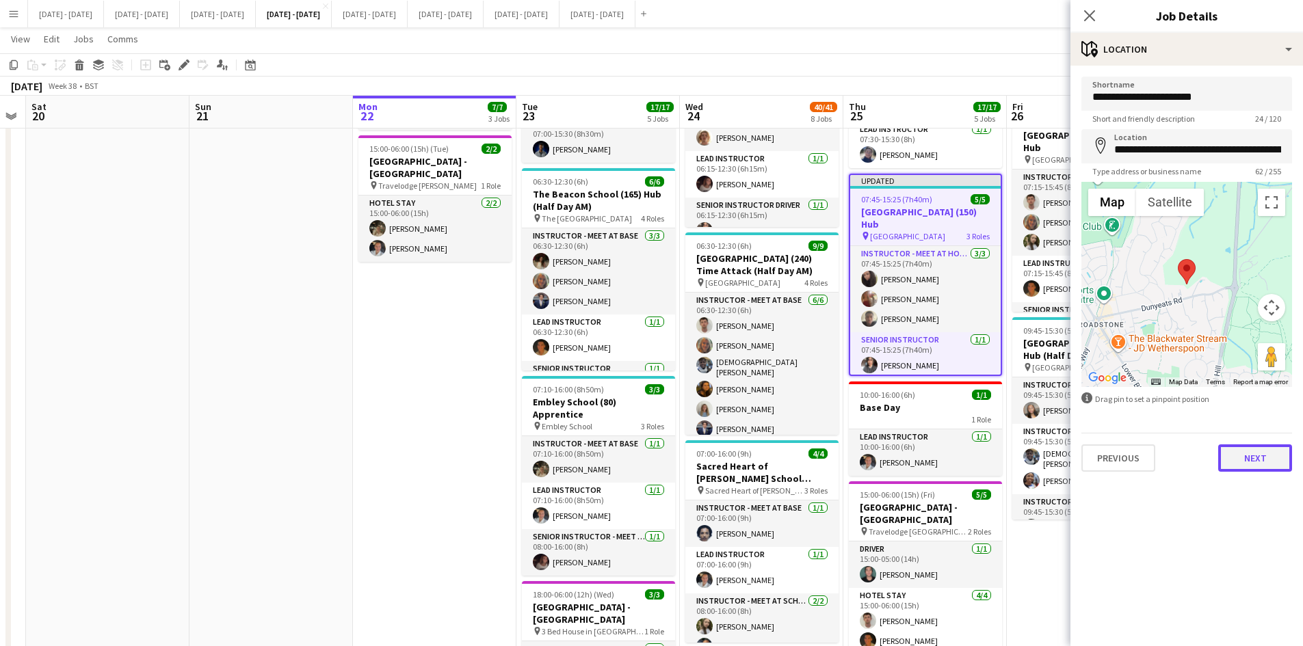
click at [1241, 457] on button "Next" at bounding box center [1255, 458] width 74 height 27
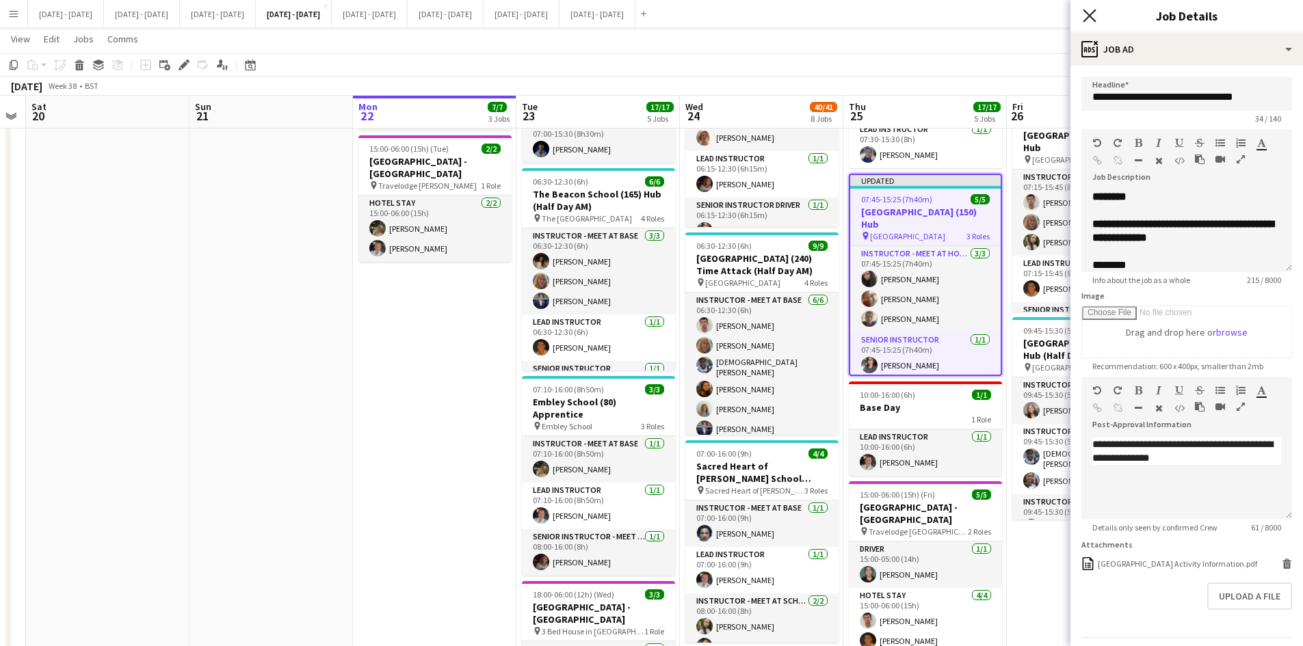
click at [1085, 13] on icon "Close pop-in" at bounding box center [1089, 15] width 13 height 13
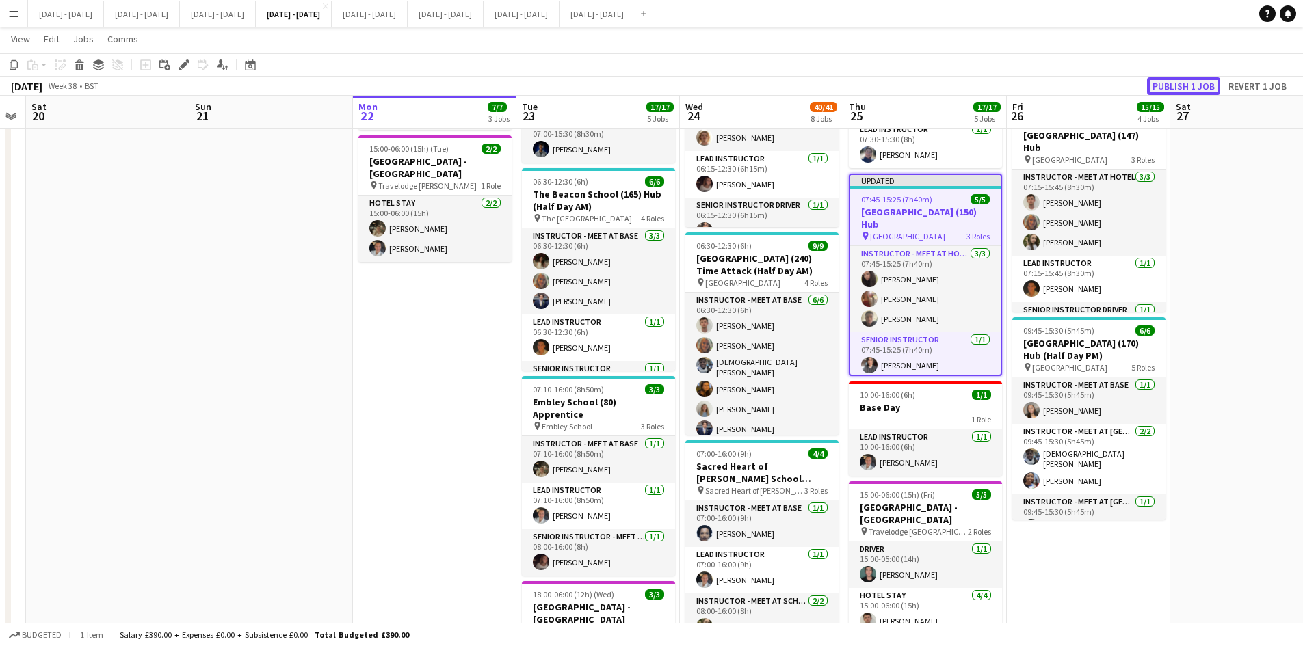
click at [1164, 87] on button "Publish 1 job" at bounding box center [1183, 86] width 73 height 18
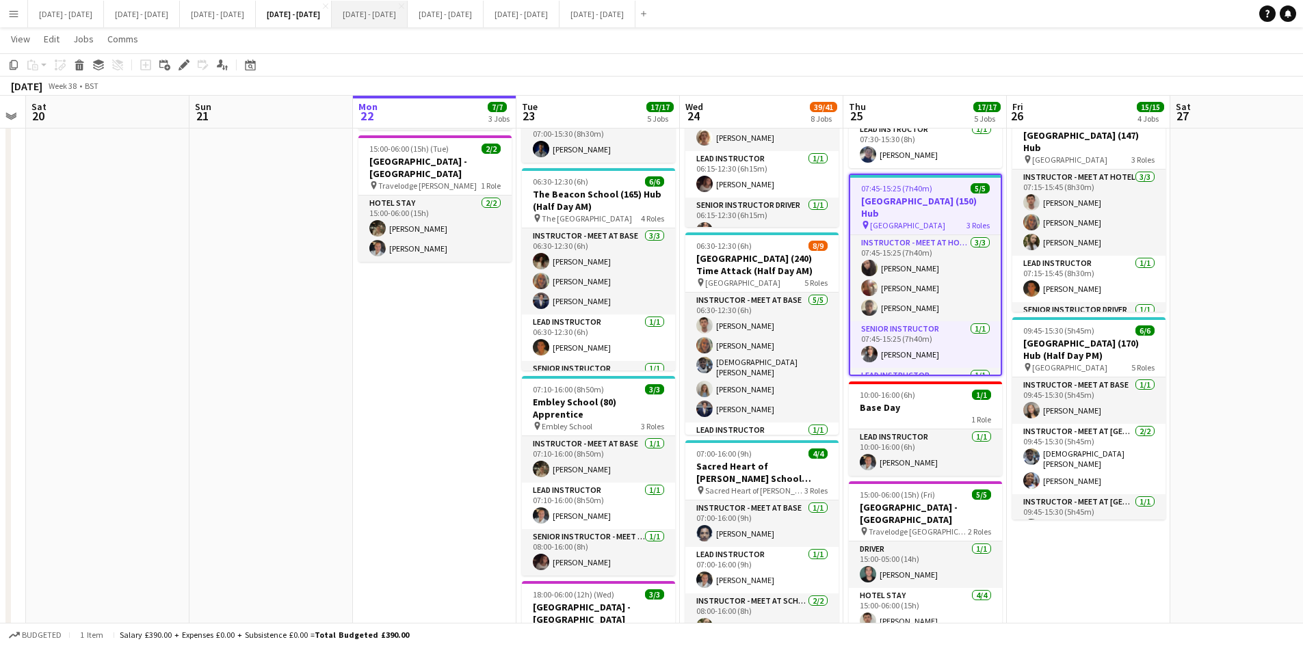
click at [408, 13] on button "[DATE] - [DATE] Close" at bounding box center [370, 14] width 76 height 27
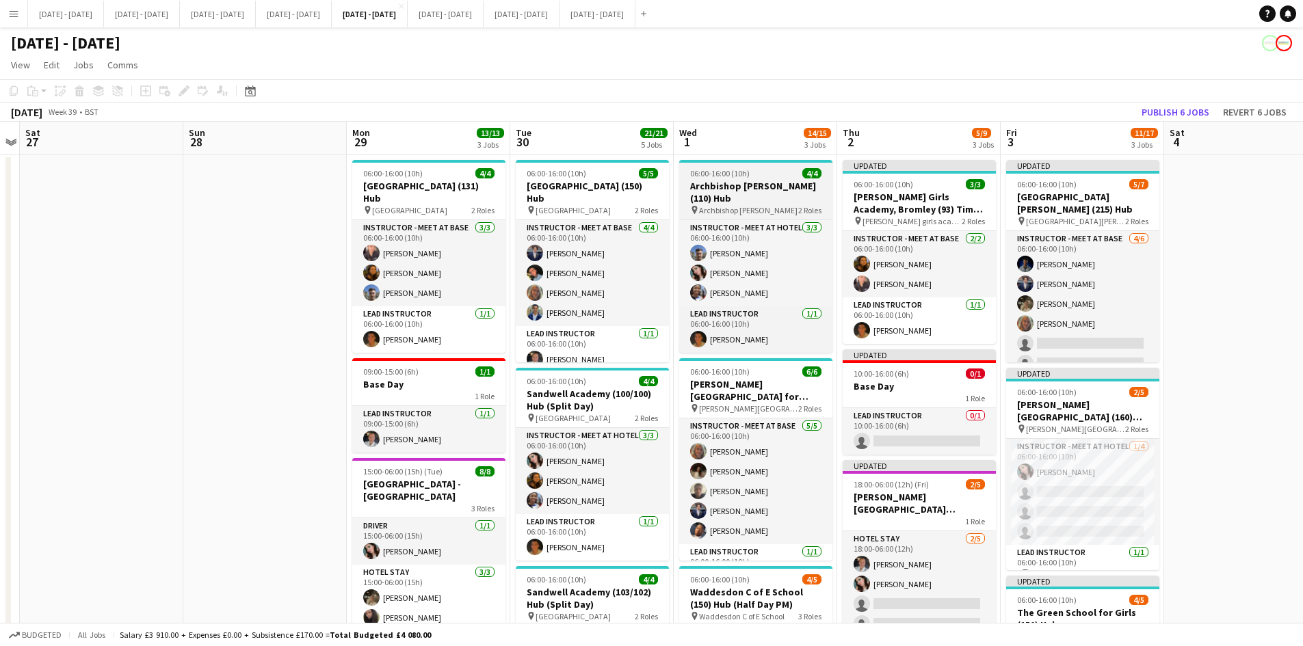
click at [772, 172] on div "06:00-16:00 (10h) 4/4" at bounding box center [755, 173] width 153 height 10
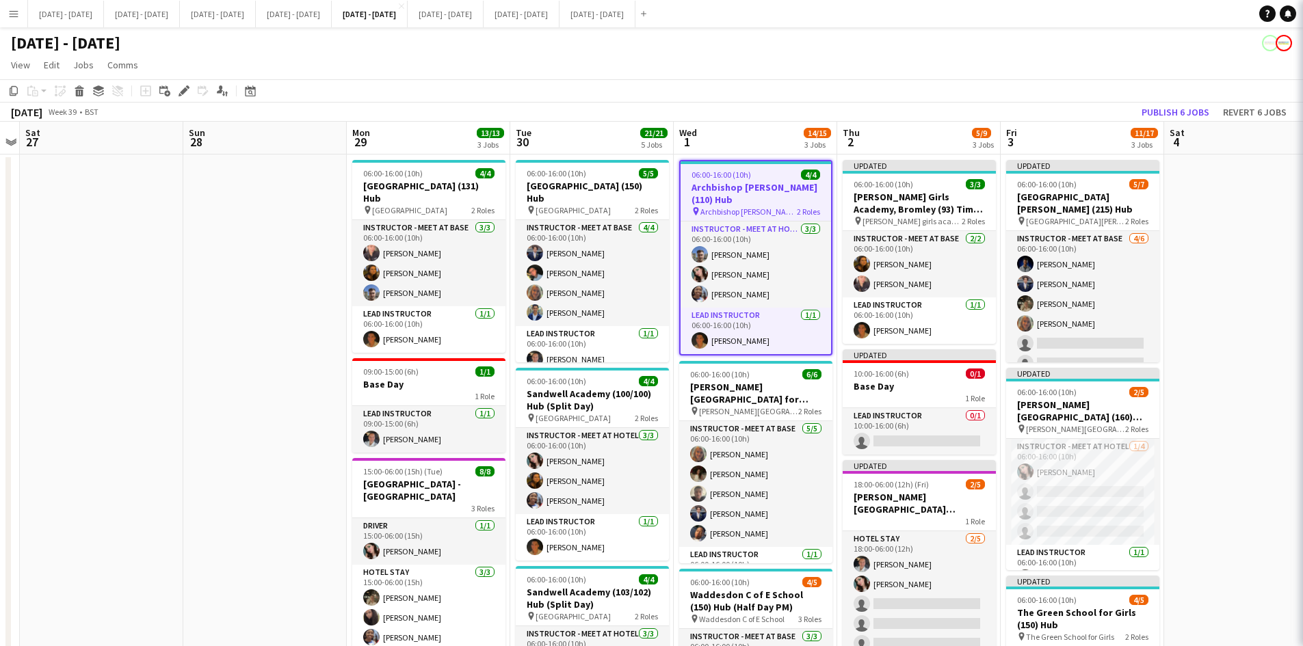
type input "**********"
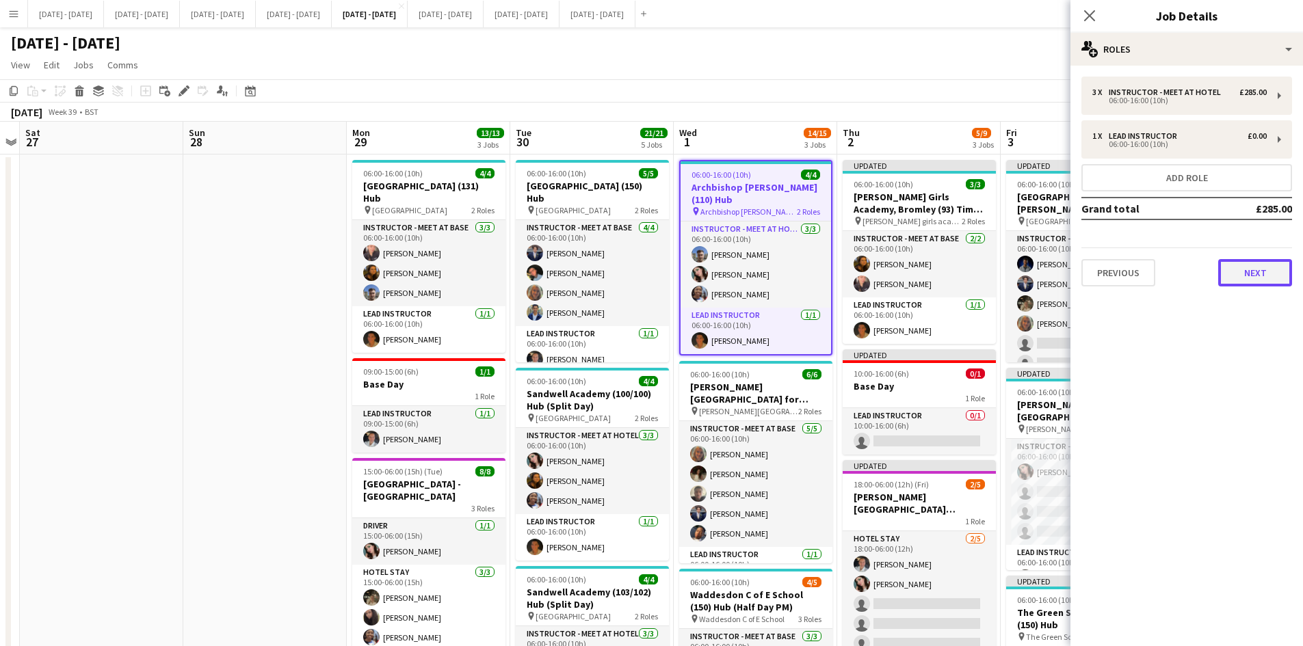
click at [1251, 271] on button "Next" at bounding box center [1255, 272] width 74 height 27
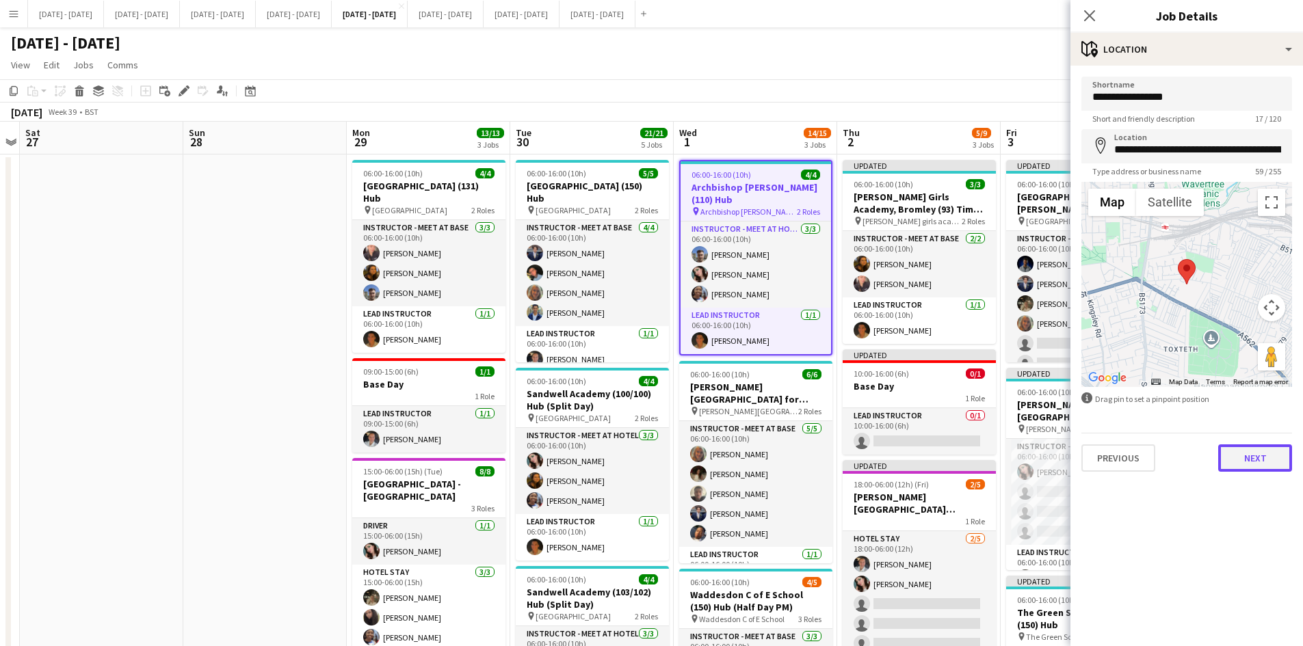
click at [1251, 464] on button "Next" at bounding box center [1255, 458] width 74 height 27
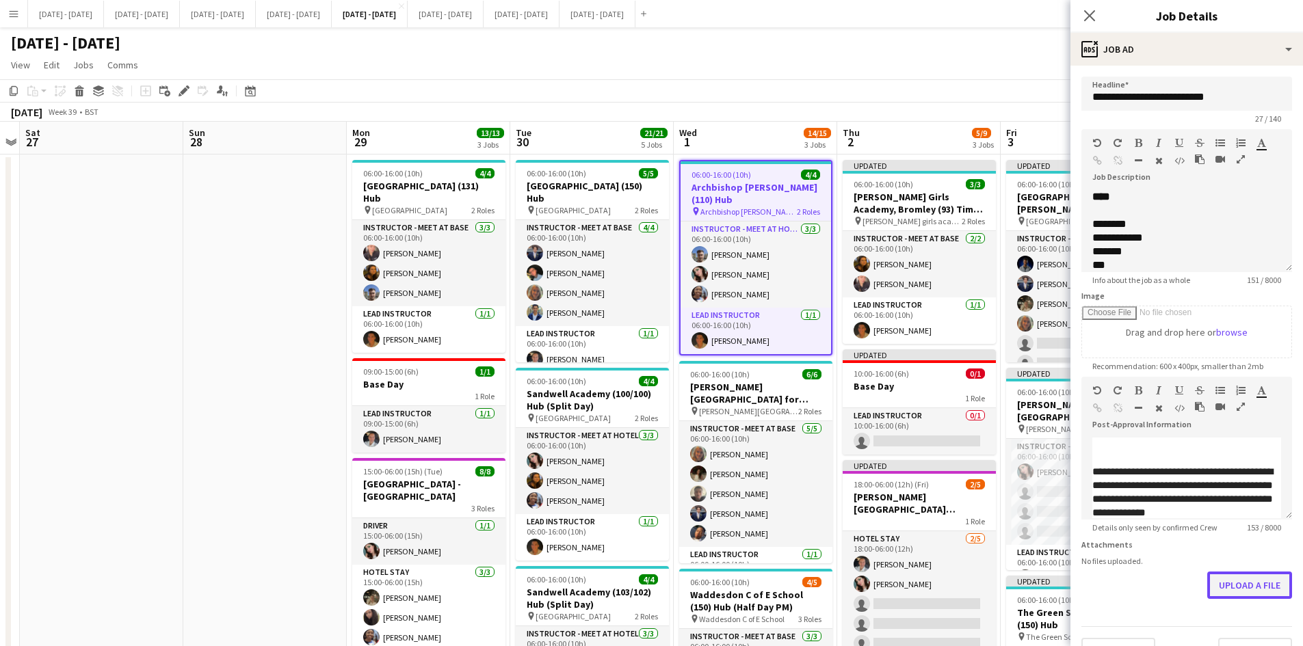
click at [1218, 623] on form "**********" at bounding box center [1187, 371] width 233 height 589
click at [1232, 596] on button "Upload a file" at bounding box center [1249, 585] width 85 height 27
click at [1087, 16] on icon "Close pop-in" at bounding box center [1089, 15] width 13 height 13
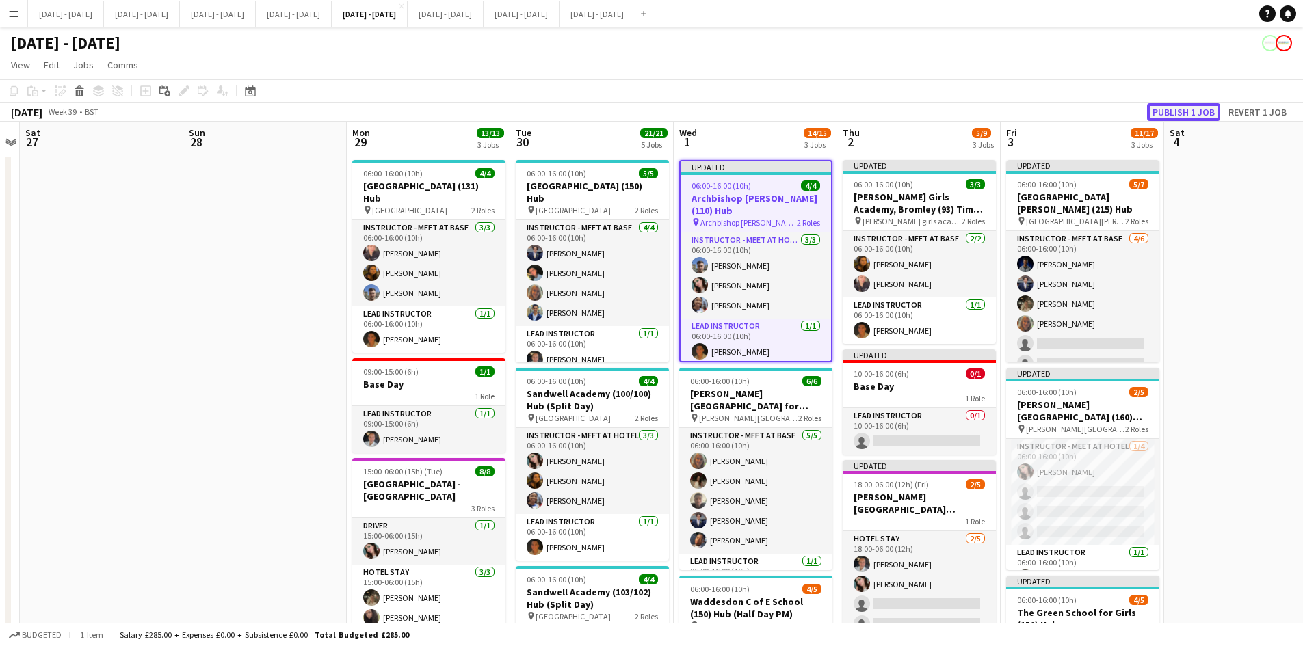
click at [1153, 110] on button "Publish 1 job" at bounding box center [1183, 112] width 73 height 18
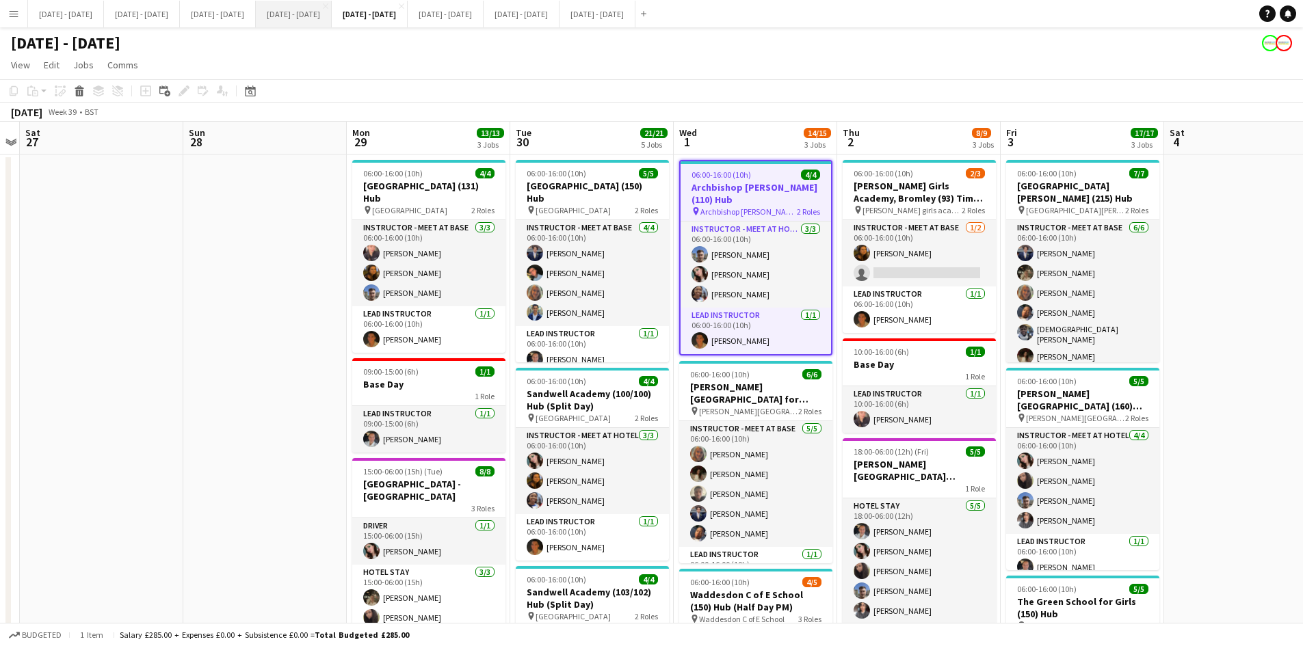
click at [332, 12] on button "[DATE] - [DATE] Close" at bounding box center [294, 14] width 76 height 27
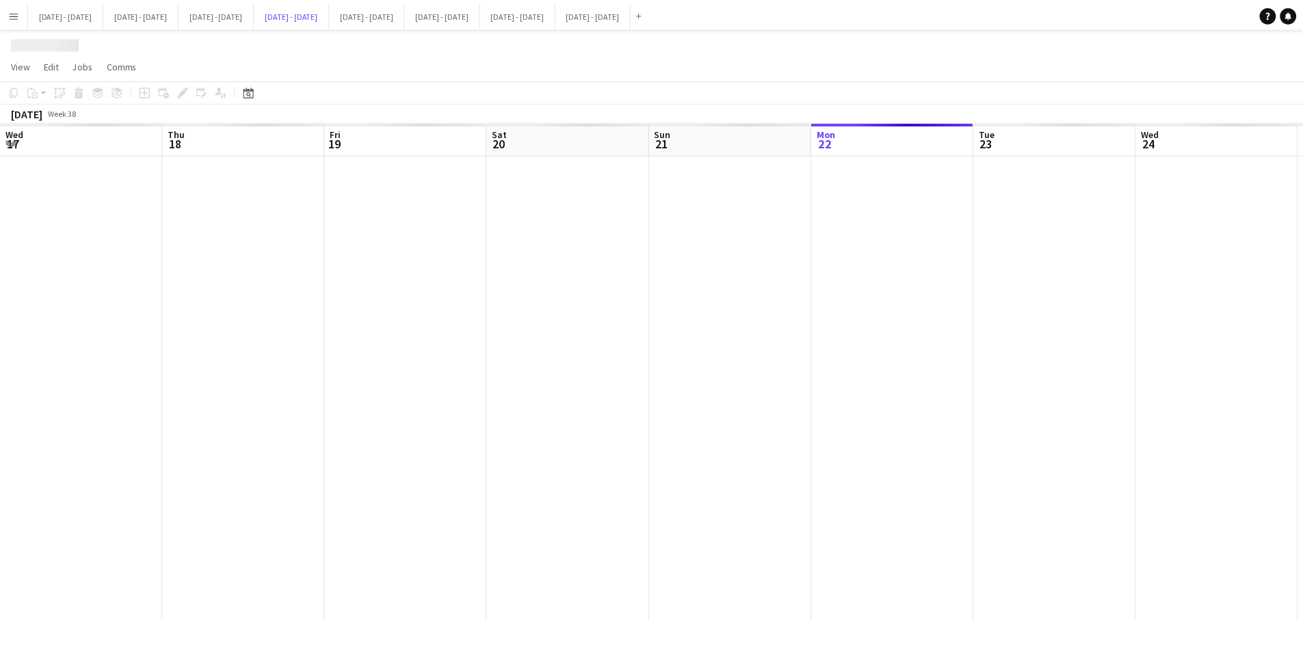
scroll to position [0, 465]
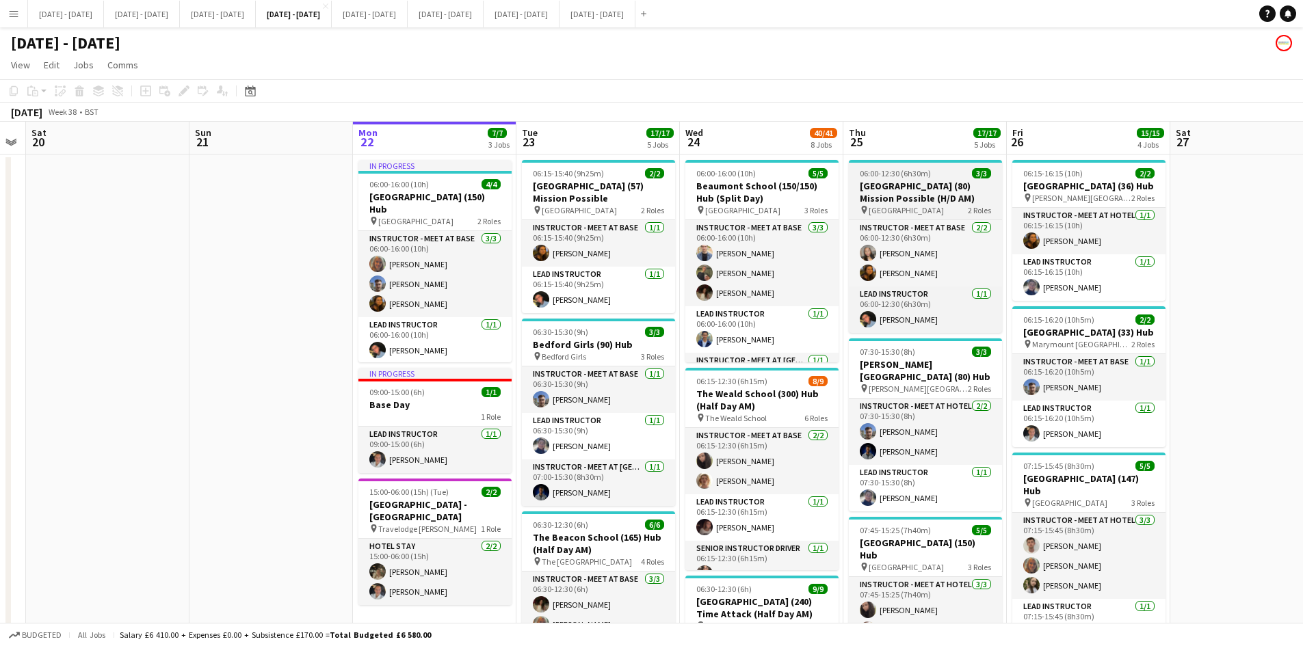
click at [940, 174] on div "06:00-12:30 (6h30m) 3/3" at bounding box center [925, 173] width 153 height 10
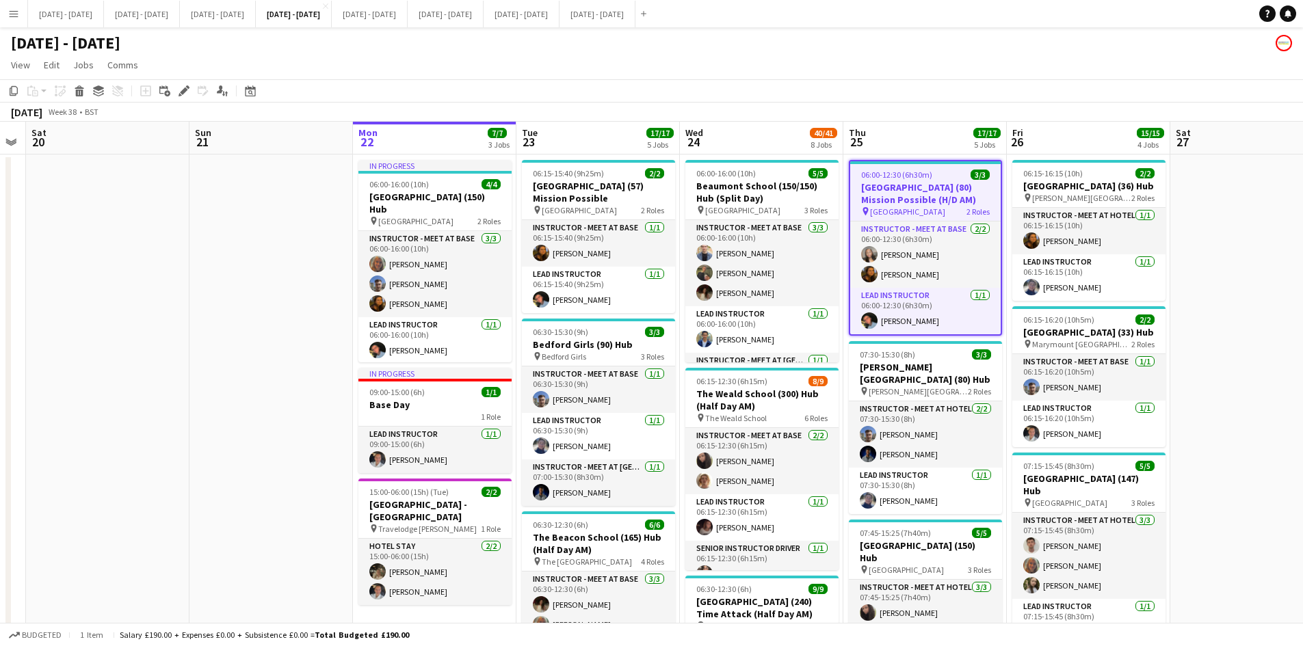
click at [940, 174] on div "06:00-12:30 (6h30m) 3/3" at bounding box center [925, 175] width 151 height 10
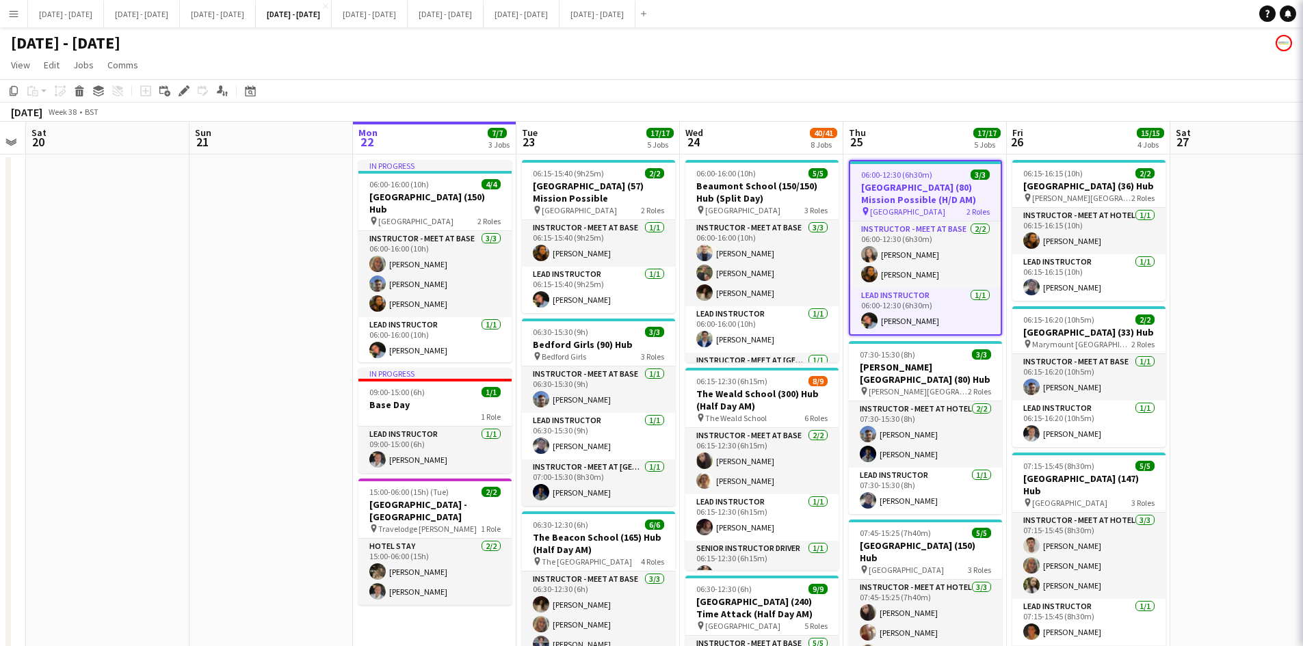
type input "**********"
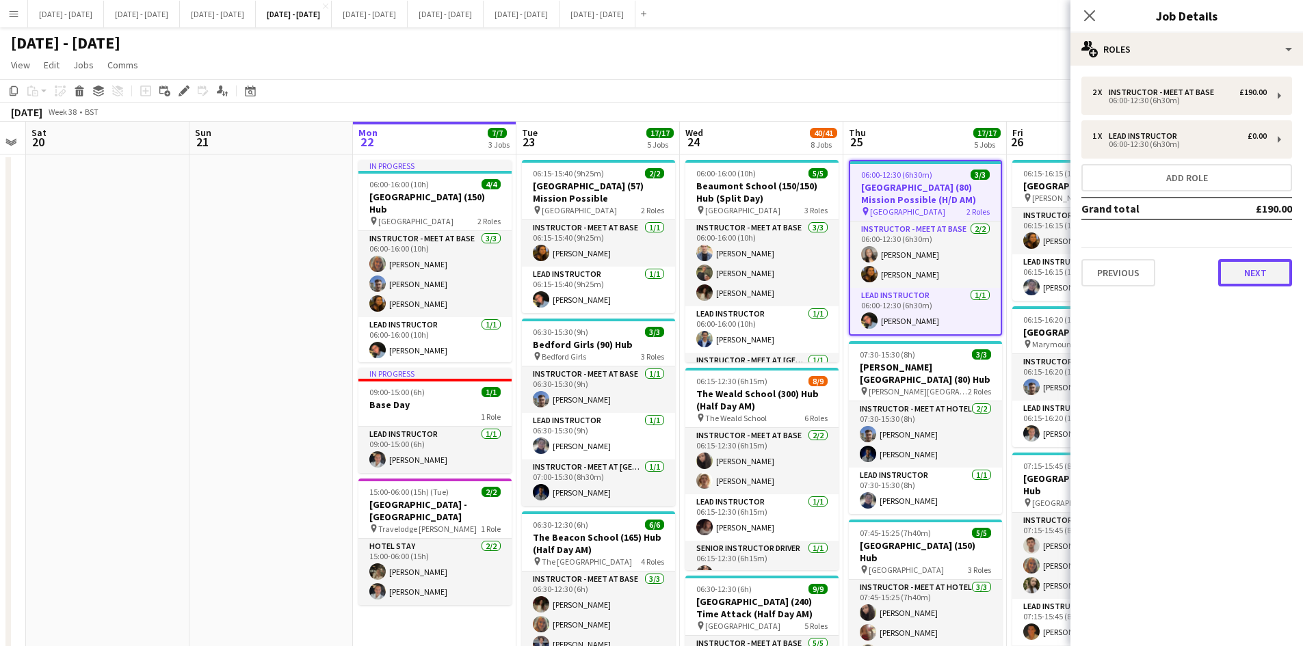
click at [1244, 272] on button "Next" at bounding box center [1255, 272] width 74 height 27
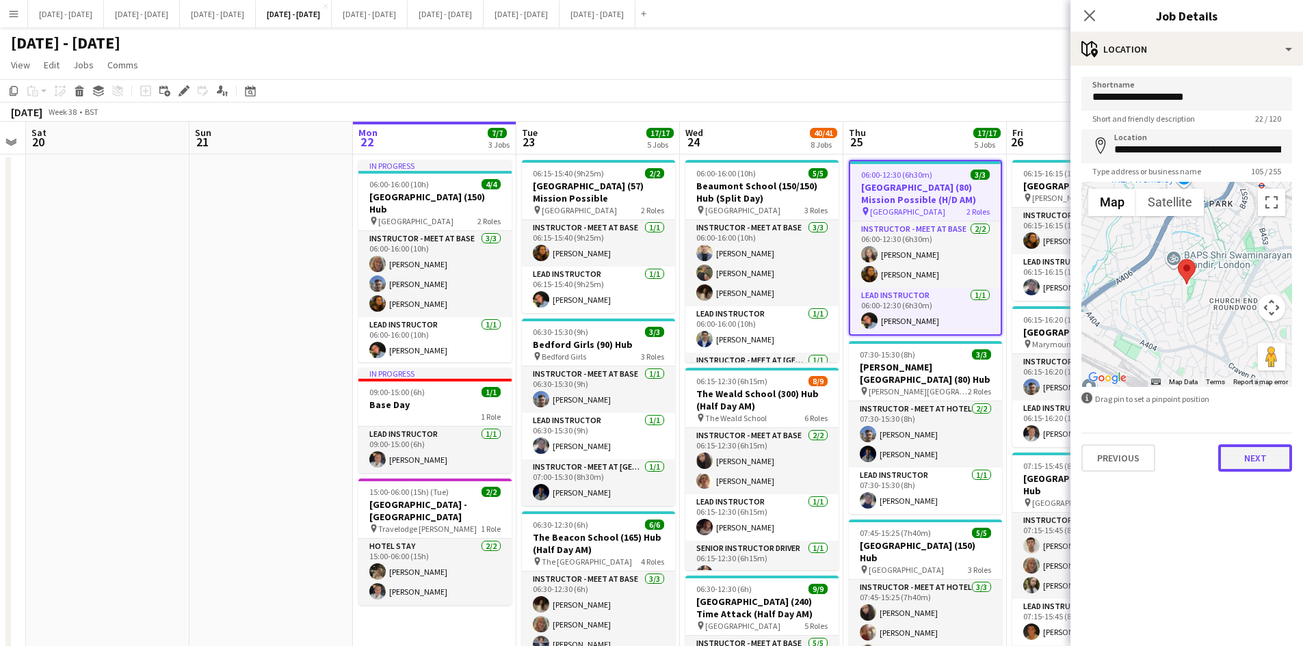
click at [1257, 462] on button "Next" at bounding box center [1255, 458] width 74 height 27
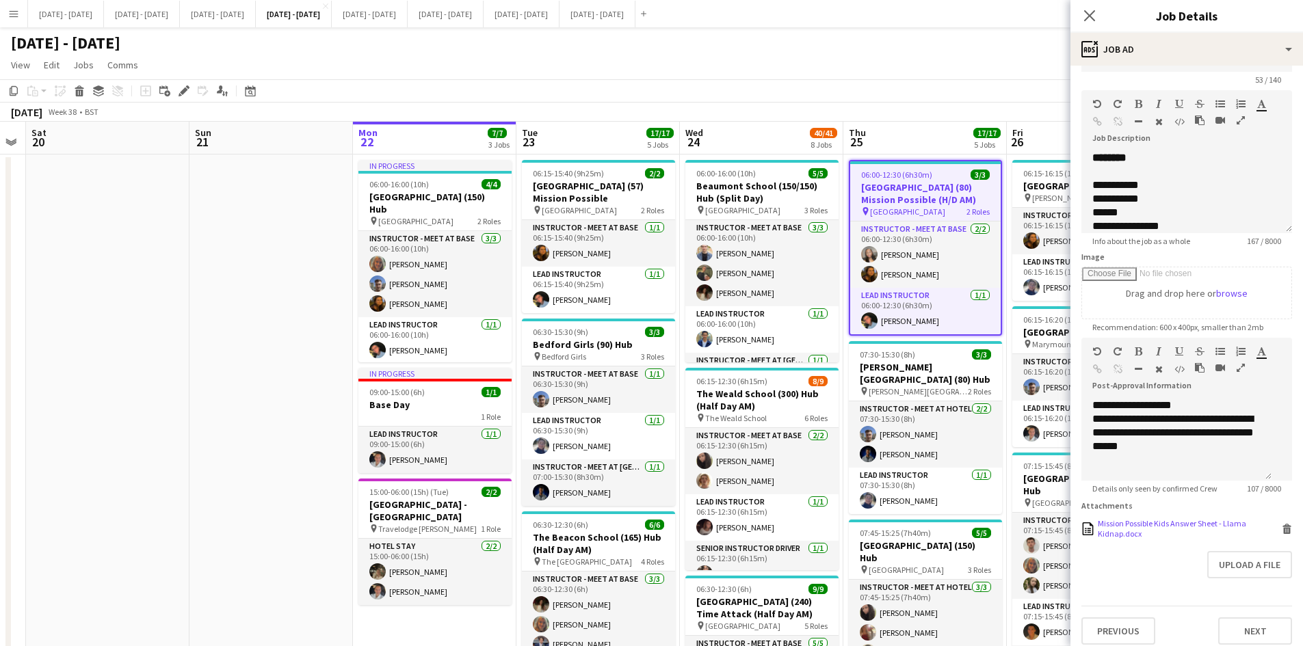
scroll to position [59, 0]
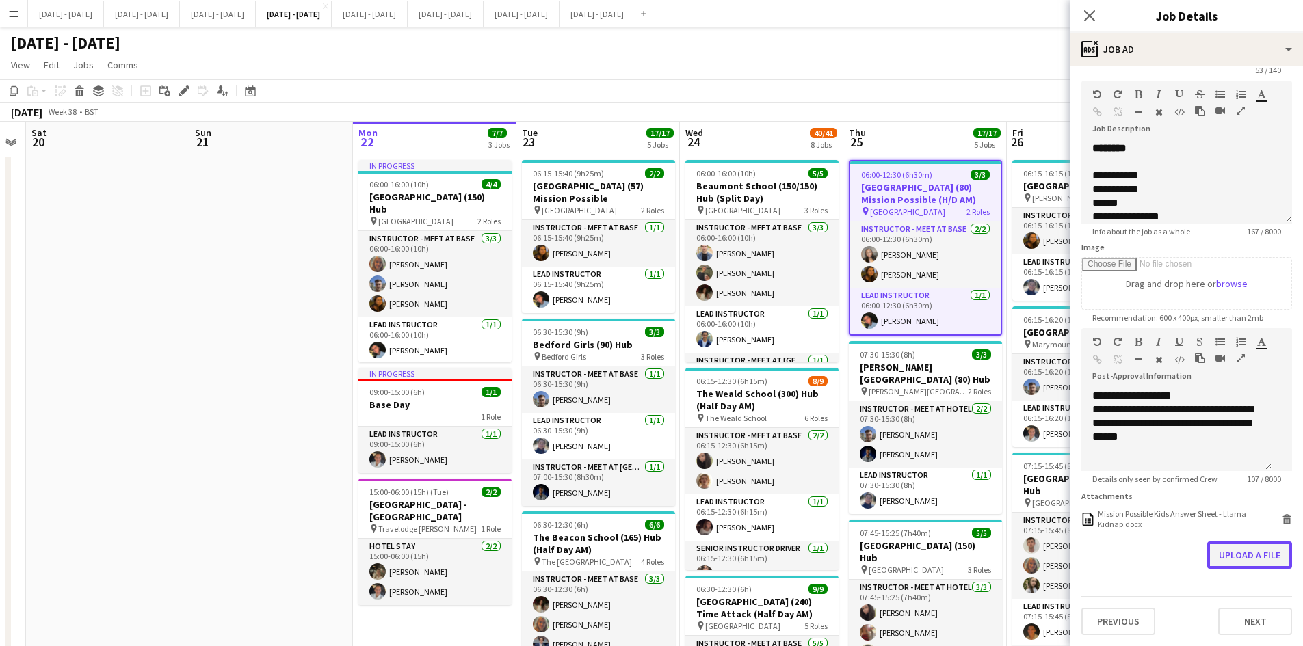
click at [1208, 556] on button "Upload a file" at bounding box center [1249, 555] width 85 height 27
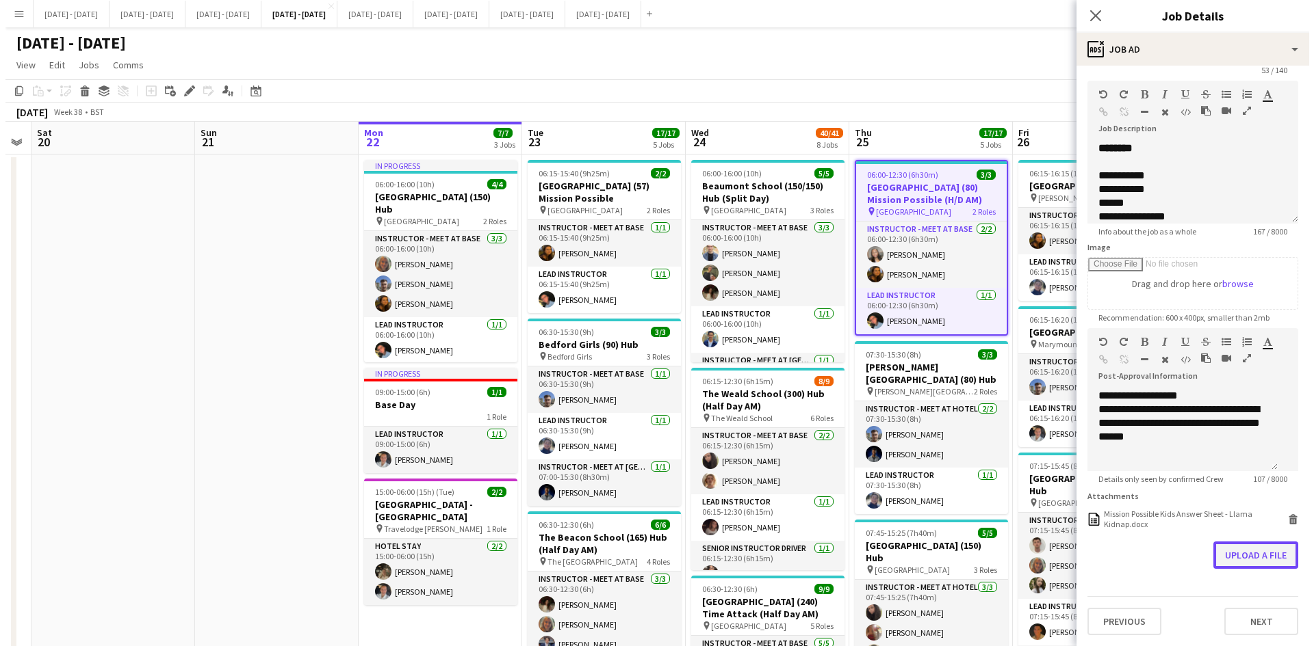
scroll to position [0, 0]
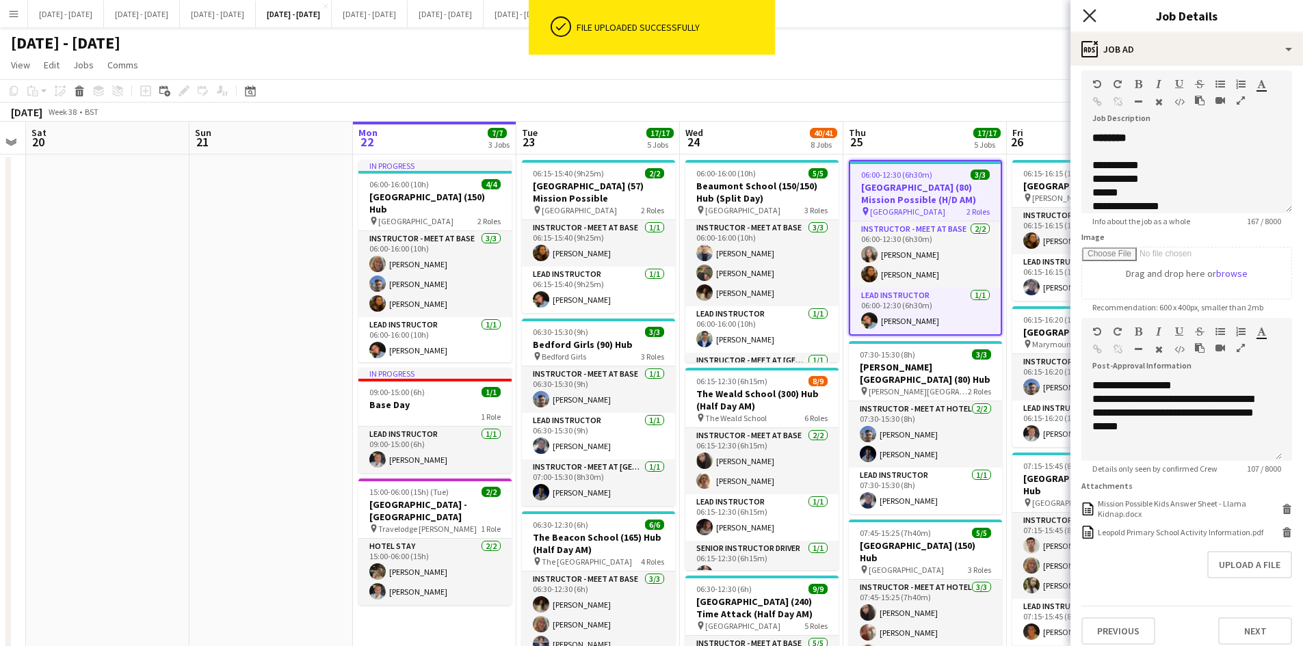
click at [1091, 16] on icon at bounding box center [1089, 15] width 13 height 13
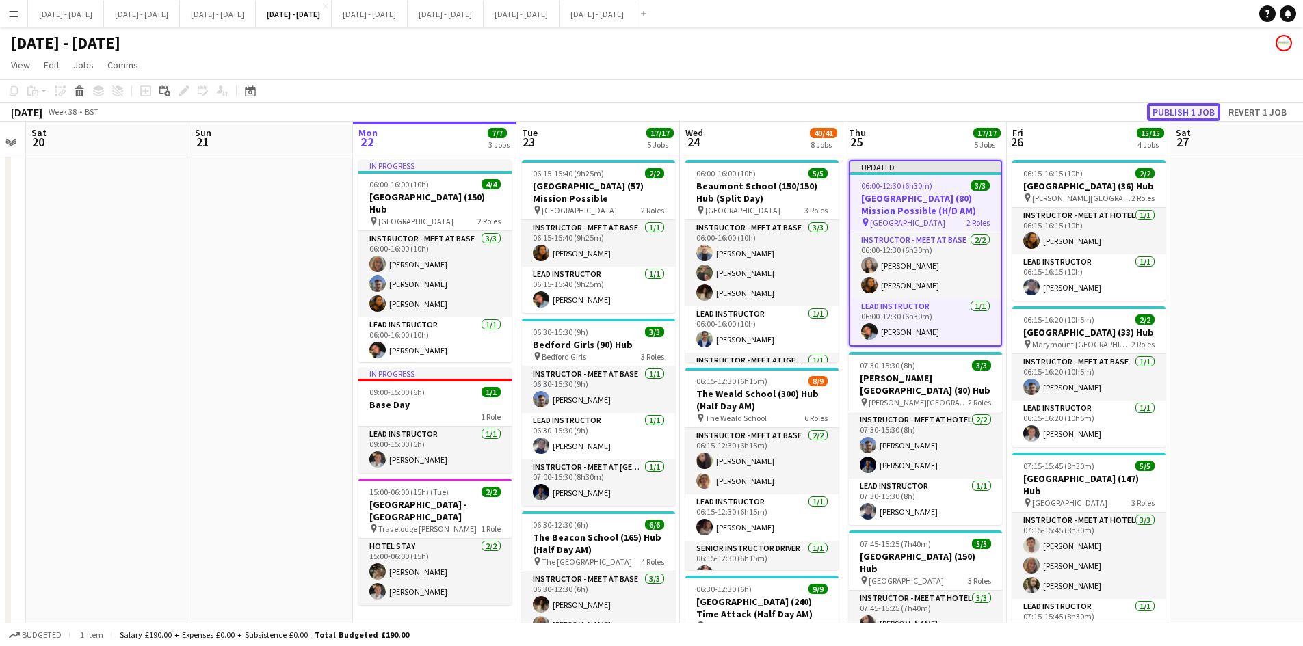
click at [1162, 109] on button "Publish 1 job" at bounding box center [1183, 112] width 73 height 18
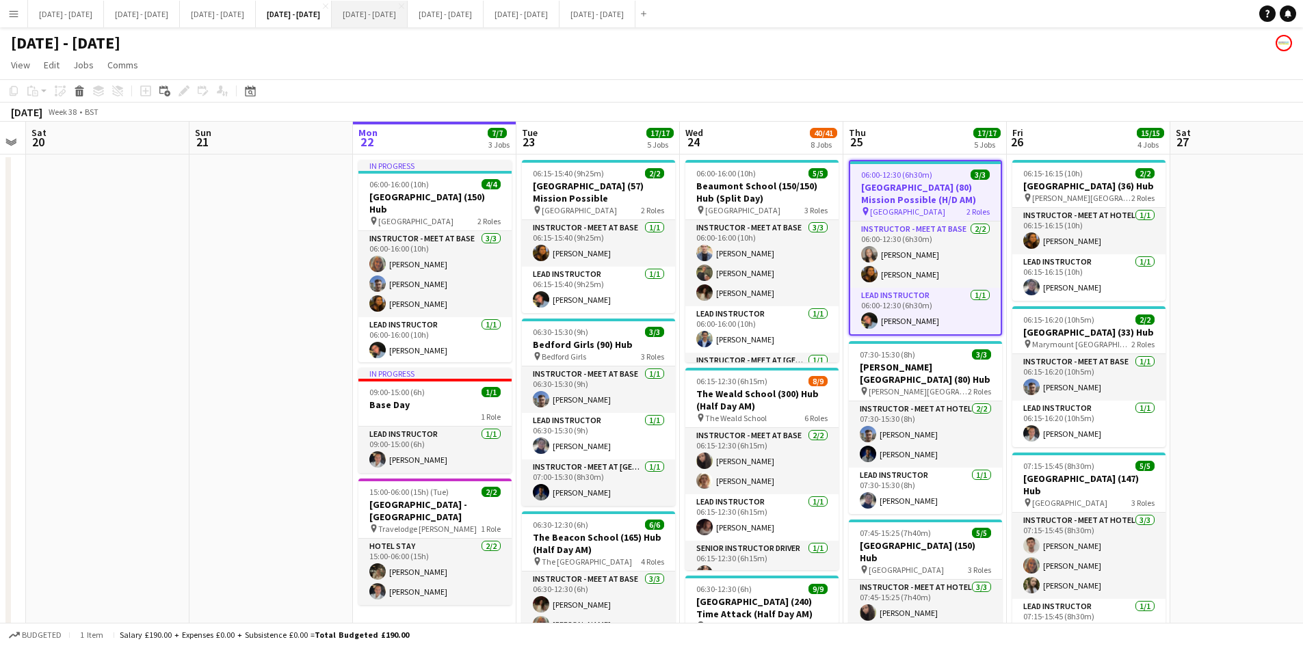
click at [408, 7] on button "[DATE] - [DATE] Close" at bounding box center [370, 14] width 76 height 27
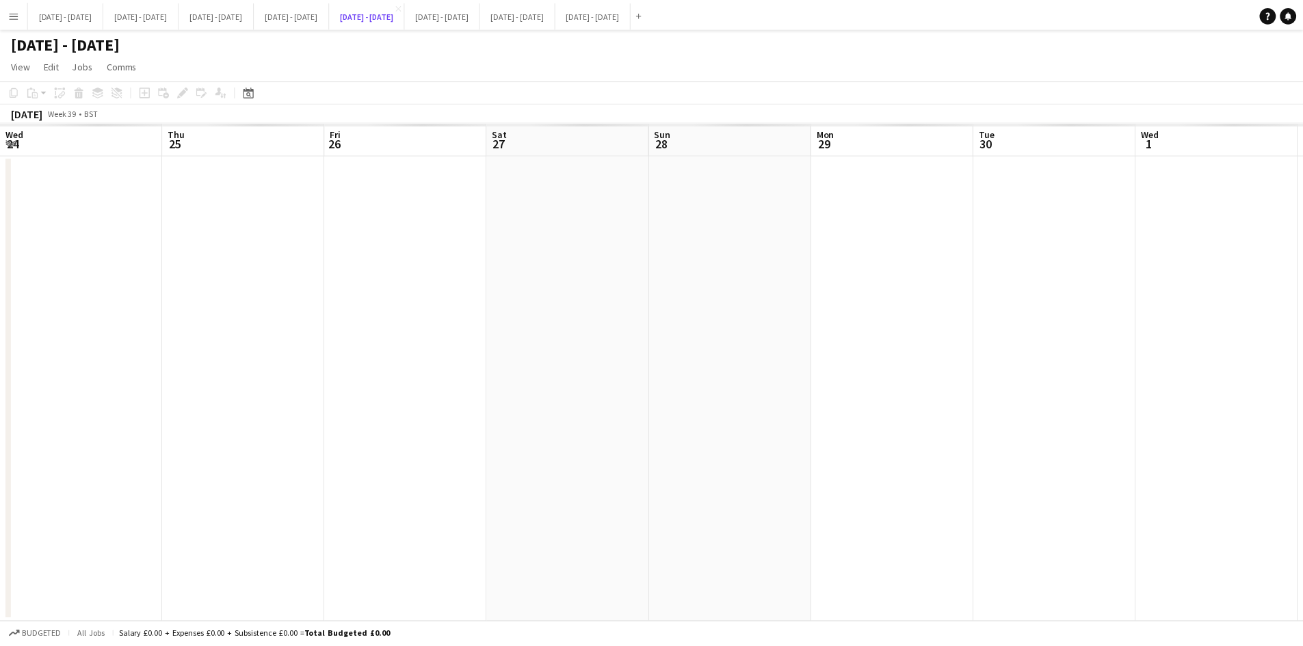
scroll to position [0, 471]
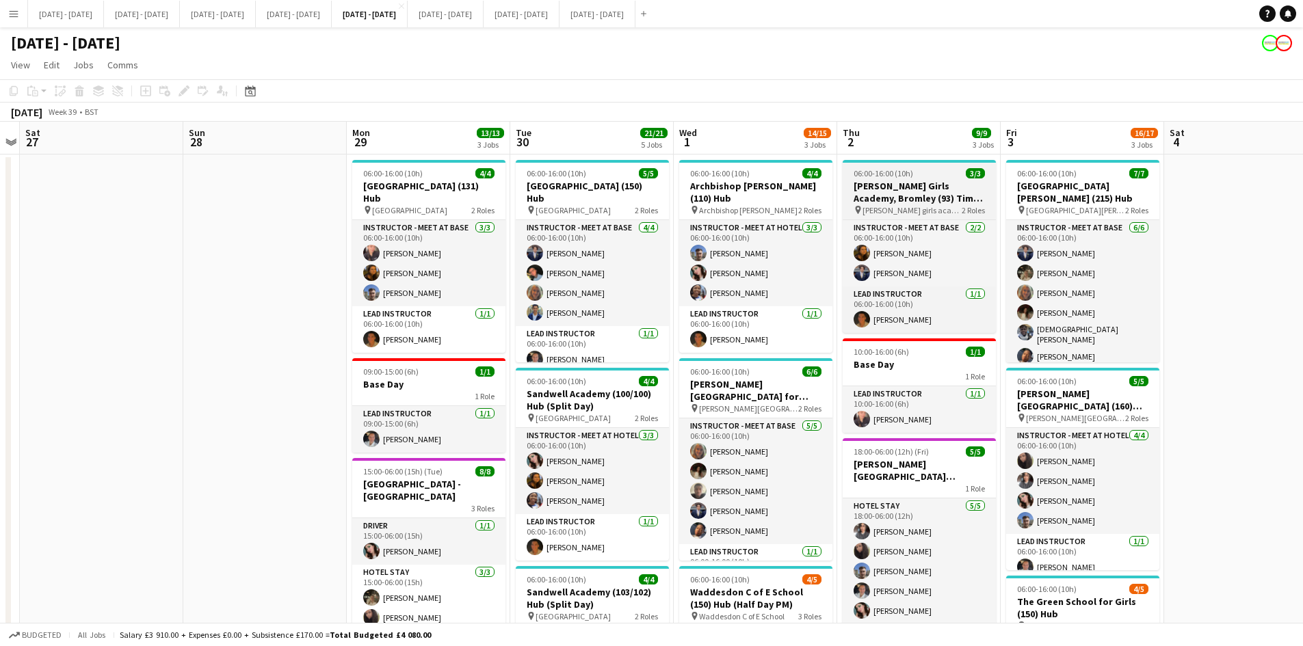
click at [933, 171] on div "06:00-16:00 (10h) 3/3" at bounding box center [919, 173] width 153 height 10
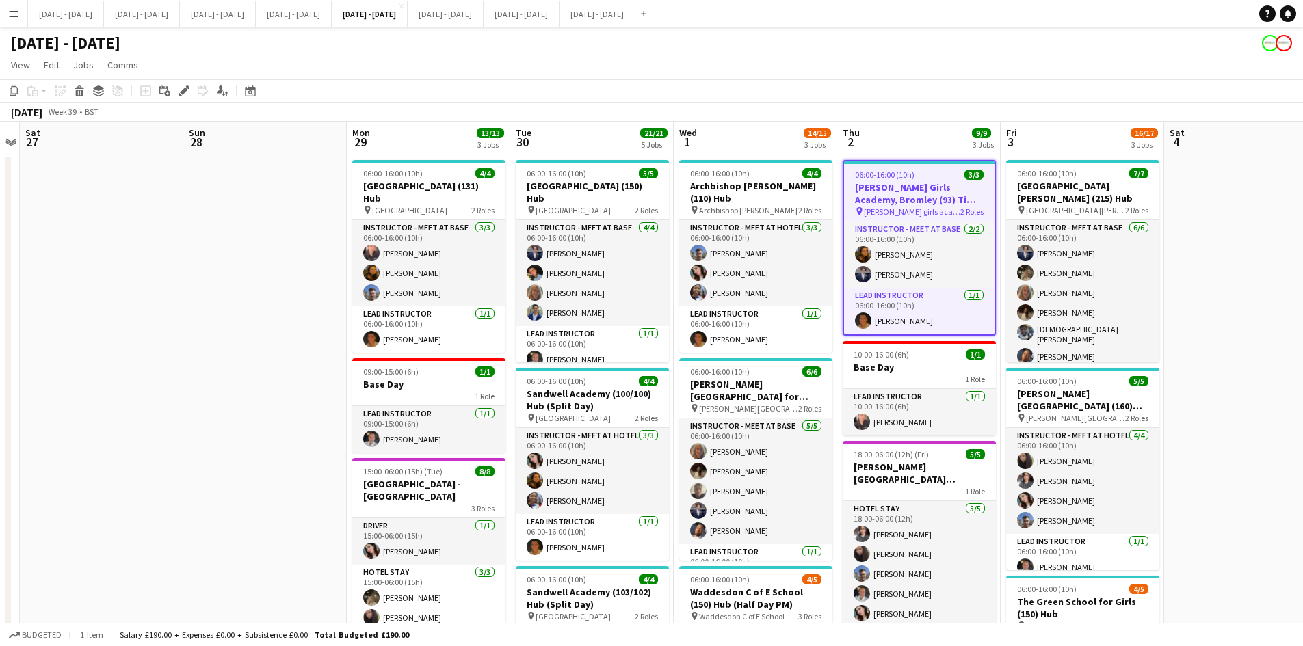
click at [933, 171] on div "06:00-16:00 (10h) 3/3" at bounding box center [919, 175] width 151 height 10
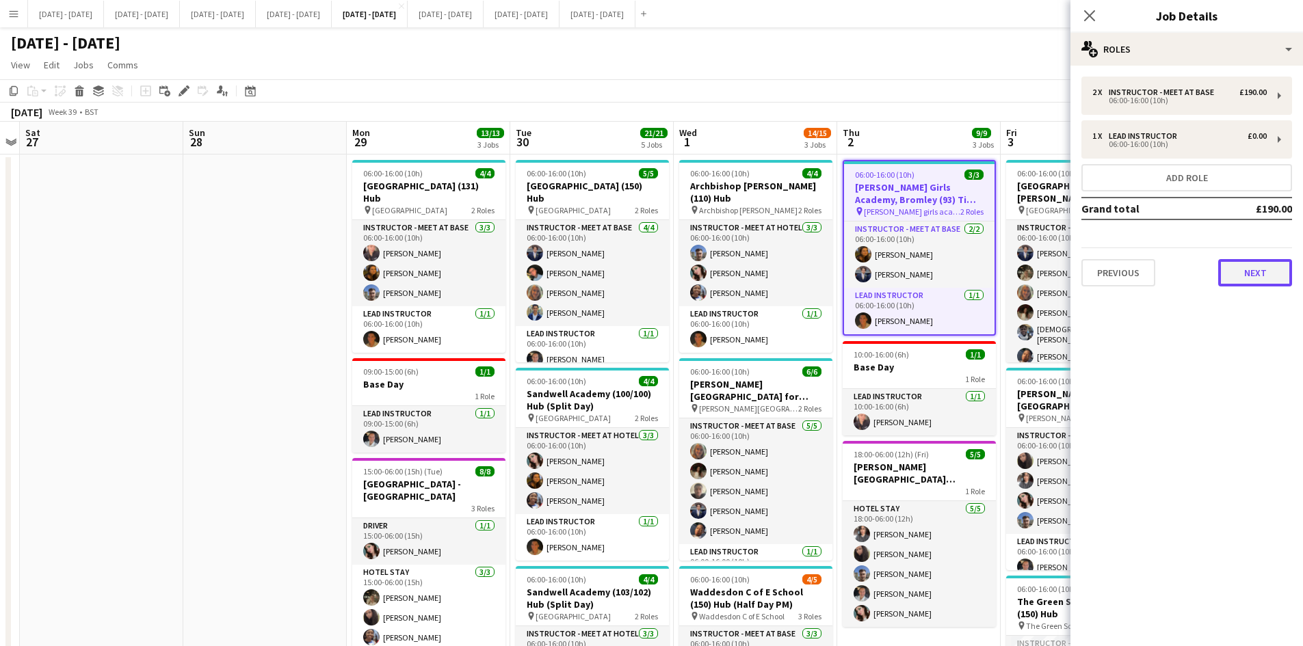
click at [1246, 276] on button "Next" at bounding box center [1255, 272] width 74 height 27
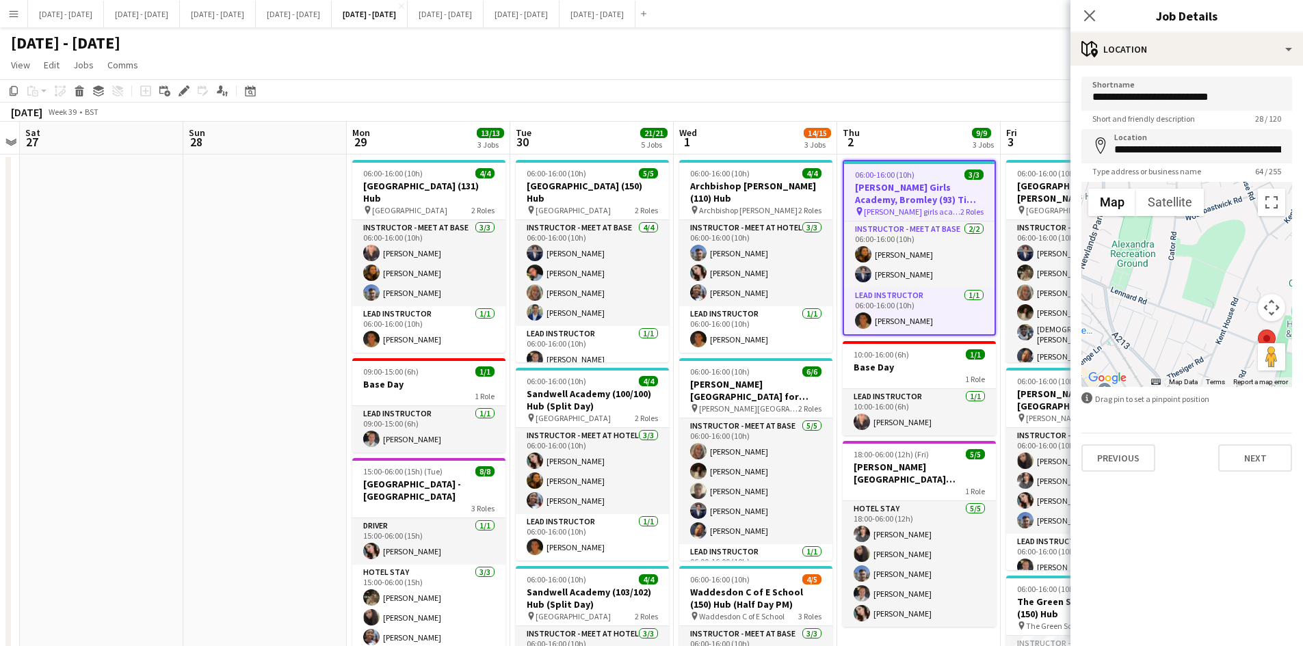
drag, startPoint x: 1150, startPoint y: 267, endPoint x: 1242, endPoint y: 345, distance: 121.3
click at [1242, 345] on div at bounding box center [1187, 284] width 211 height 205
drag, startPoint x: 1268, startPoint y: 337, endPoint x: 1206, endPoint y: 272, distance: 90.0
click at [1199, 266] on area at bounding box center [1199, 266] width 0 height 0
type input "**********"
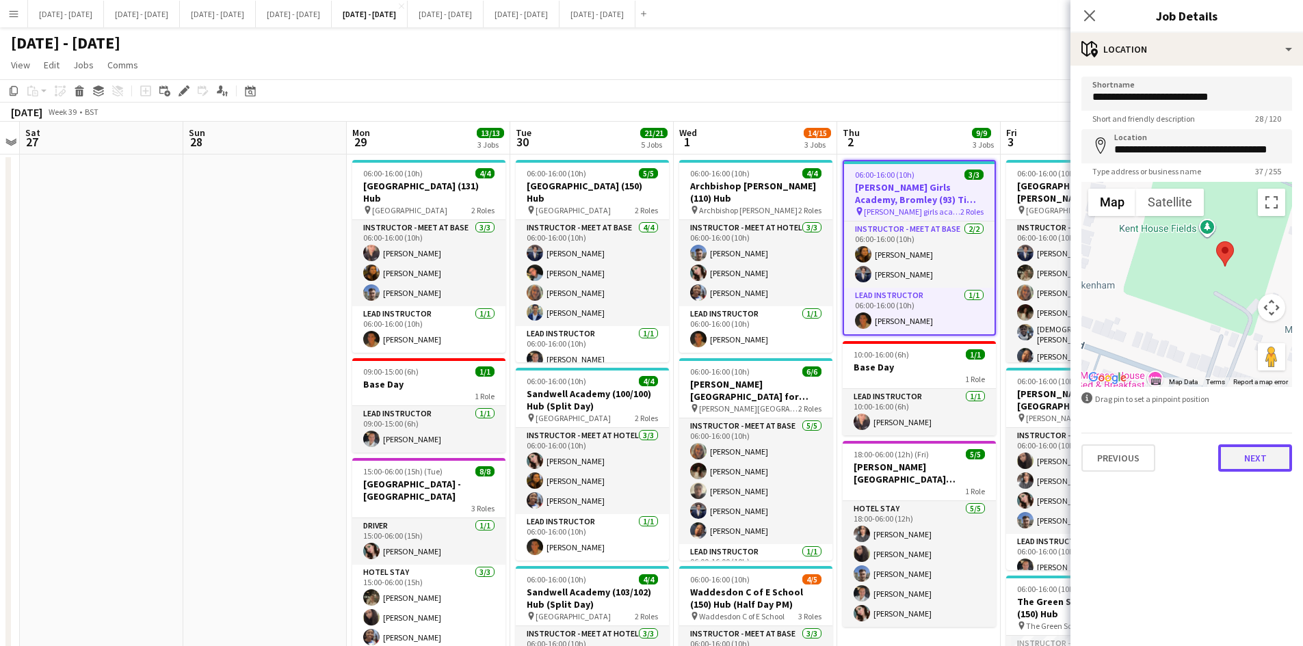
click at [1249, 463] on button "Next" at bounding box center [1255, 458] width 74 height 27
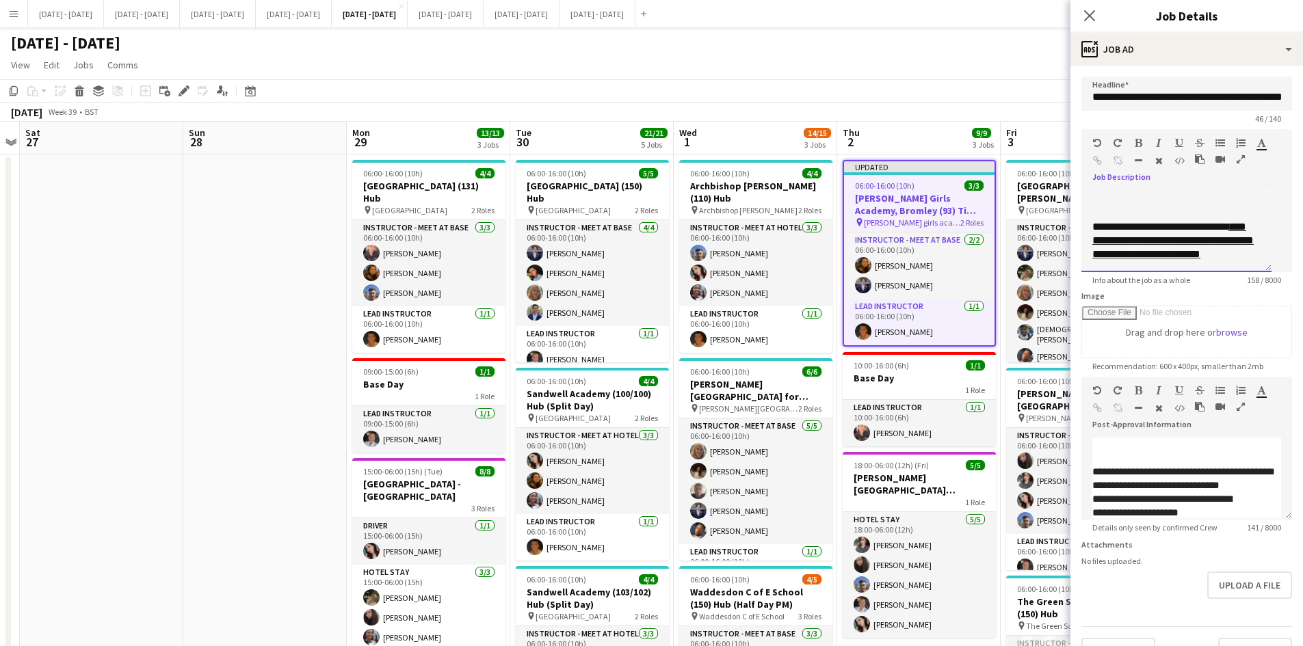
scroll to position [57, 0]
click at [1162, 229] on div at bounding box center [1177, 222] width 168 height 14
click at [1164, 237] on div "**********" at bounding box center [1177, 242] width 168 height 27
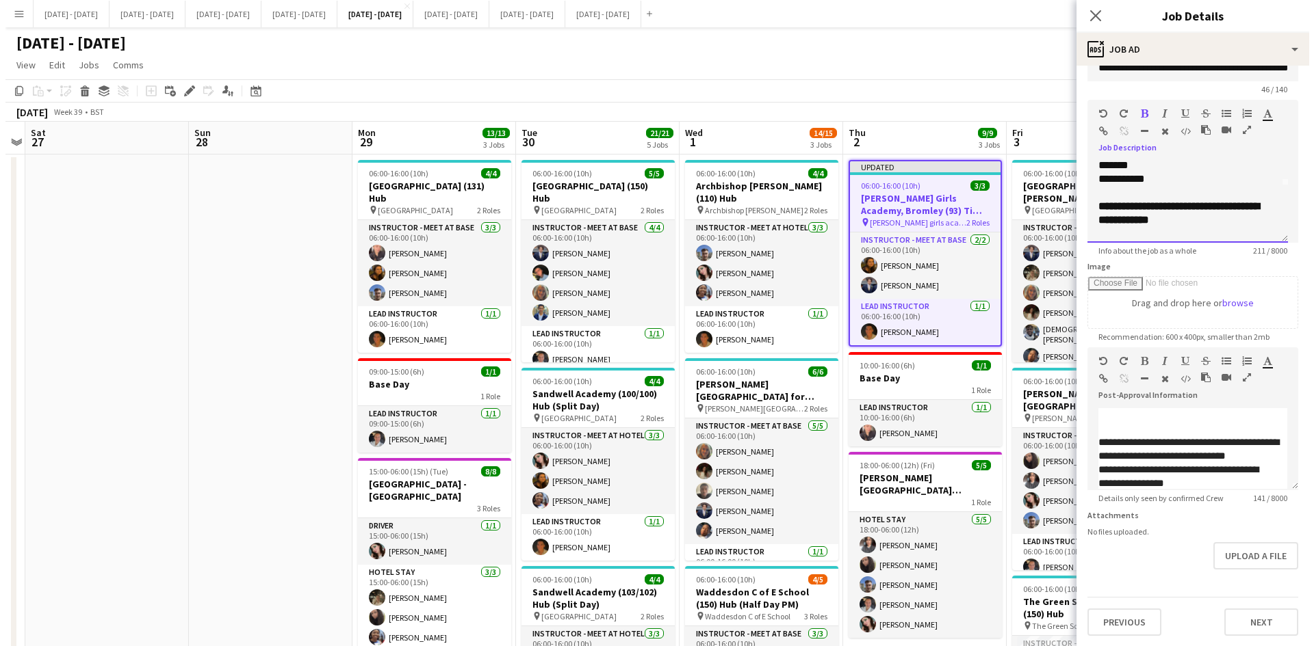
scroll to position [40, 0]
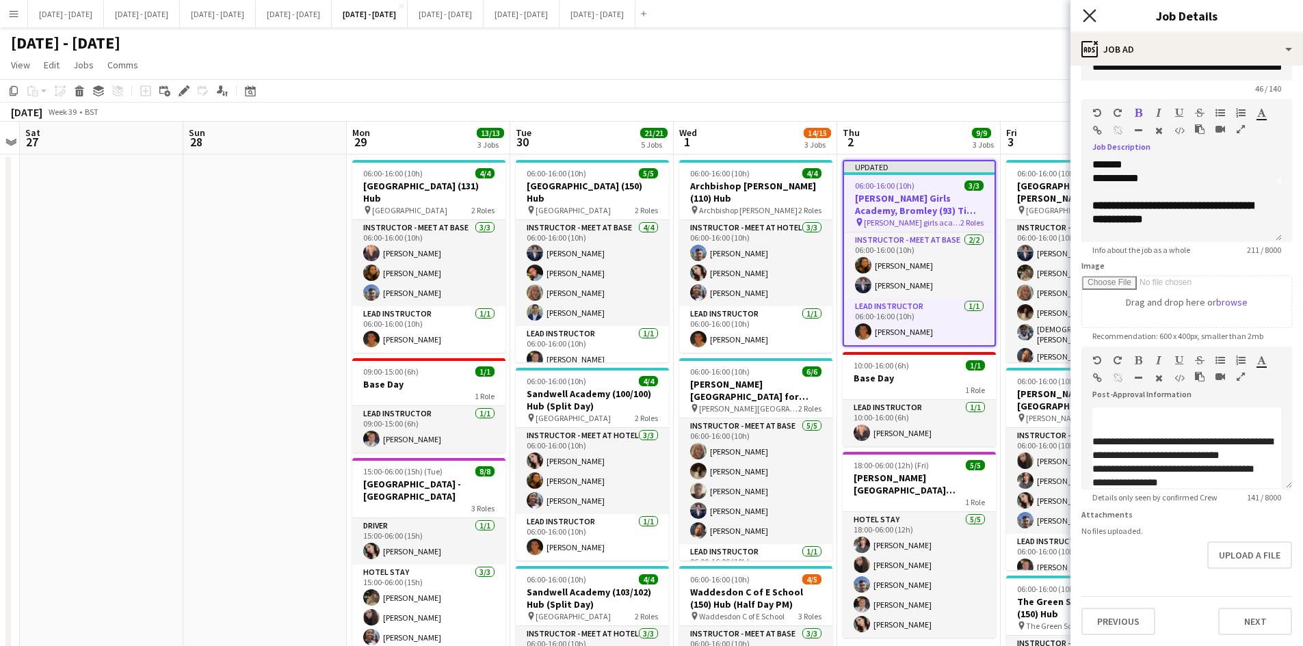
click at [1090, 15] on icon "Close pop-in" at bounding box center [1089, 15] width 13 height 13
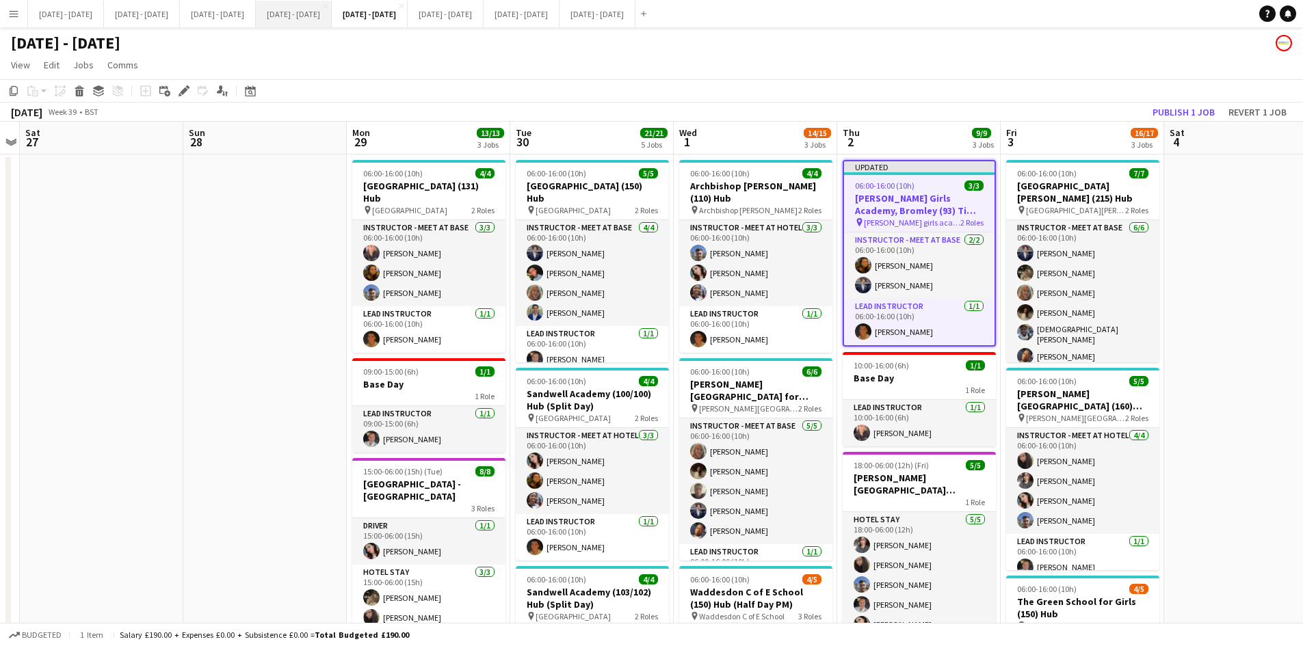
click at [332, 14] on button "[DATE] - [DATE] Close" at bounding box center [294, 14] width 76 height 27
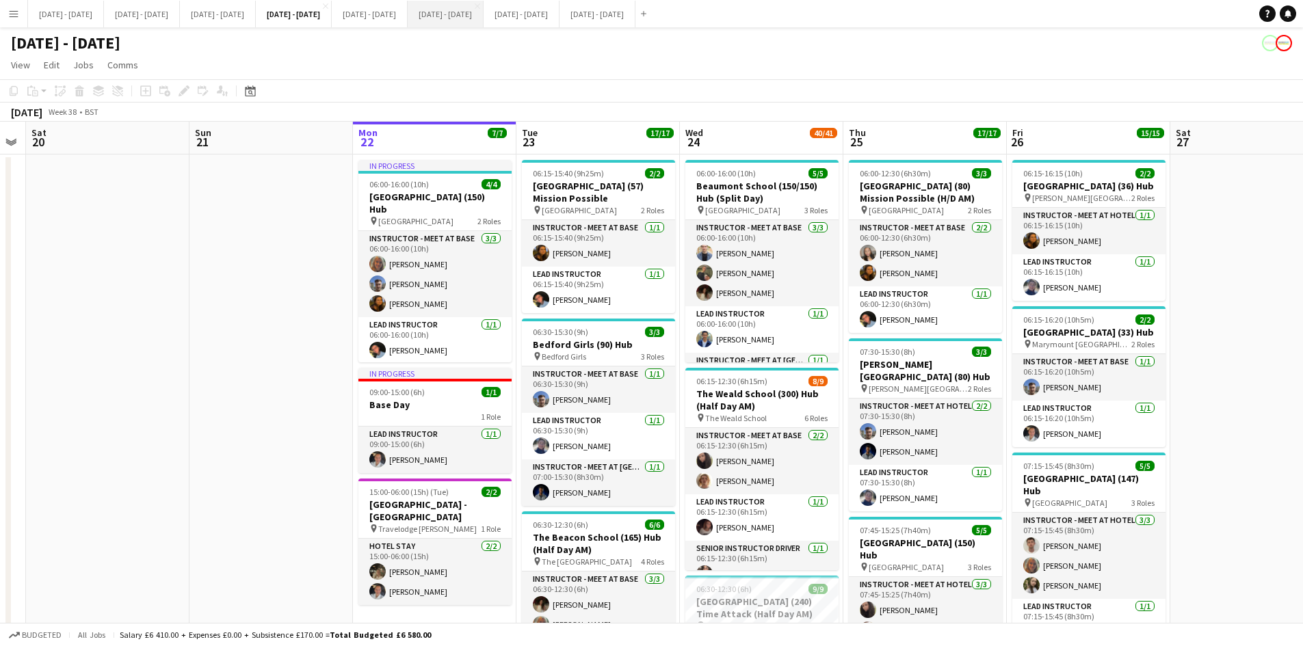
click at [484, 12] on button "[DATE] - [DATE] Close" at bounding box center [446, 14] width 76 height 27
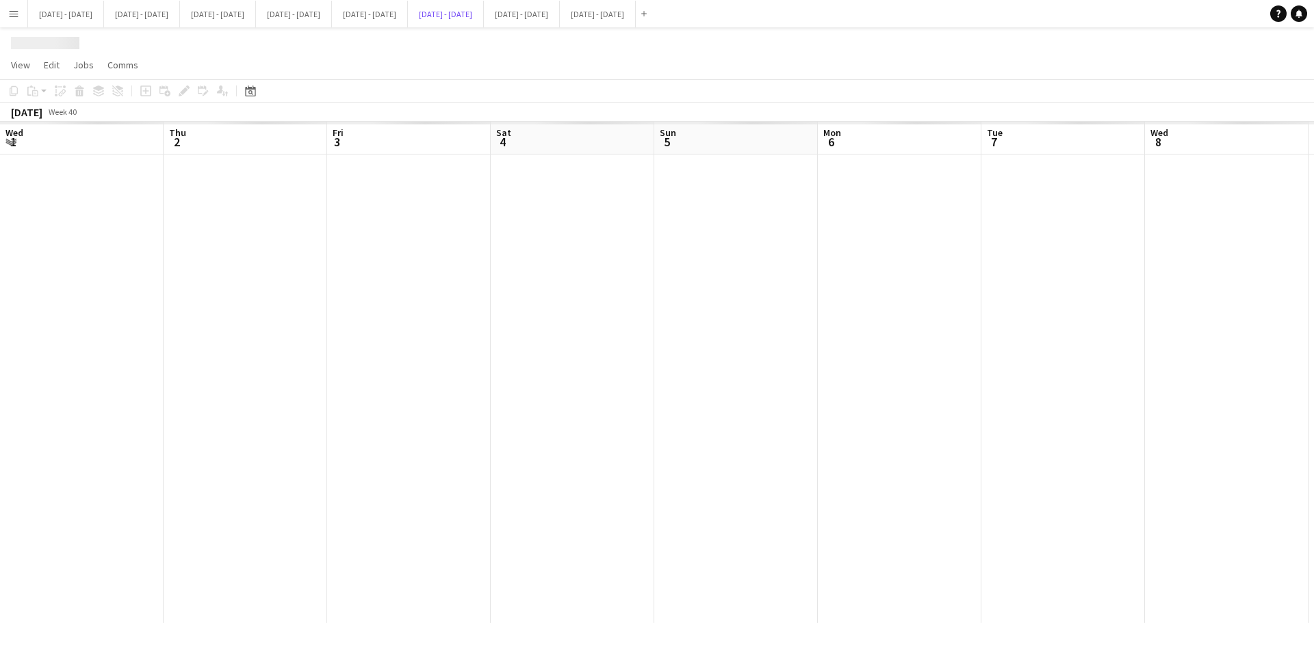
scroll to position [0, 471]
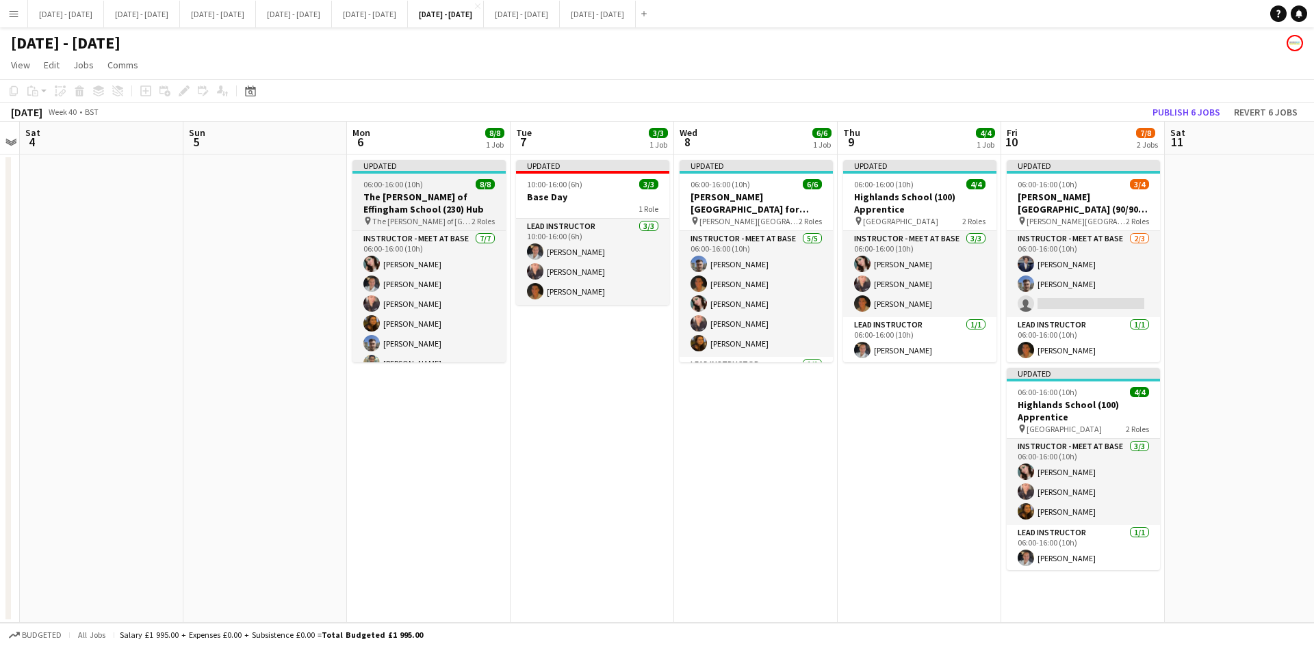
click at [452, 184] on div "06:00-16:00 (10h) 8/8" at bounding box center [428, 184] width 153 height 10
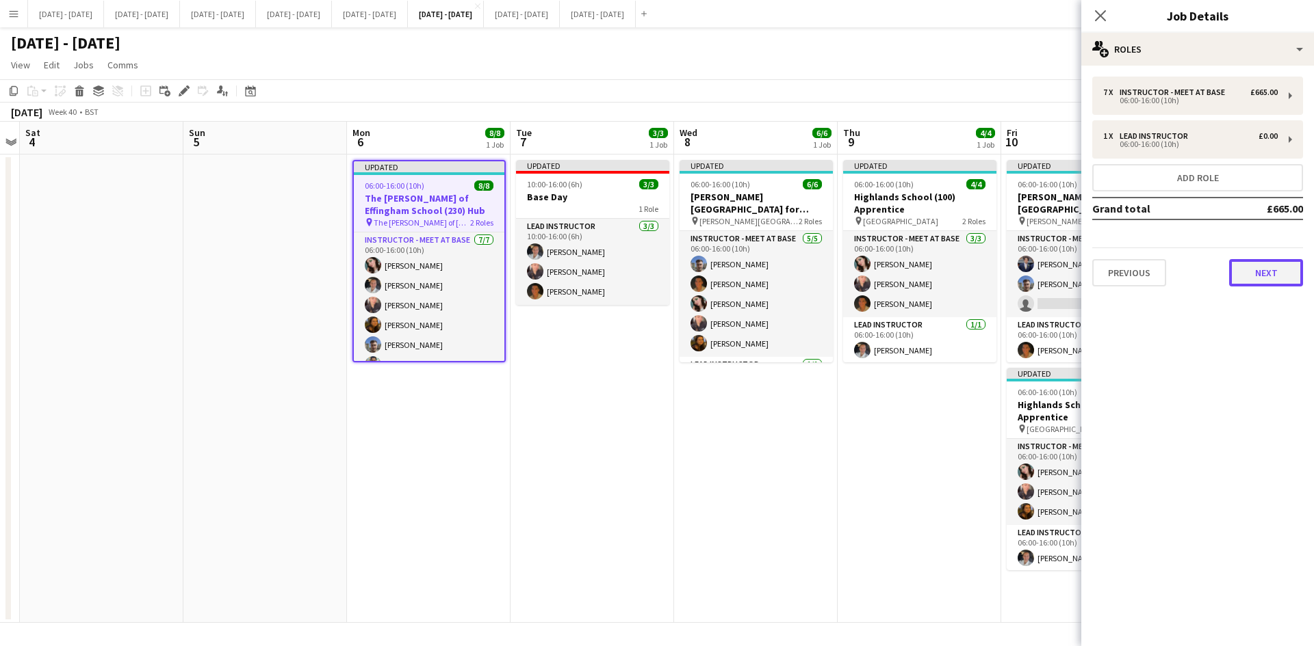
click at [1253, 272] on button "Next" at bounding box center [1266, 272] width 74 height 27
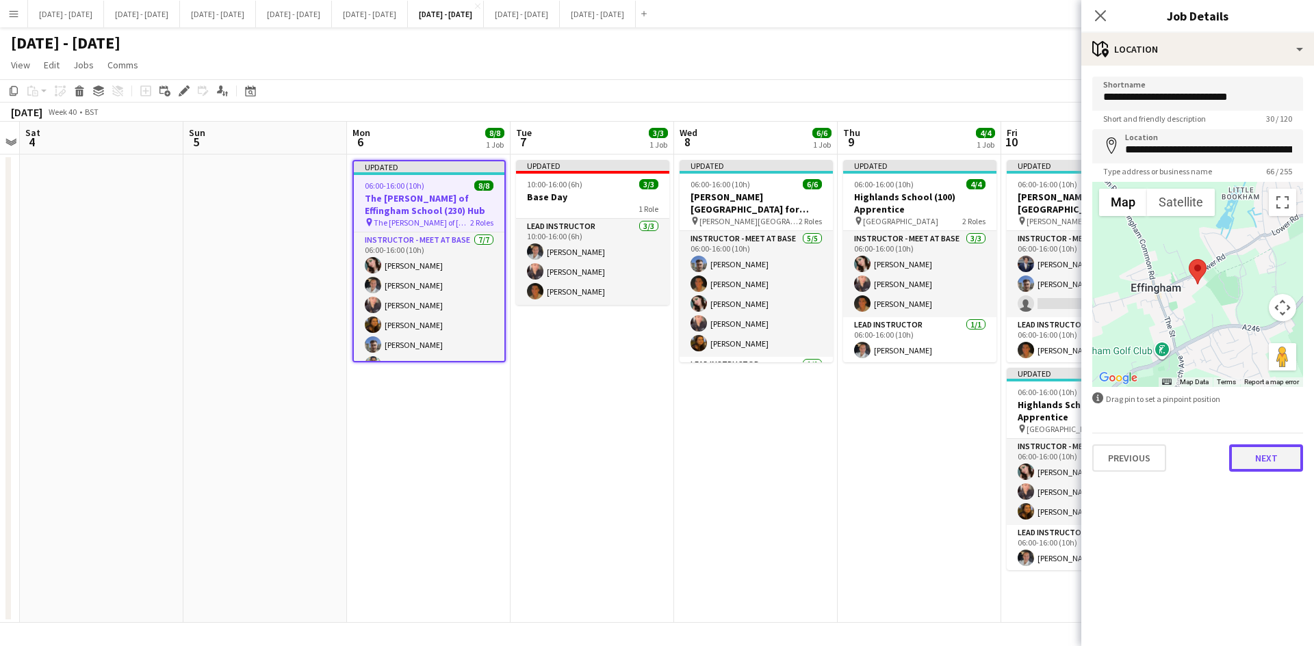
click at [1254, 460] on button "Next" at bounding box center [1266, 458] width 74 height 27
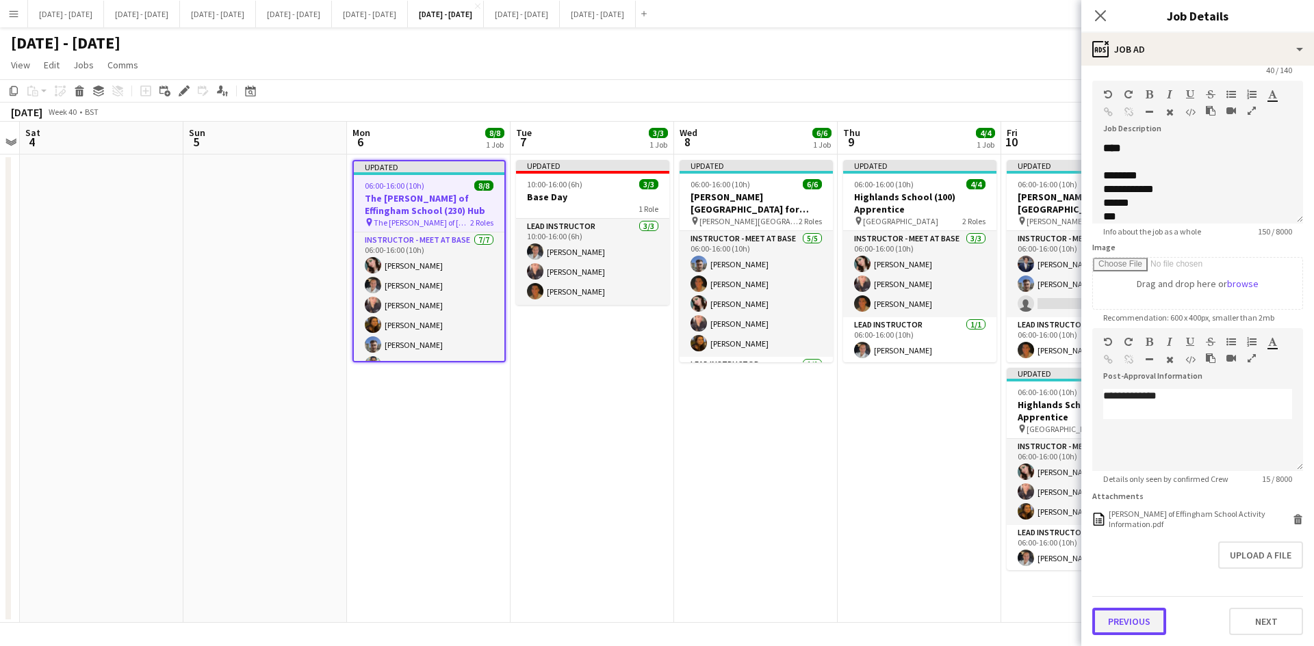
scroll to position [0, 0]
click at [1134, 621] on button "Previous" at bounding box center [1129, 621] width 74 height 27
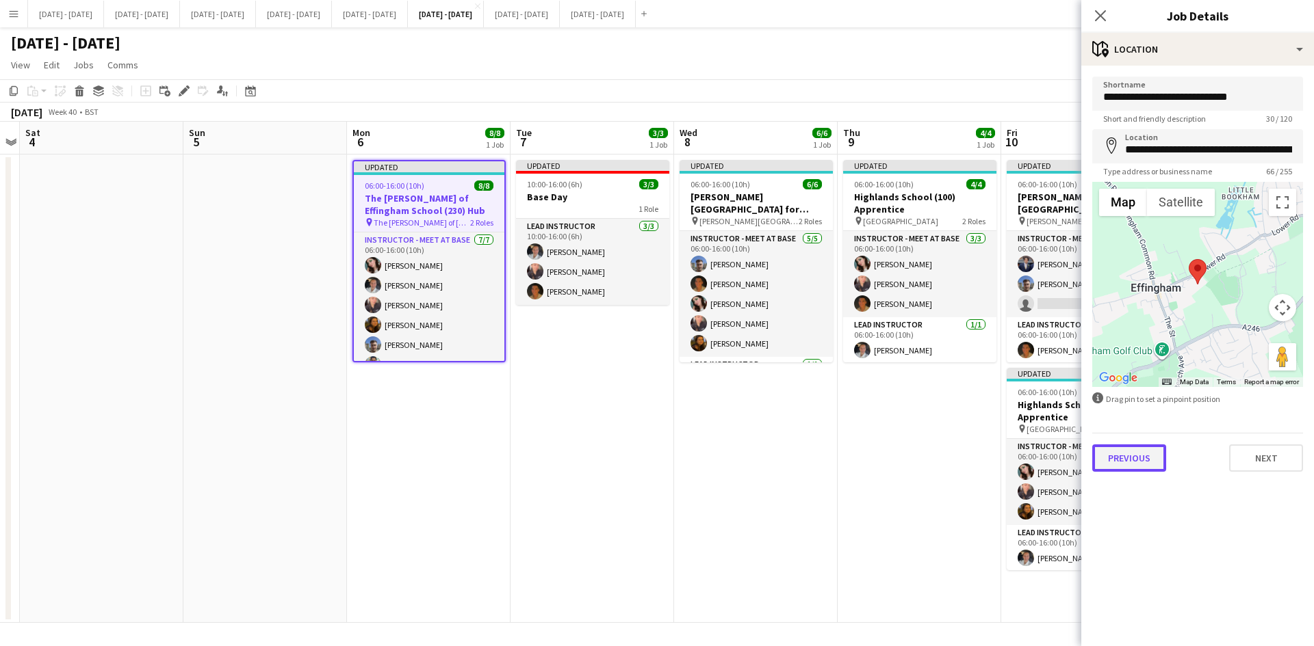
click at [1125, 458] on button "Previous" at bounding box center [1129, 458] width 74 height 27
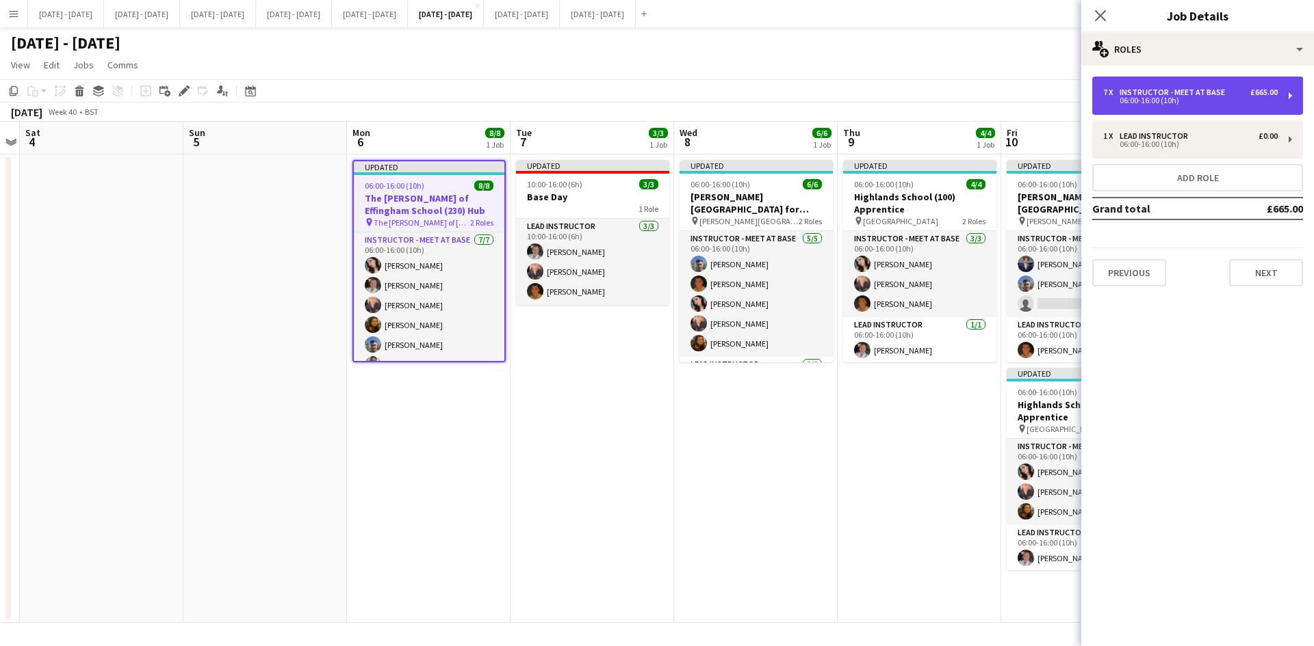
click at [1133, 102] on div "06:00-16:00 (10h)" at bounding box center [1190, 100] width 174 height 7
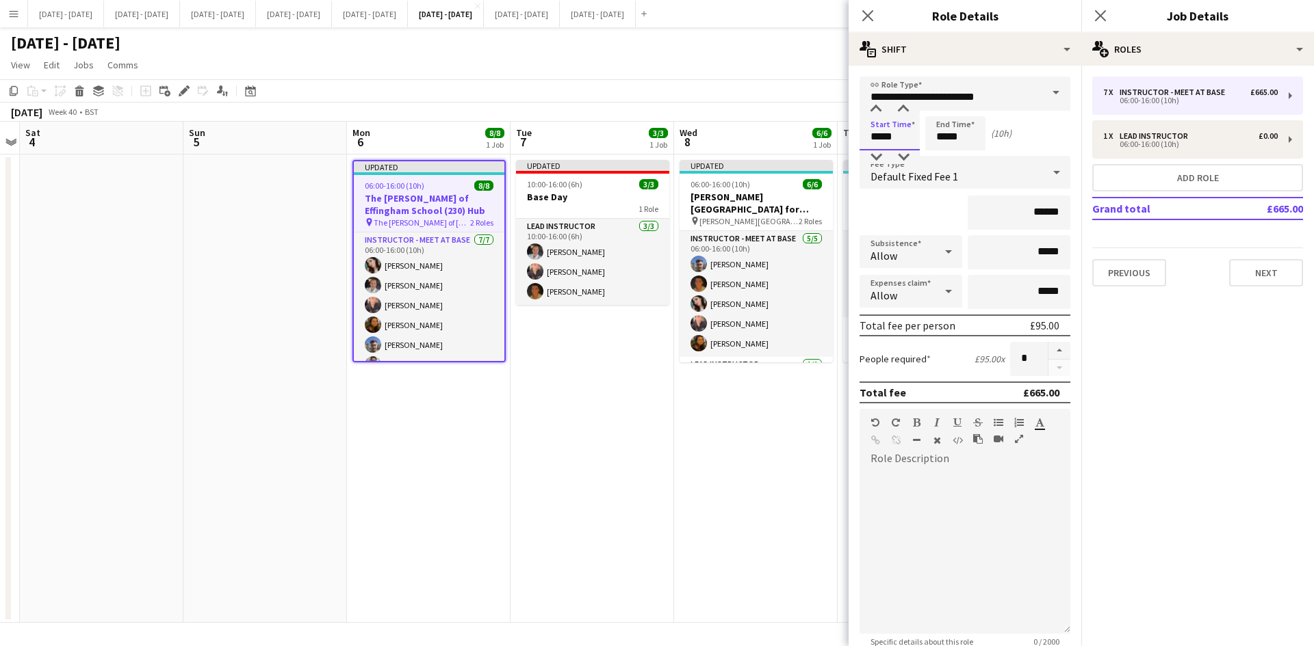
drag, startPoint x: 906, startPoint y: 138, endPoint x: 870, endPoint y: 138, distance: 36.3
click at [870, 138] on input "*****" at bounding box center [889, 133] width 60 height 34
type input "*****"
click at [861, 12] on icon "Close pop-in" at bounding box center [867, 15] width 13 height 13
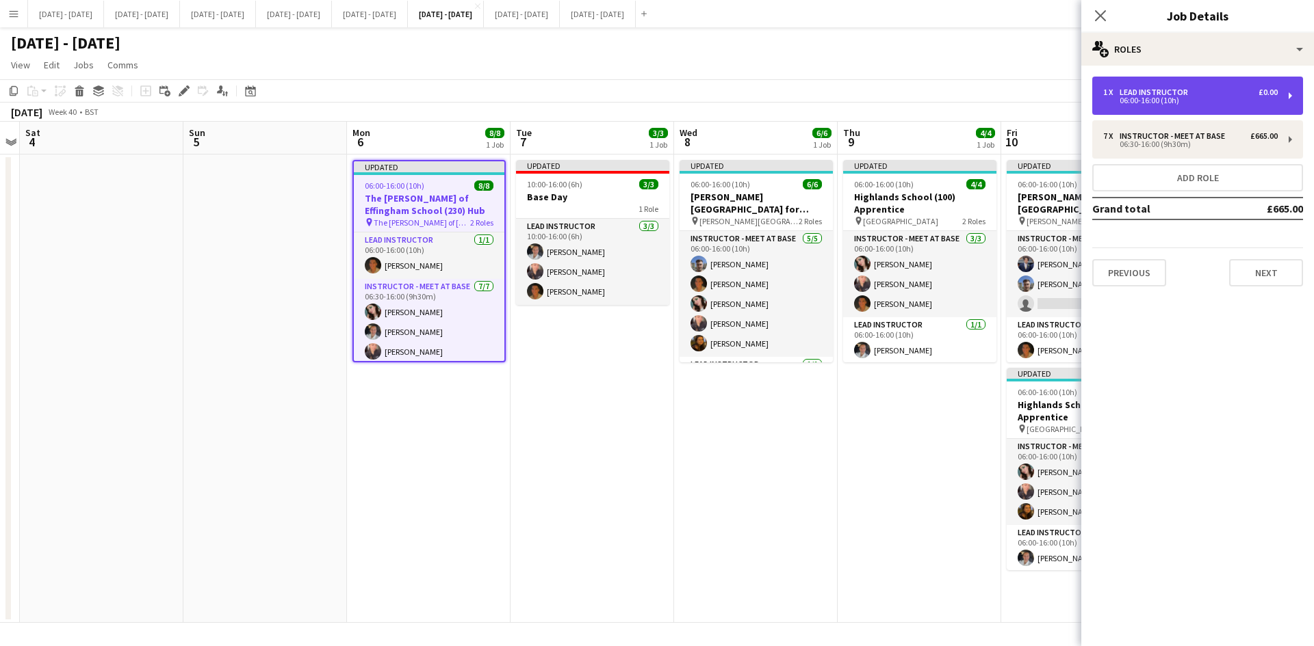
click at [1136, 98] on div "06:00-16:00 (10h)" at bounding box center [1190, 100] width 174 height 7
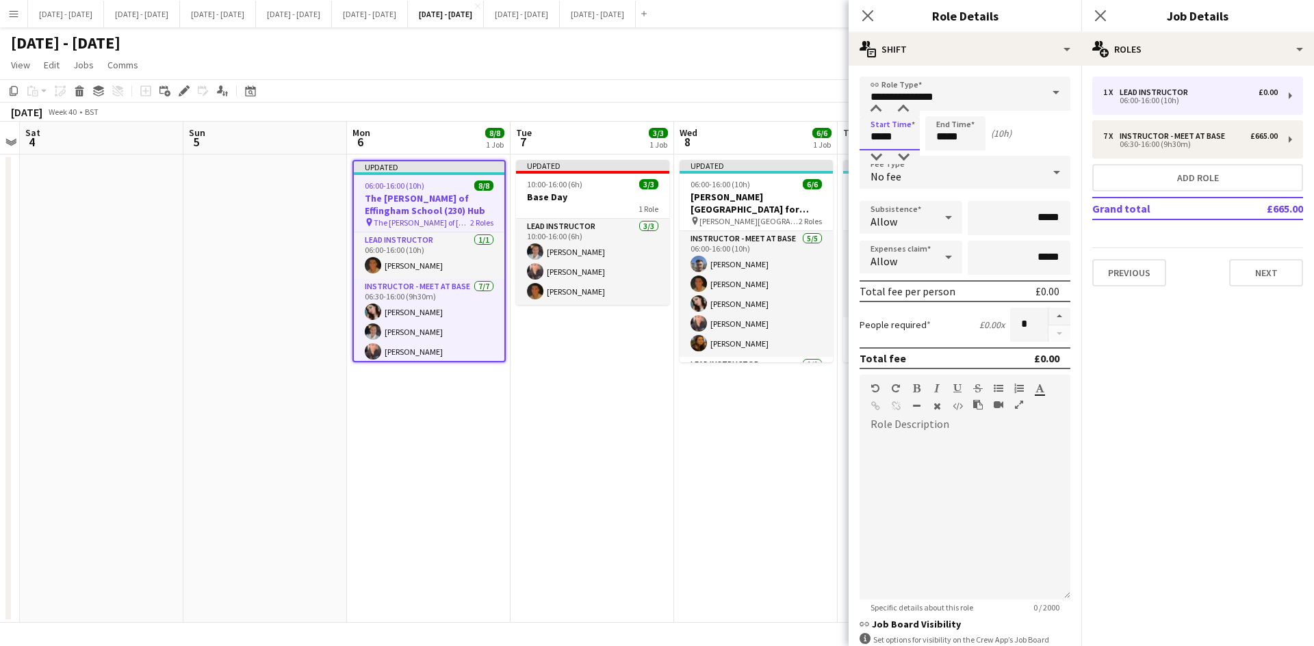
drag, startPoint x: 892, startPoint y: 141, endPoint x: 861, endPoint y: 144, distance: 31.6
click at [861, 144] on input "*****" at bounding box center [889, 133] width 60 height 34
type input "*****"
click at [864, 15] on icon "Close pop-in" at bounding box center [867, 15] width 13 height 13
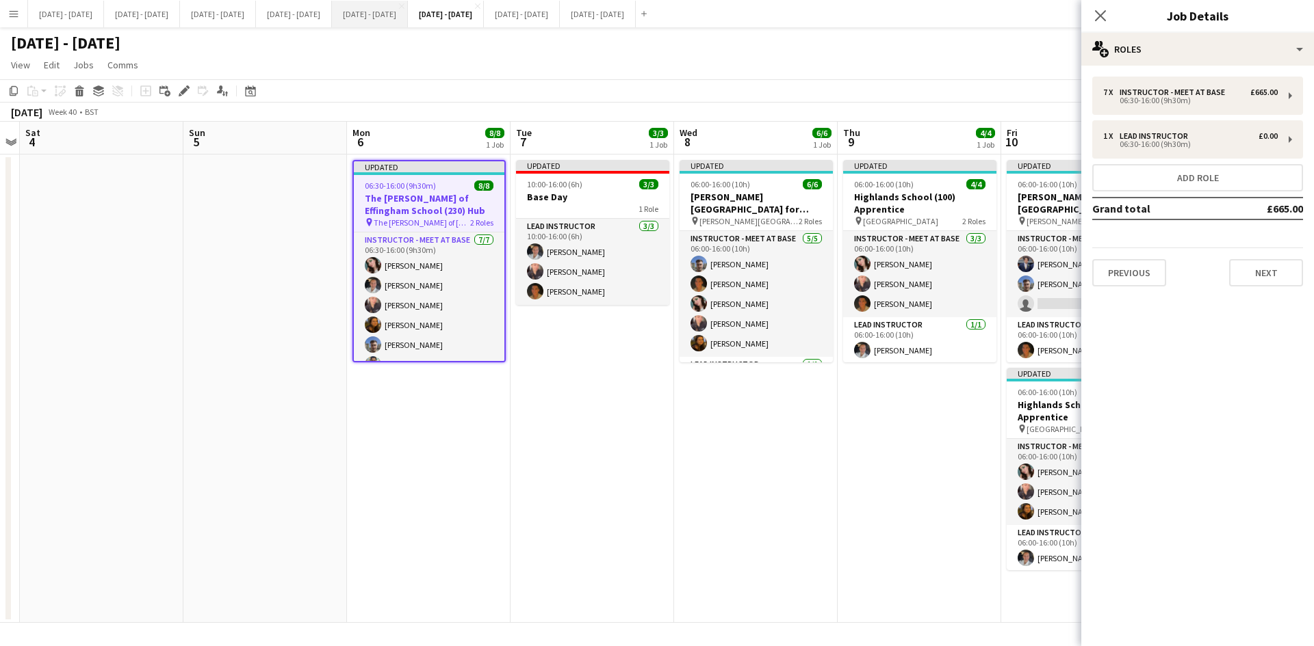
click at [408, 16] on button "[DATE] - [DATE] Close" at bounding box center [370, 14] width 76 height 27
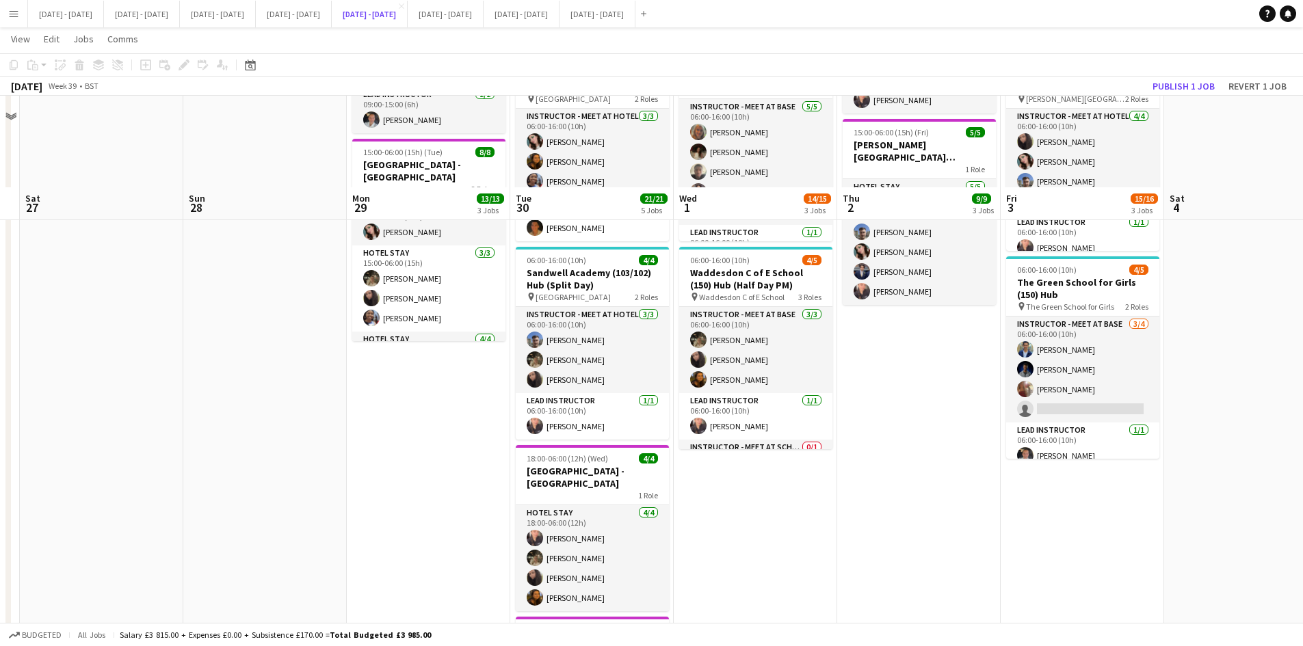
scroll to position [205, 0]
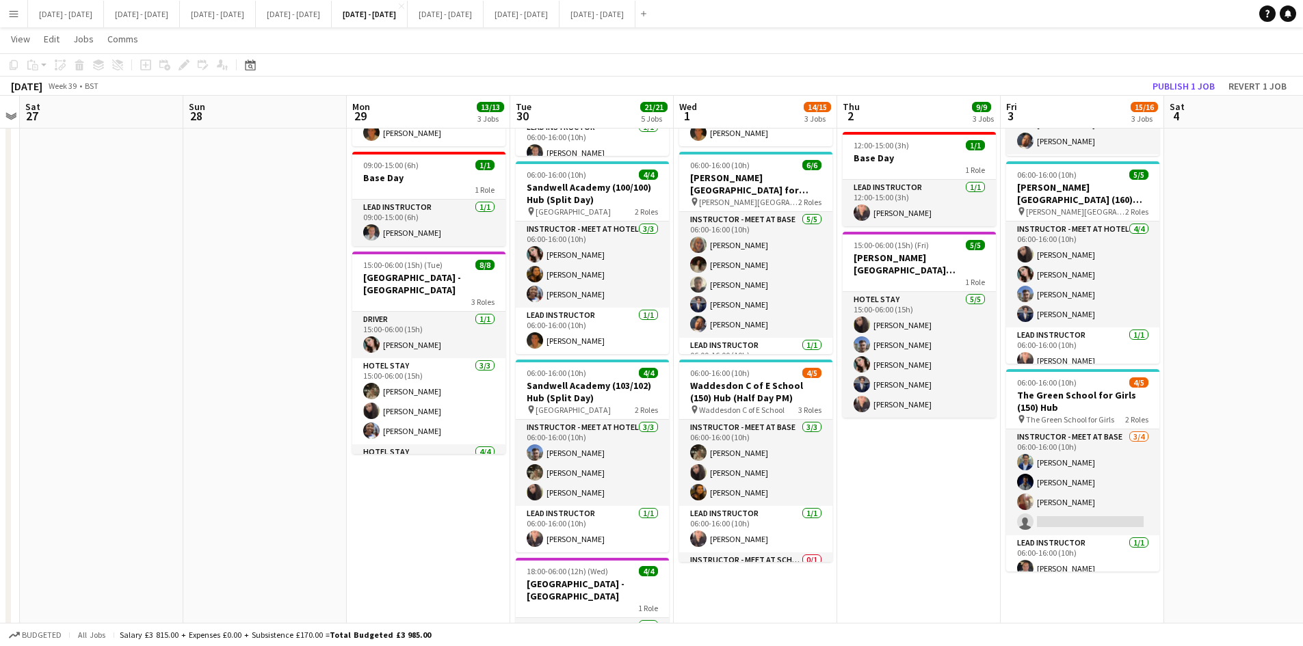
click at [11, 19] on button "Menu" at bounding box center [13, 13] width 27 height 27
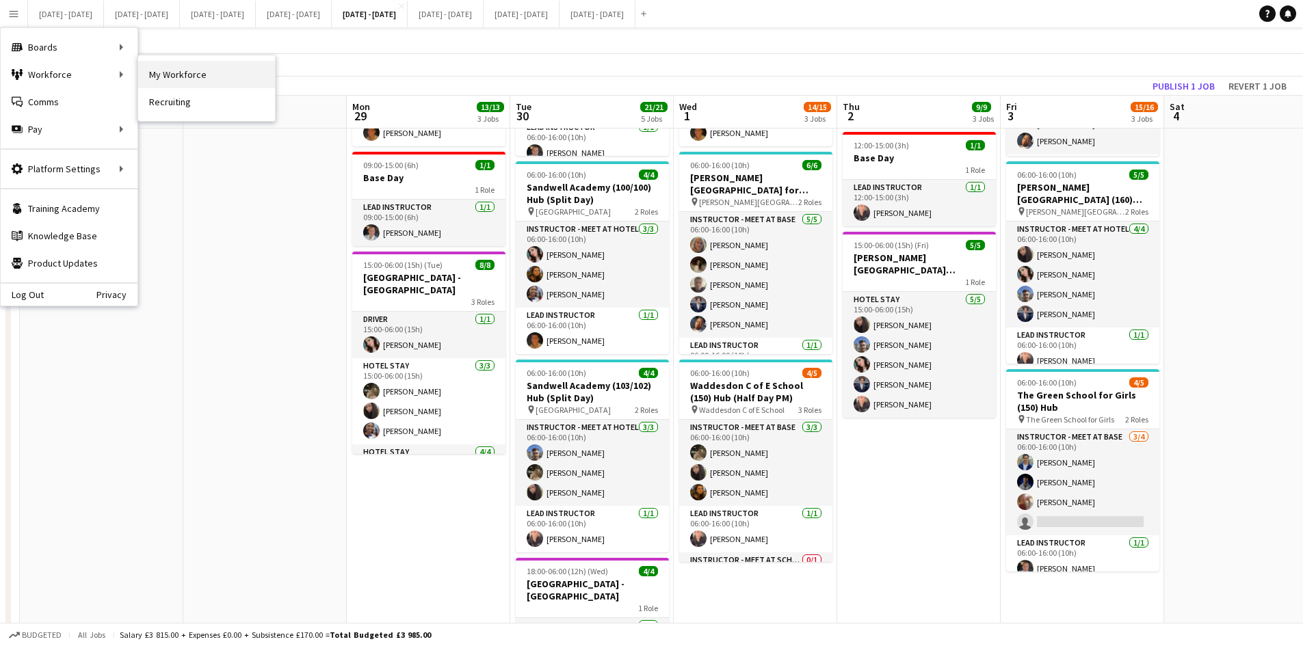
click at [181, 74] on link "My Workforce" at bounding box center [206, 74] width 137 height 27
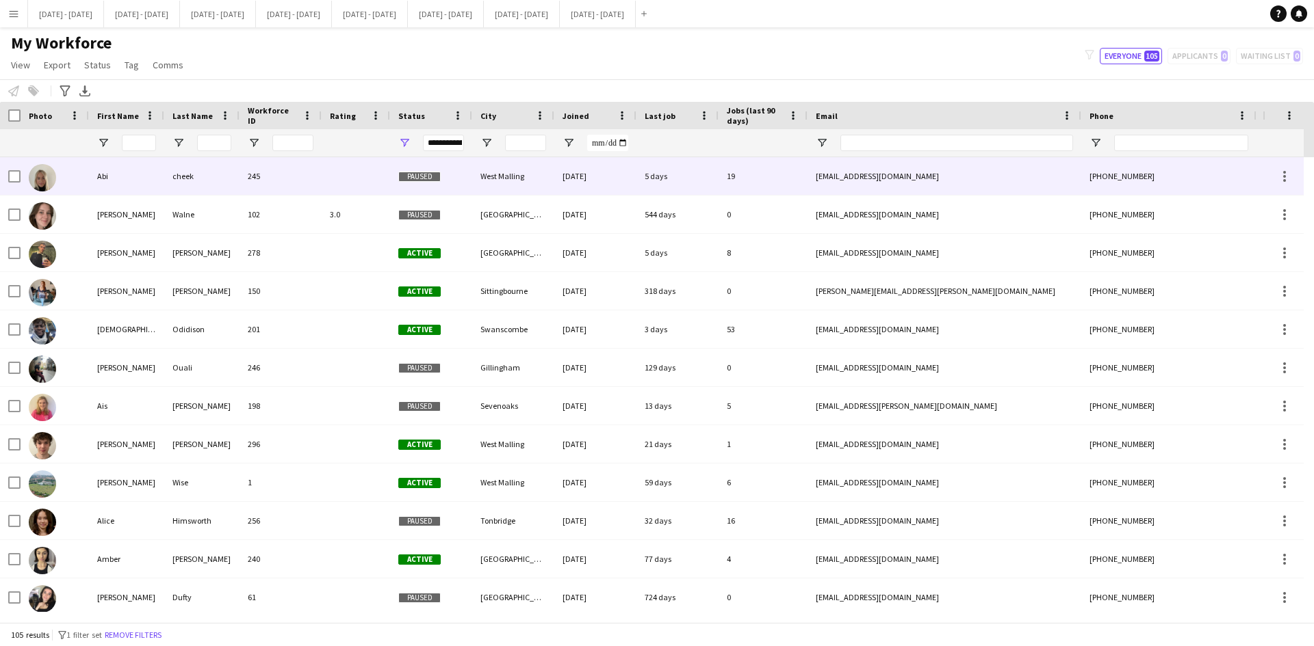
click at [109, 176] on div "Abi" at bounding box center [126, 176] width 75 height 38
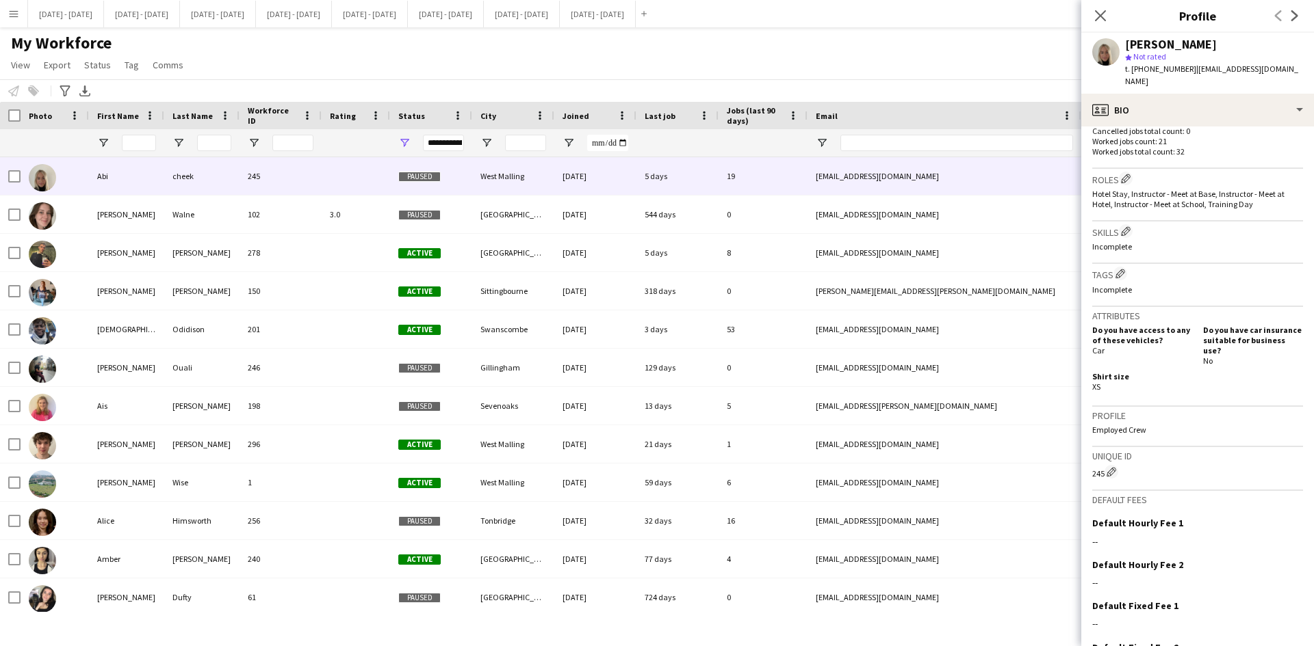
scroll to position [469, 0]
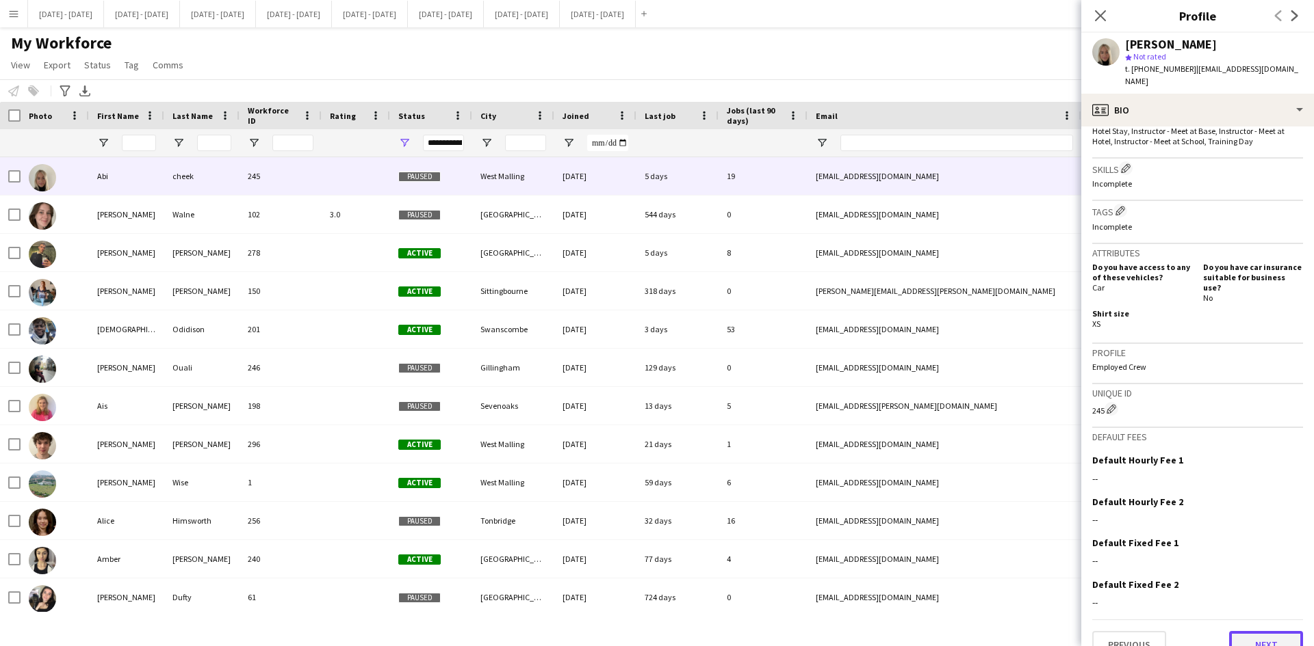
click at [1251, 631] on button "Next" at bounding box center [1266, 644] width 74 height 27
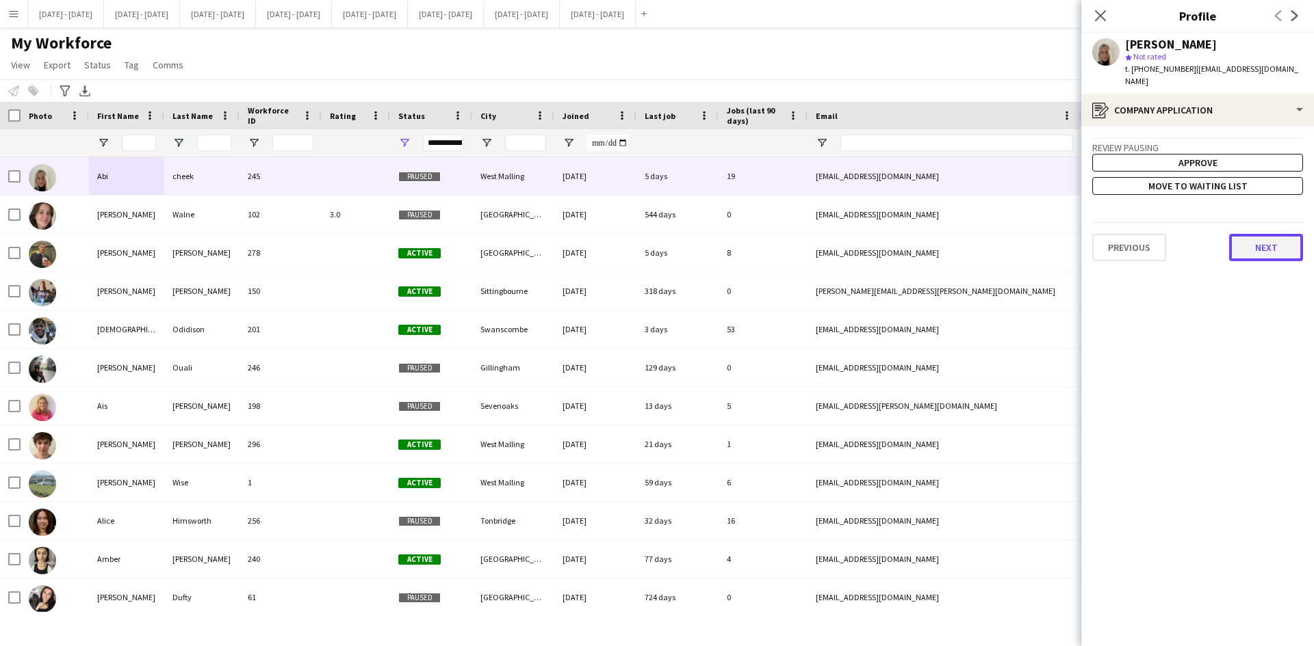
click at [1253, 234] on button "Next" at bounding box center [1266, 247] width 74 height 27
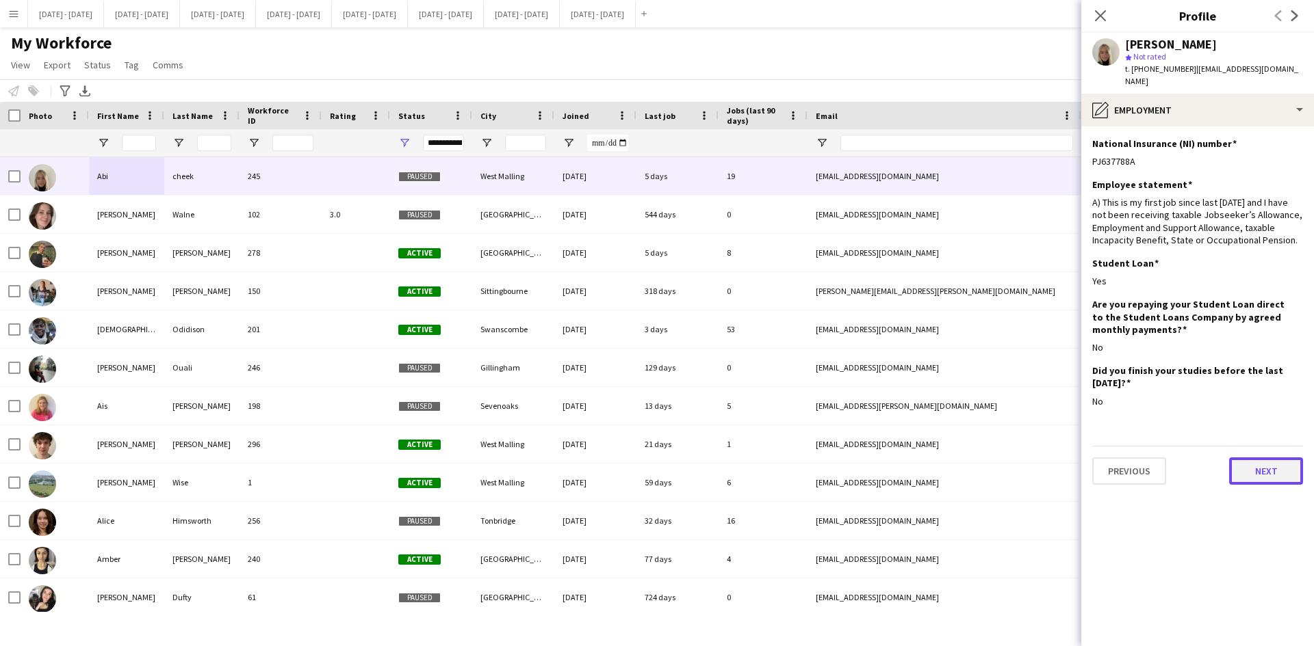
click at [1255, 462] on button "Next" at bounding box center [1266, 471] width 74 height 27
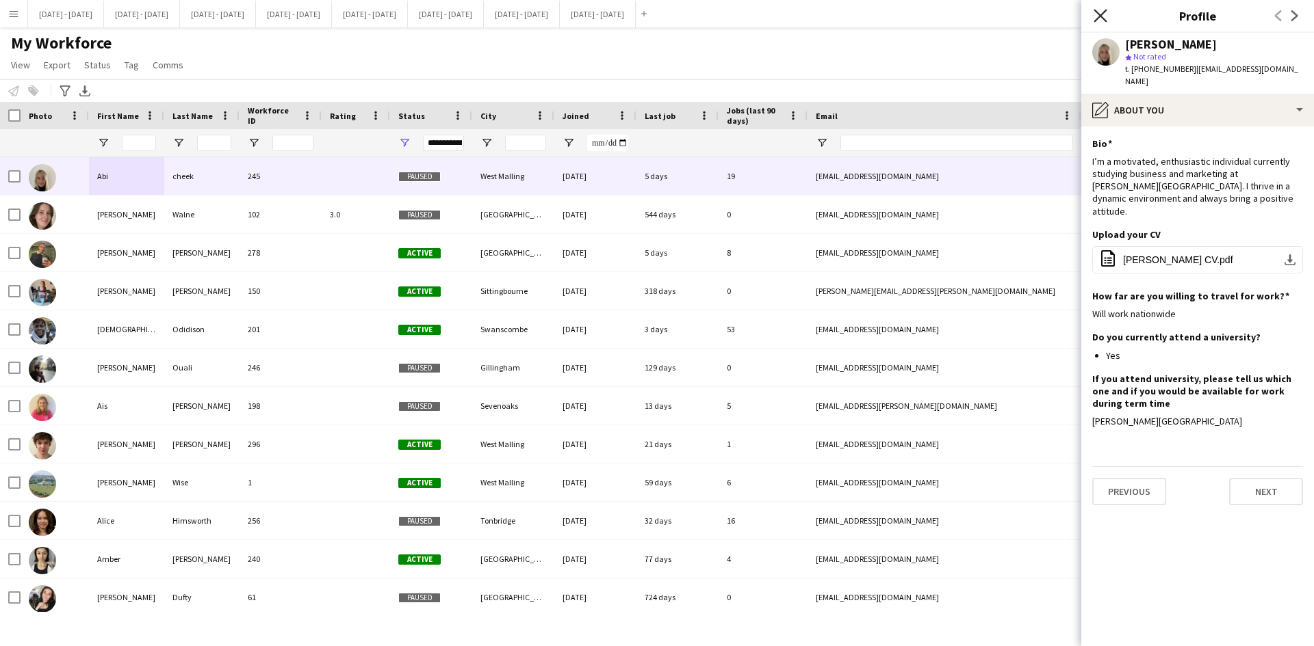
click at [1099, 14] on icon at bounding box center [1099, 15] width 13 height 13
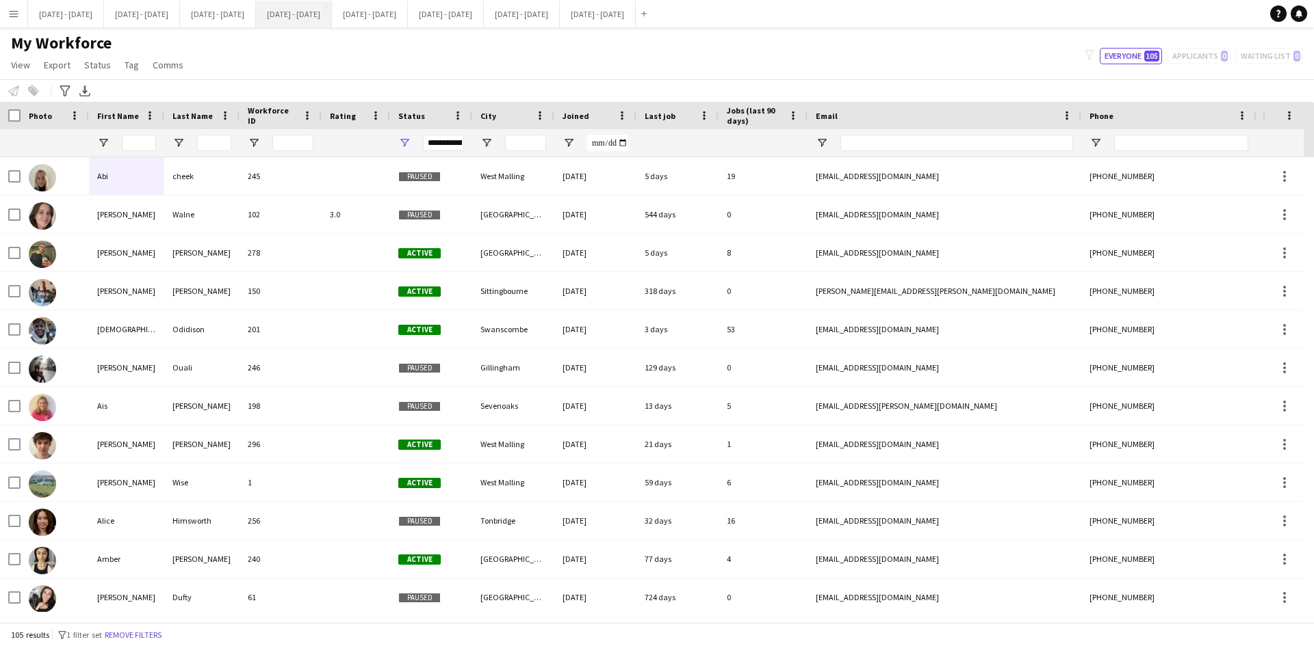
click at [332, 12] on button "[DATE] - [DATE] Close" at bounding box center [294, 14] width 76 height 27
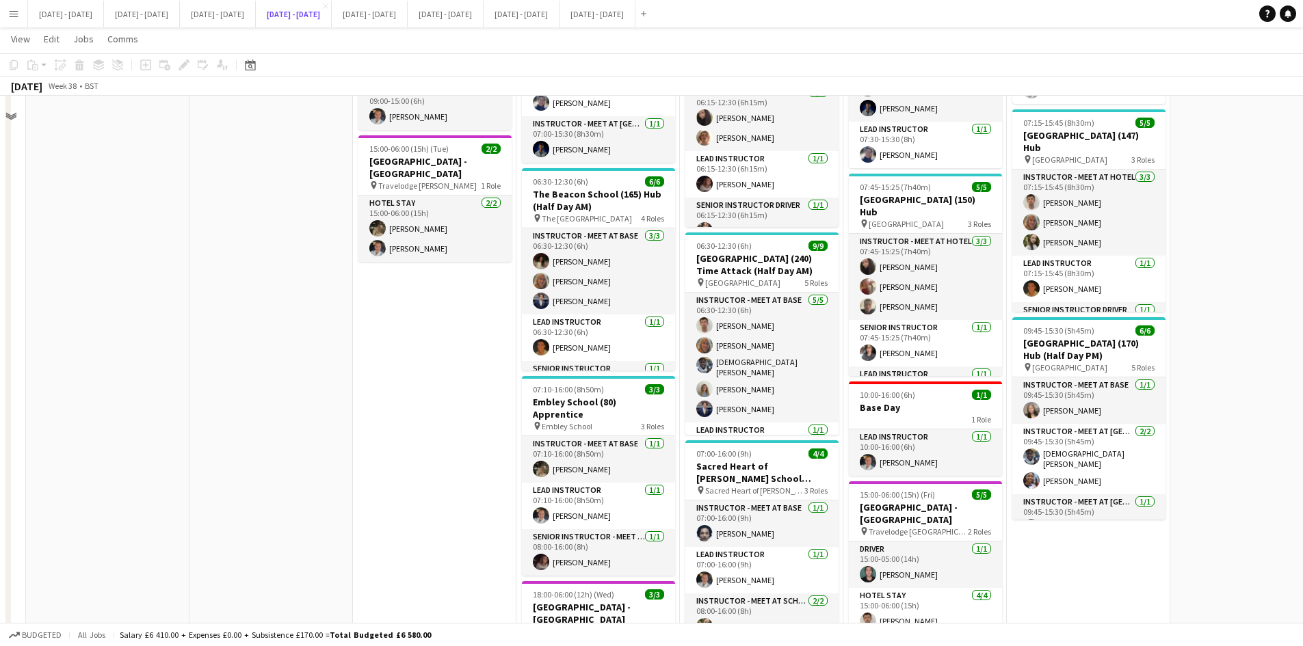
scroll to position [68, 0]
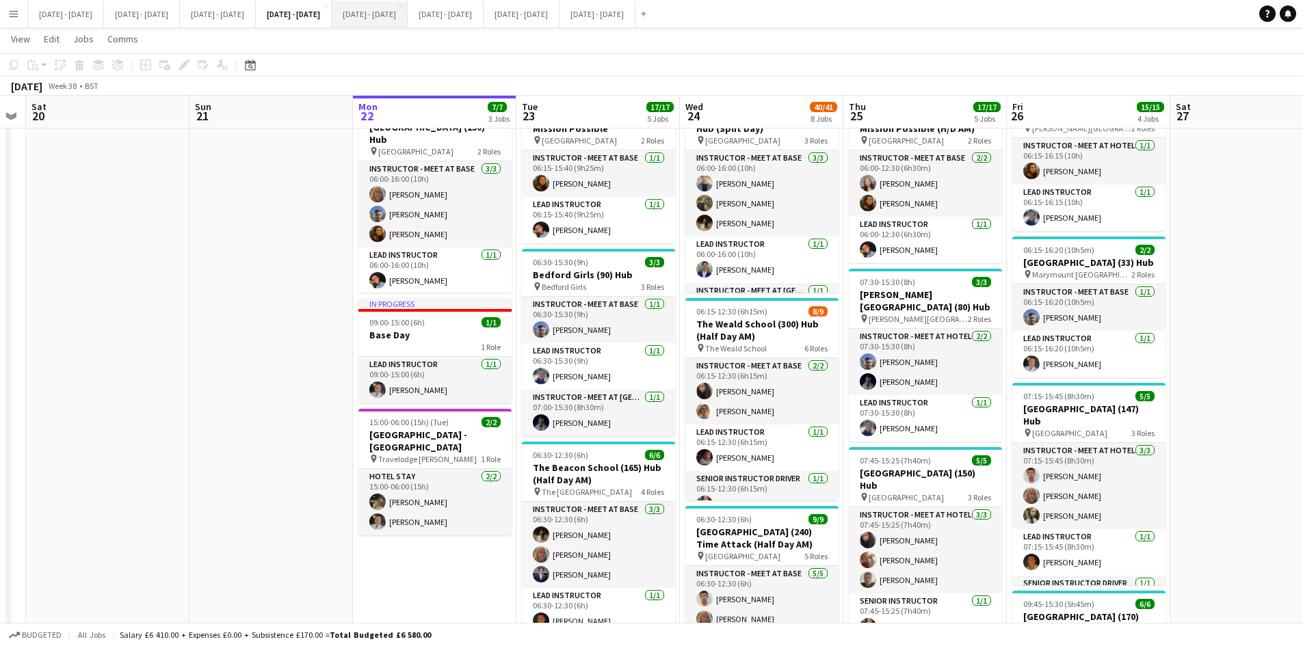
click at [408, 15] on button "[DATE] - [DATE] Close" at bounding box center [370, 14] width 76 height 27
